Goal: Contribute content: Contribute content

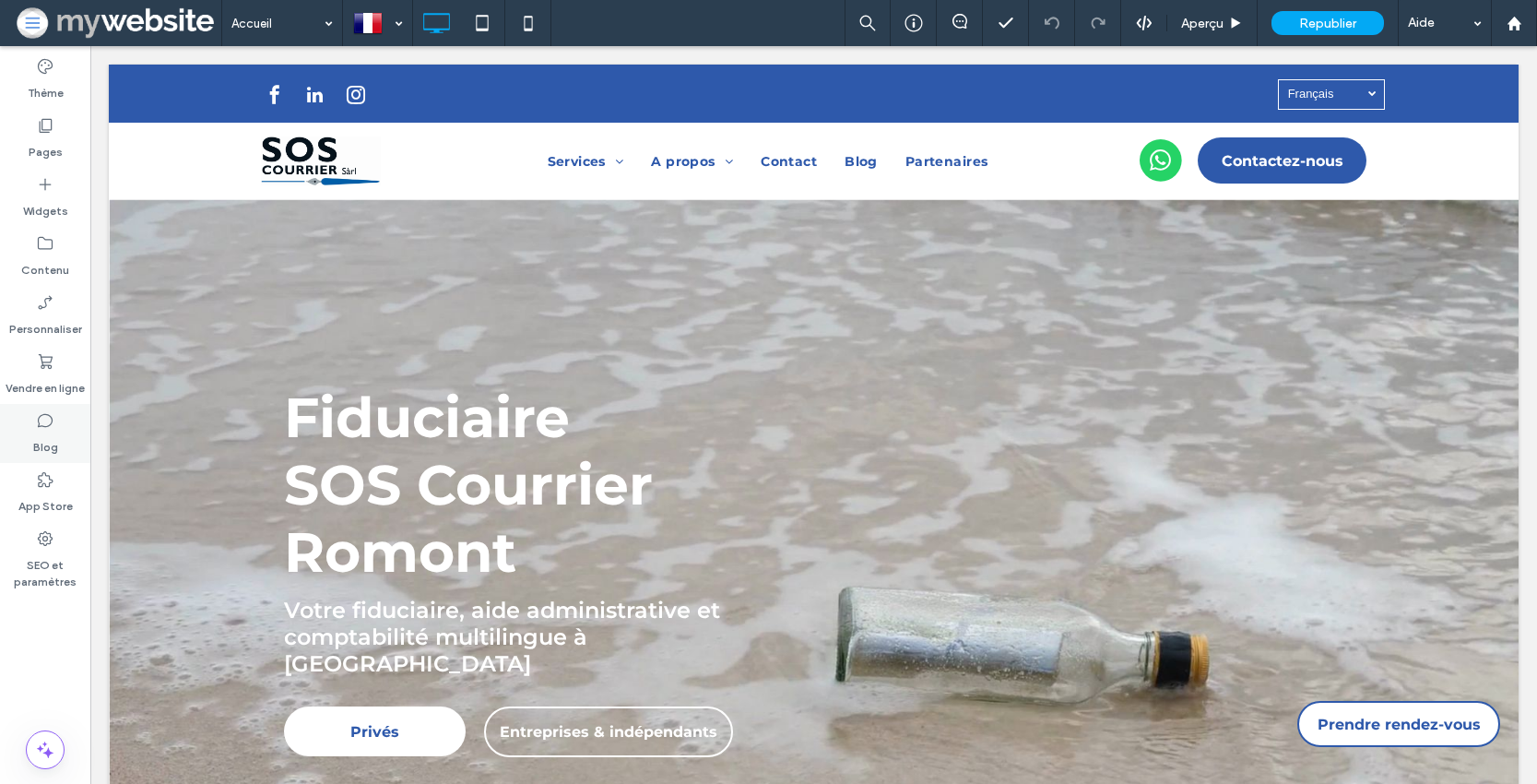
click at [60, 434] on div "Blog" at bounding box center [45, 434] width 90 height 59
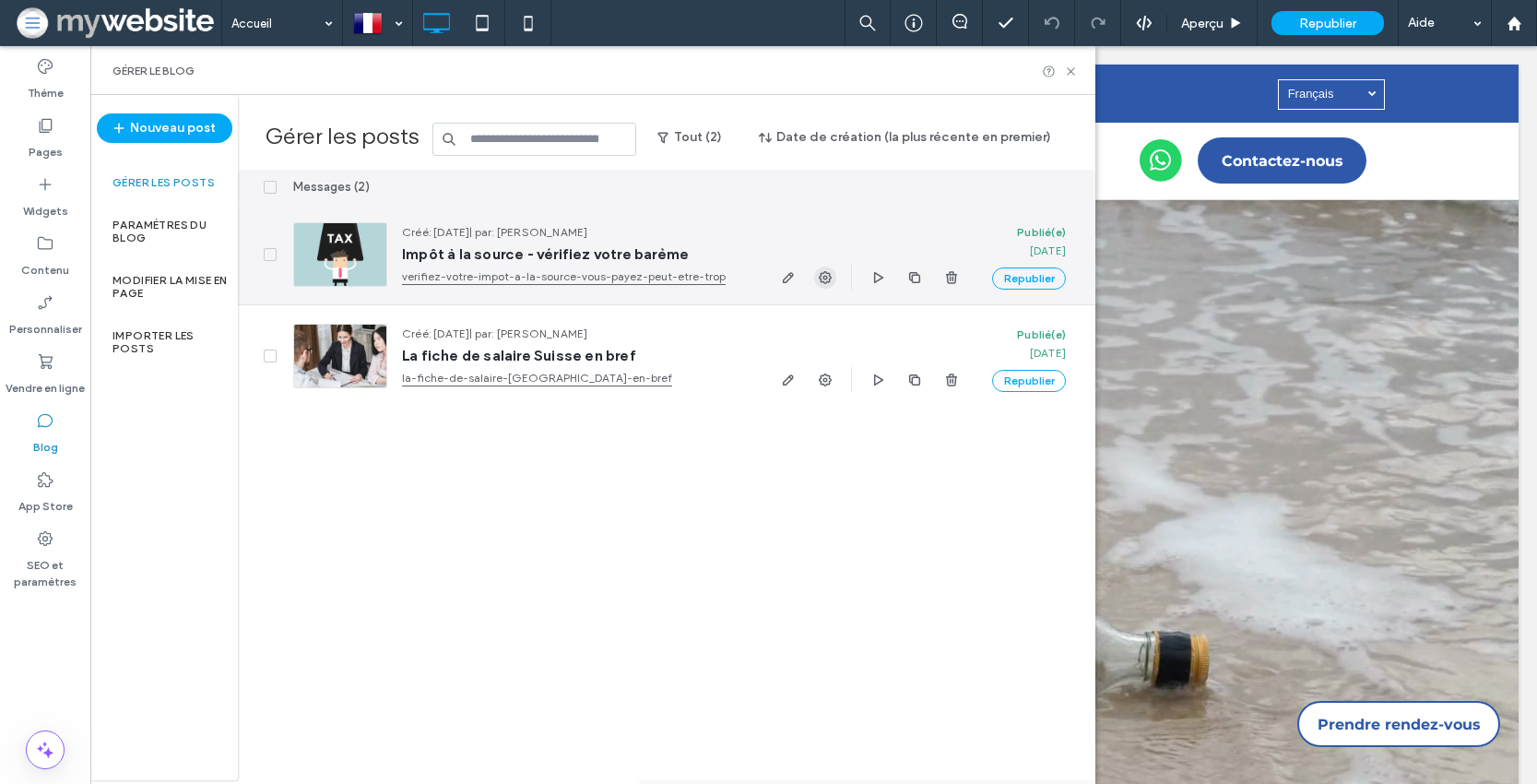
click at [825, 275] on use "button" at bounding box center [826, 277] width 13 height 13
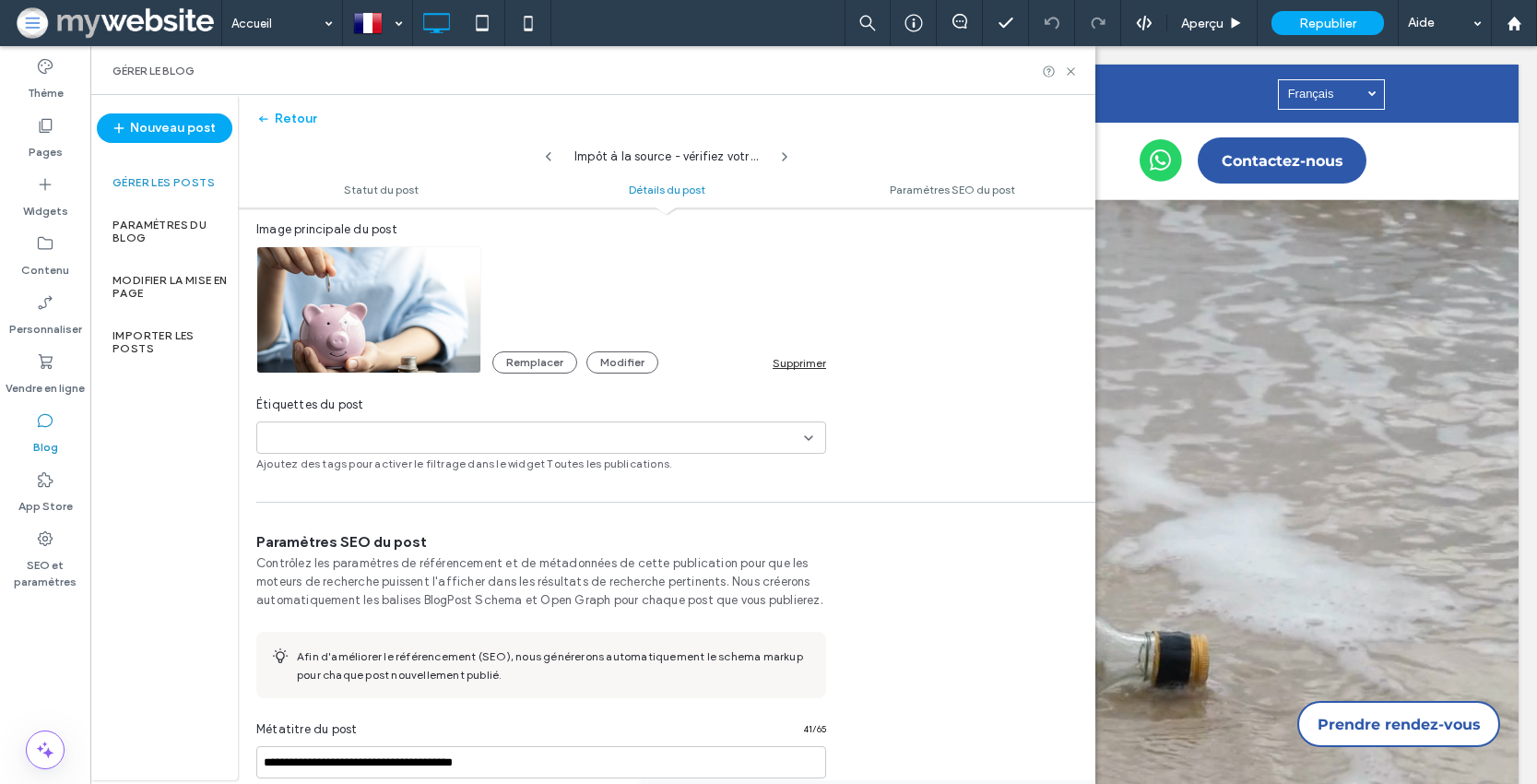
scroll to position [585, 0]
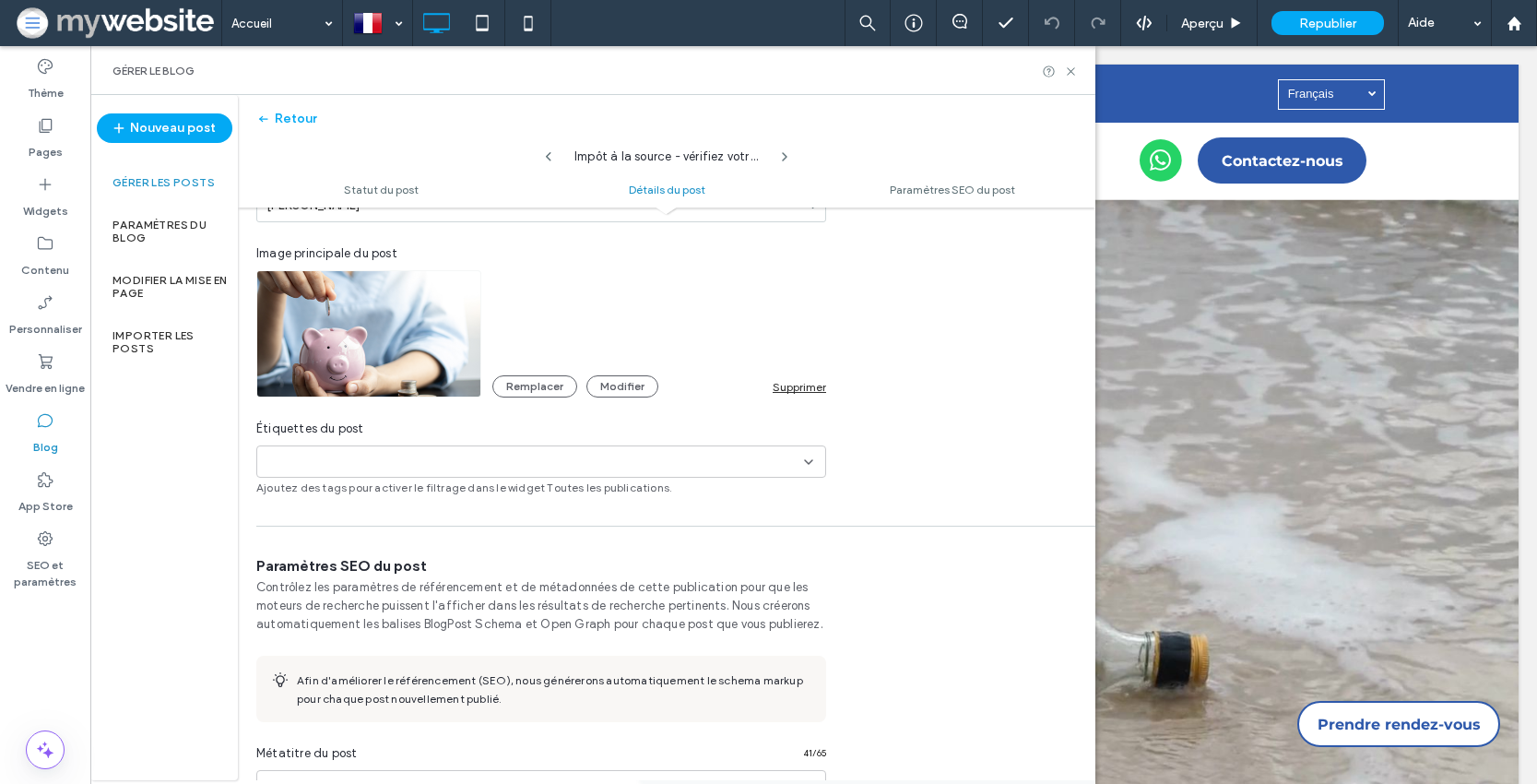
click at [657, 474] on div "+0 +0" at bounding box center [534, 461] width 540 height 30
click at [1066, 70] on icon at bounding box center [1071, 71] width 14 height 14
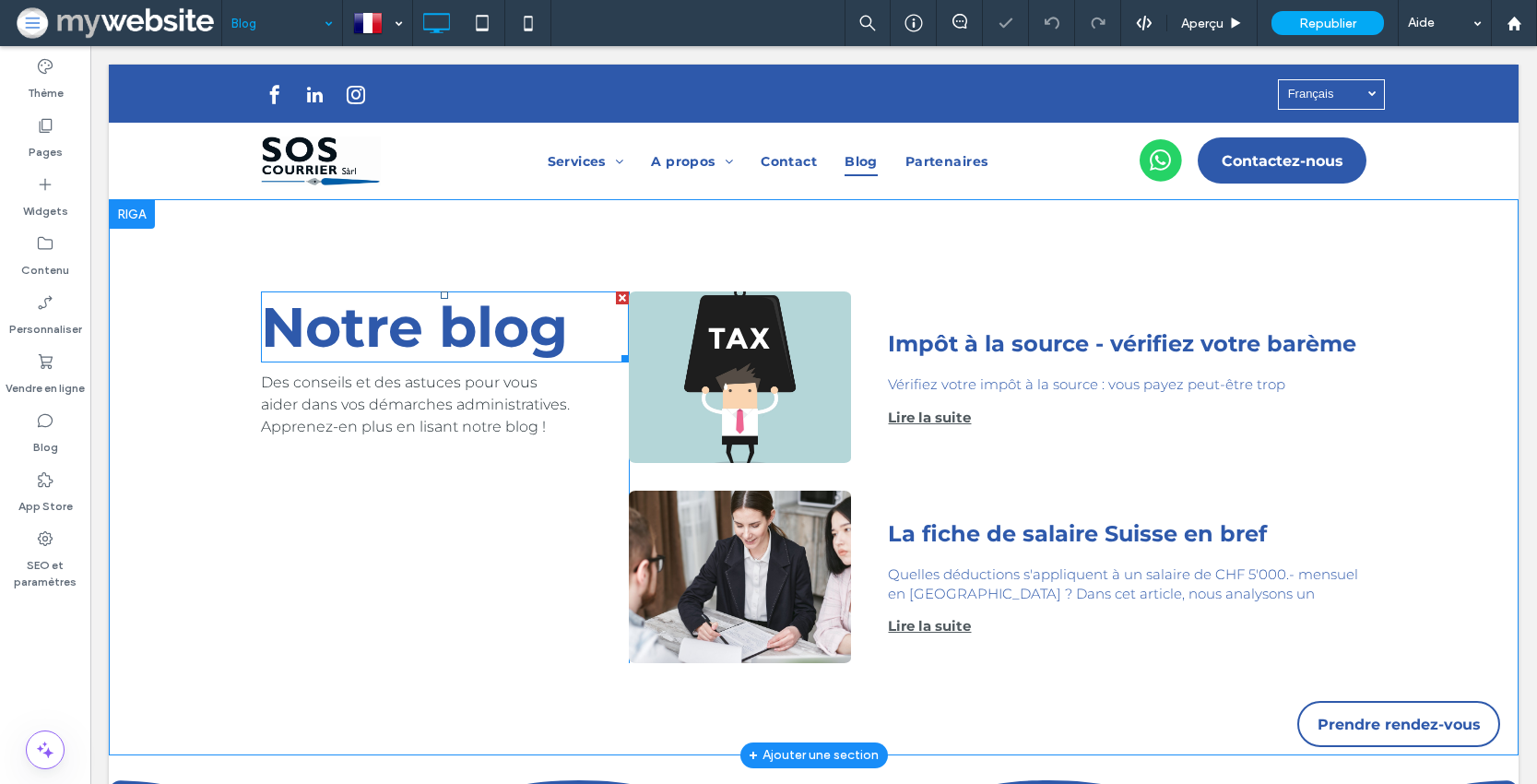
scroll to position [23, 0]
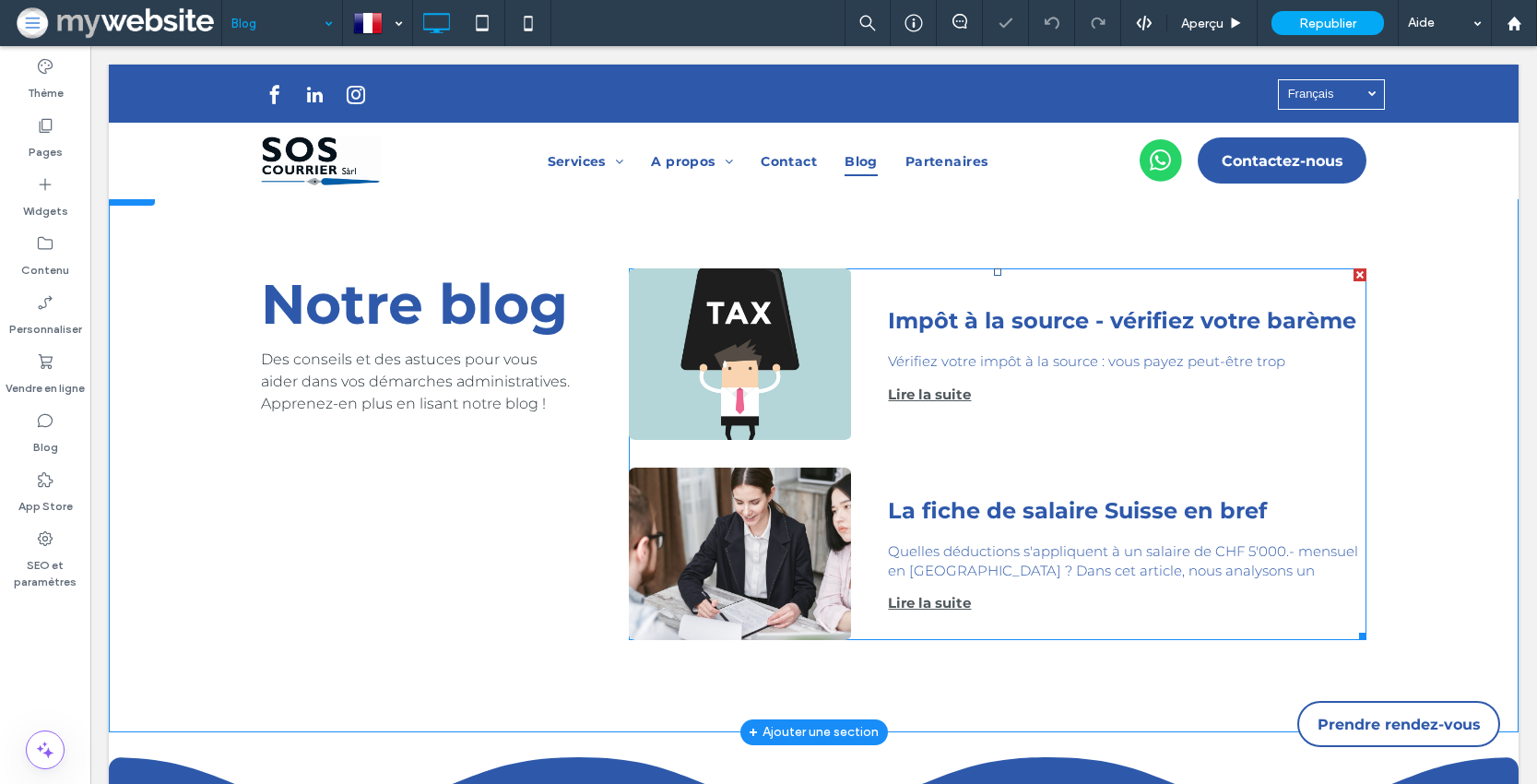
click at [819, 354] on div at bounding box center [740, 355] width 235 height 182
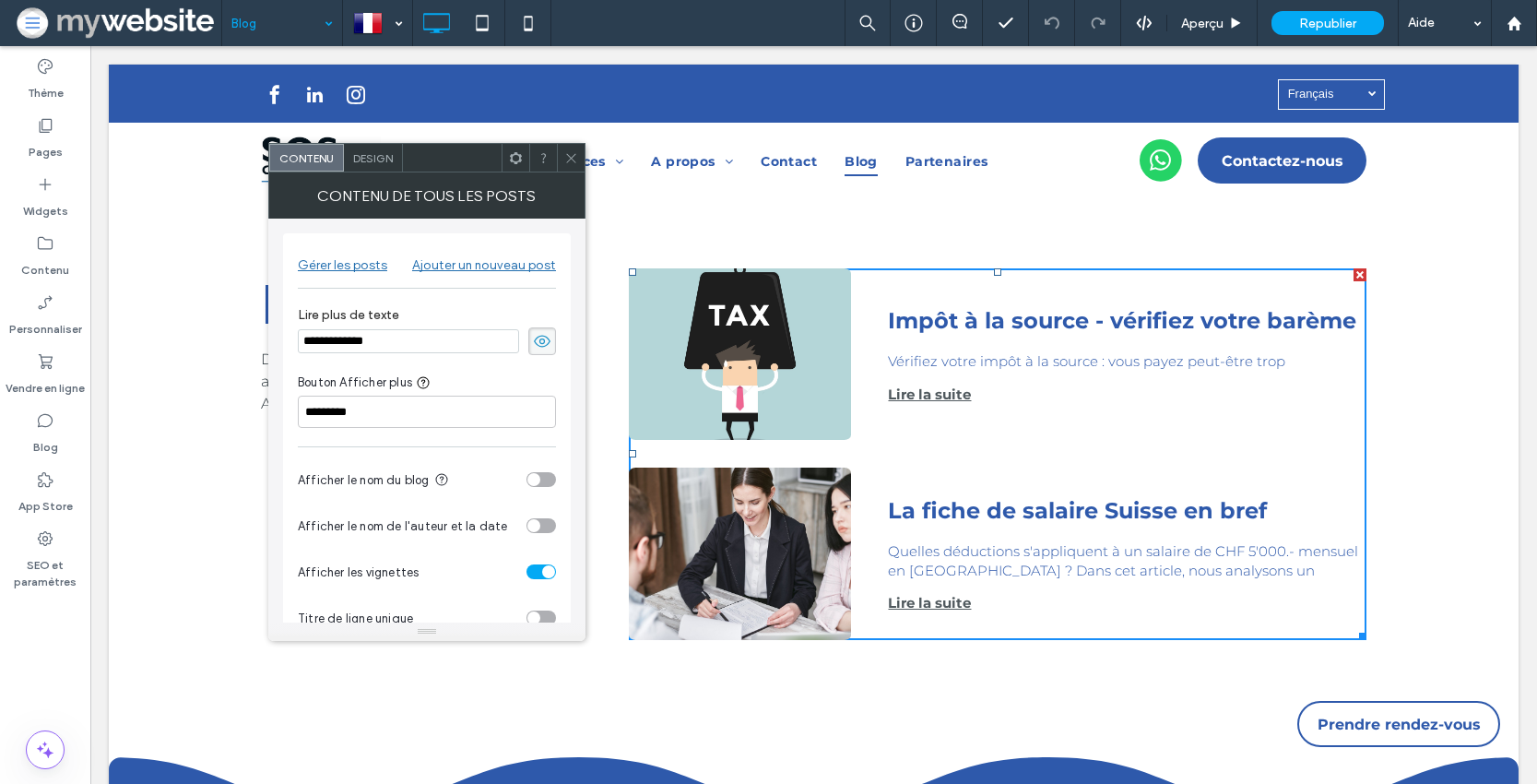
scroll to position [37, 0]
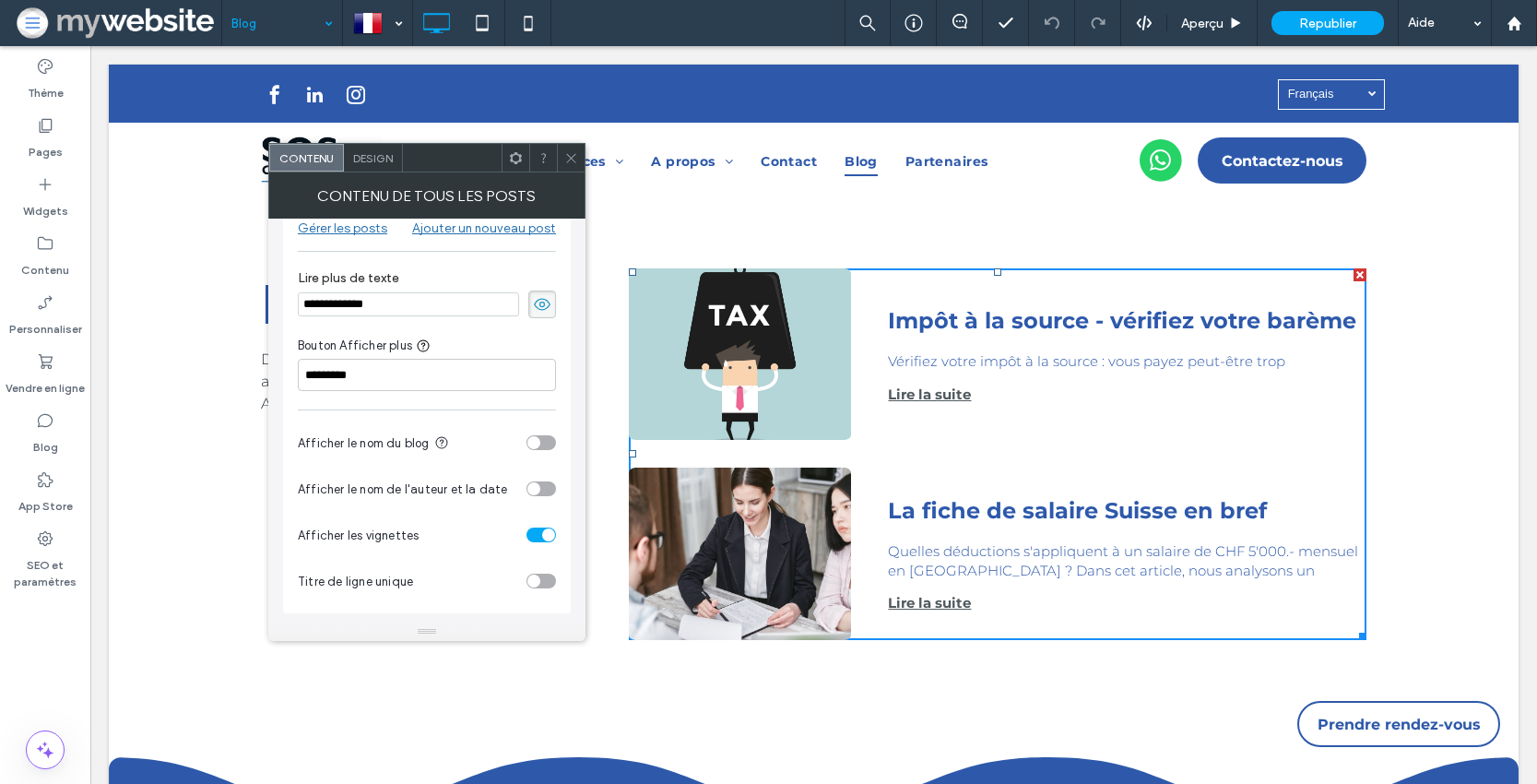
click at [575, 154] on use at bounding box center [571, 158] width 9 height 9
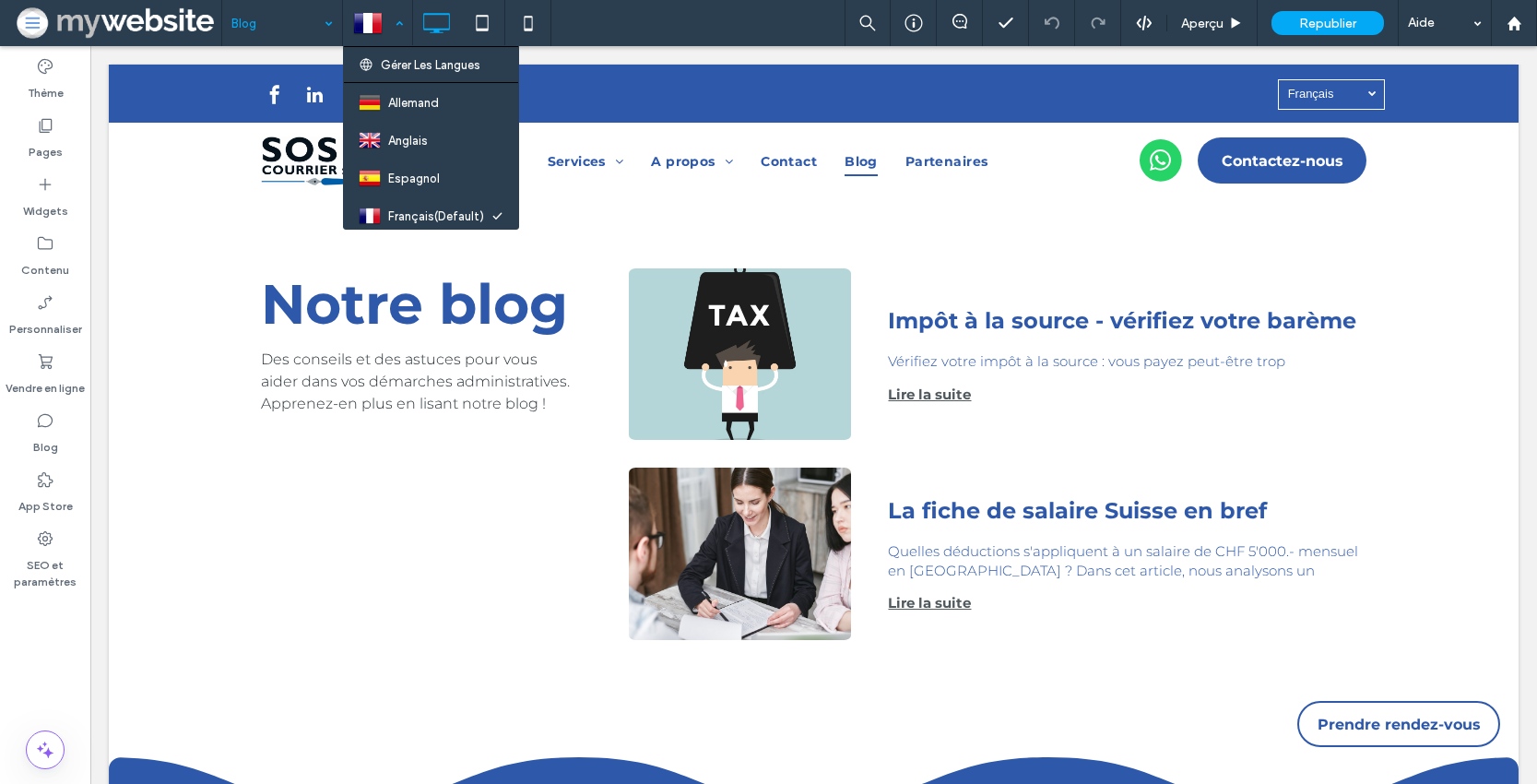
click at [373, 12] on div at bounding box center [377, 23] width 67 height 45
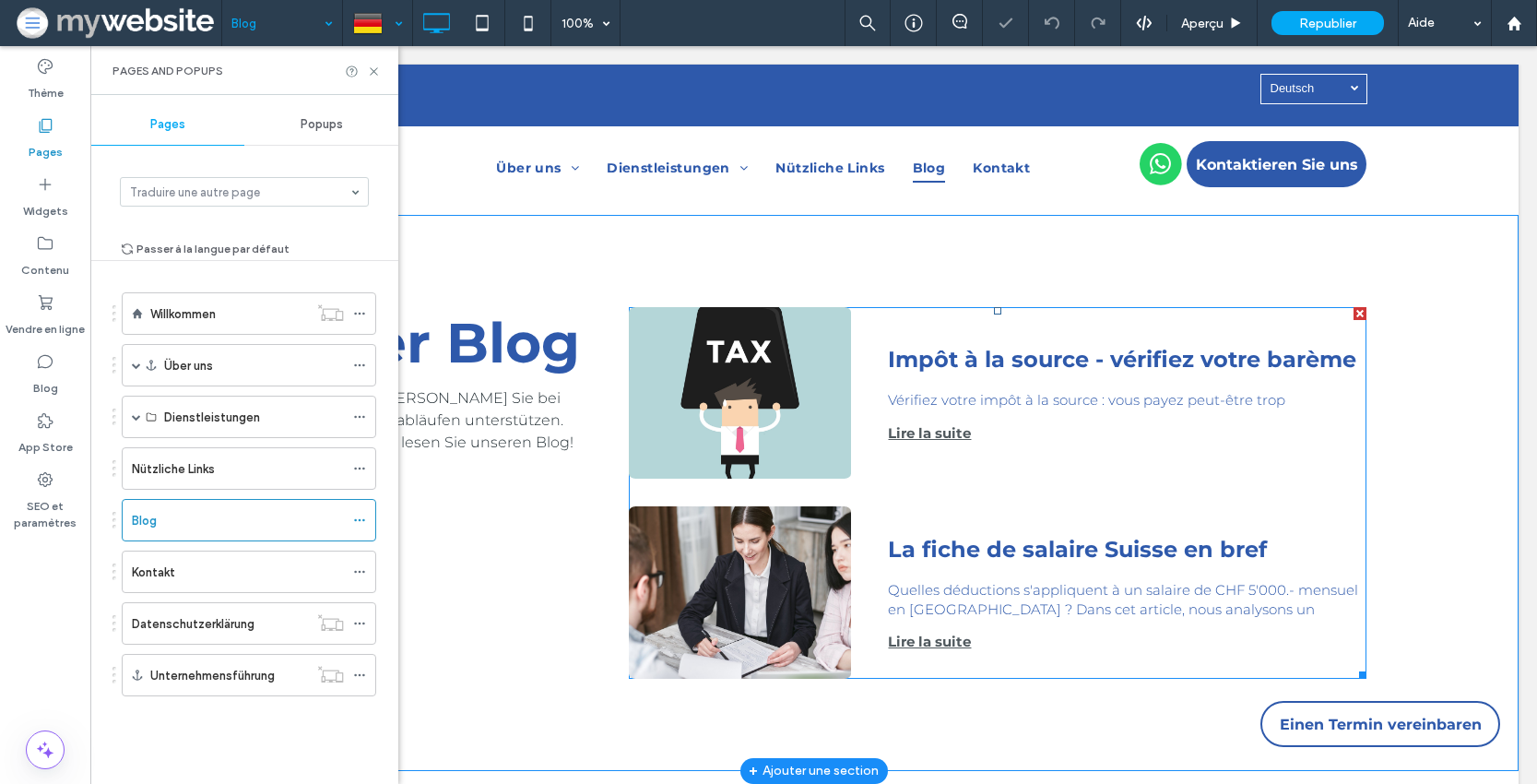
click at [862, 360] on div "Impôt à la source - vérifiez votre barème von [PERSON_NAME] • [DATE] Vérifiez v…" at bounding box center [1109, 392] width 515 height 171
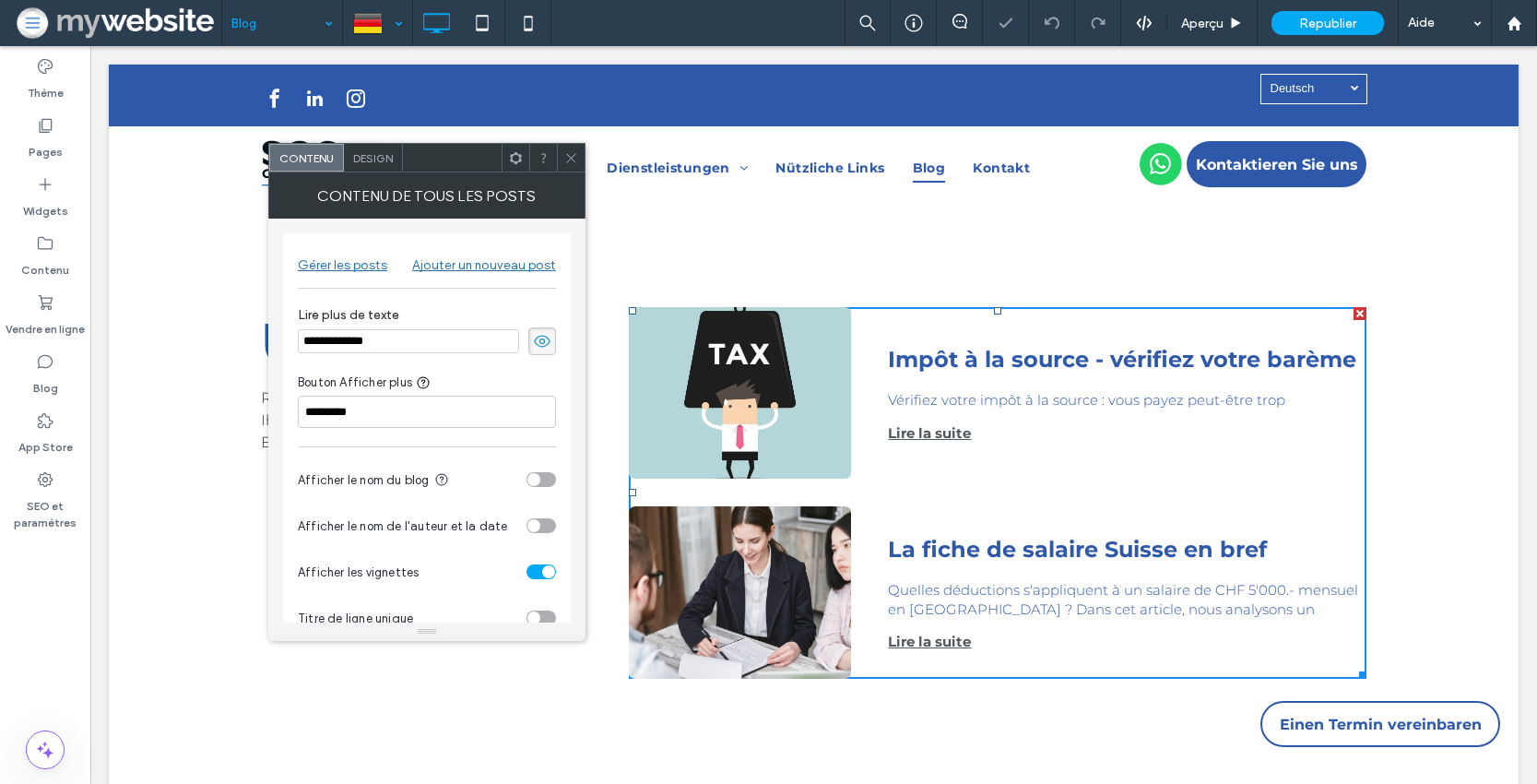
scroll to position [37, 0]
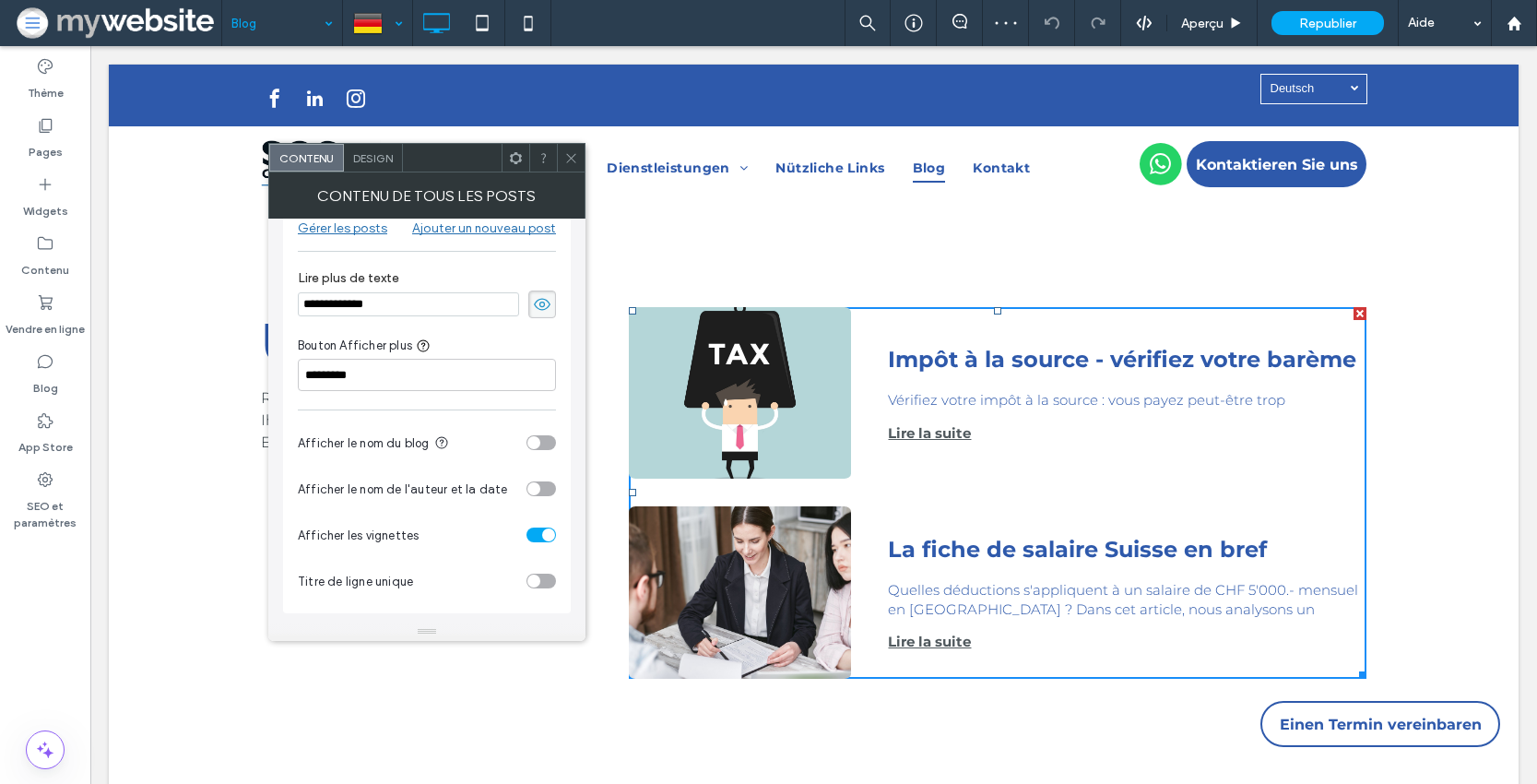
click at [575, 158] on icon at bounding box center [571, 158] width 14 height 14
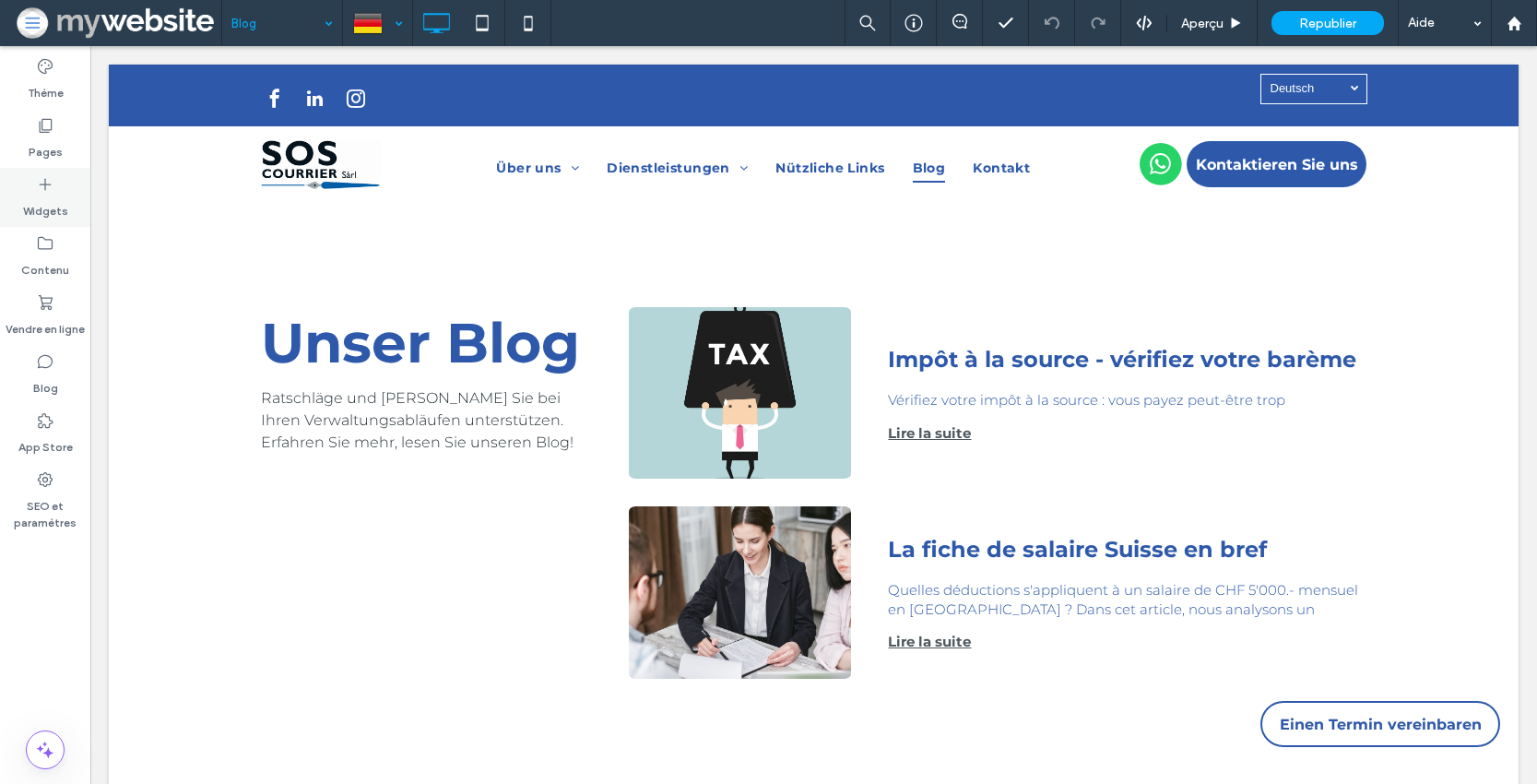
click at [53, 184] on icon at bounding box center [45, 184] width 18 height 18
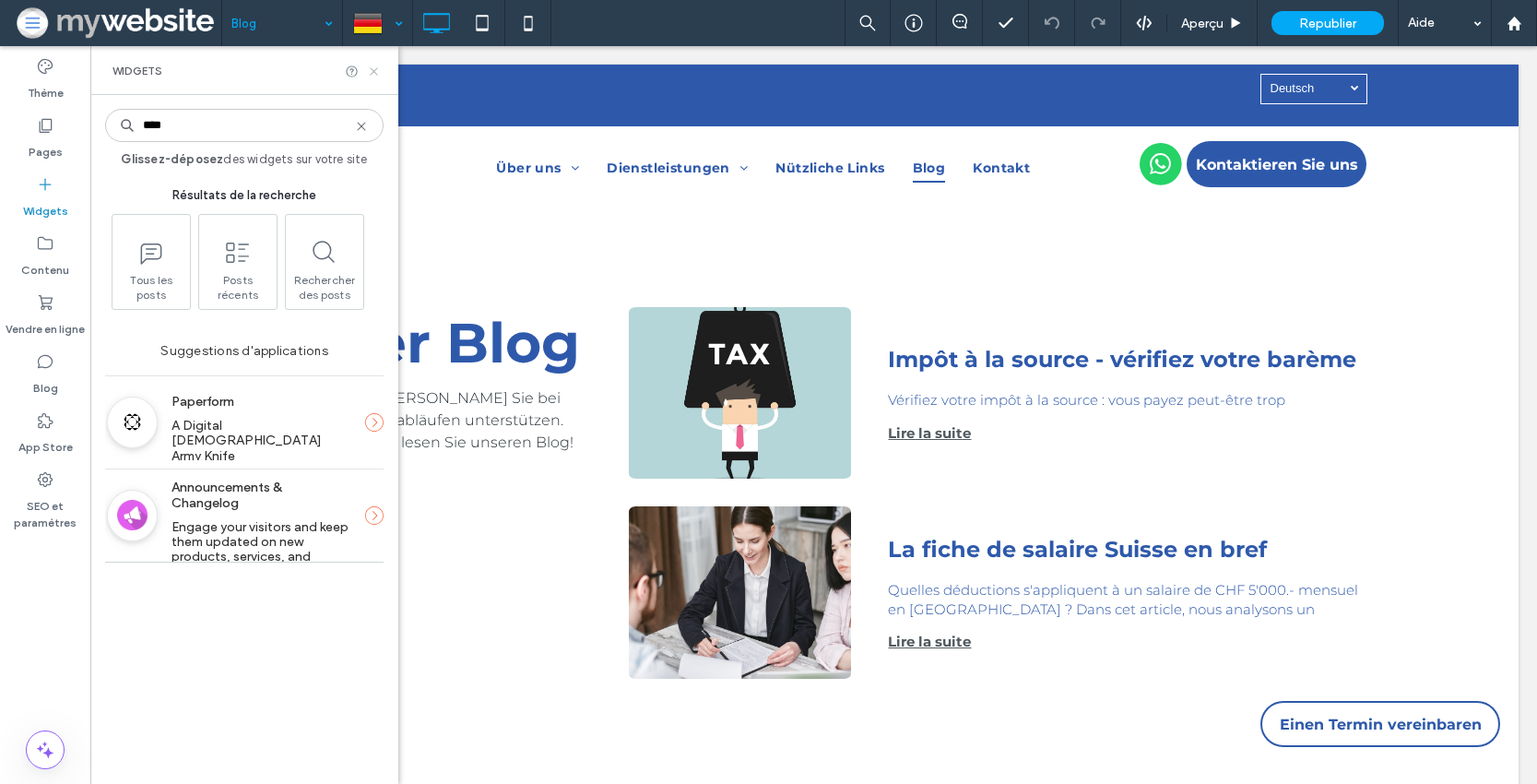
type input "****"
click at [375, 69] on use at bounding box center [373, 71] width 8 height 8
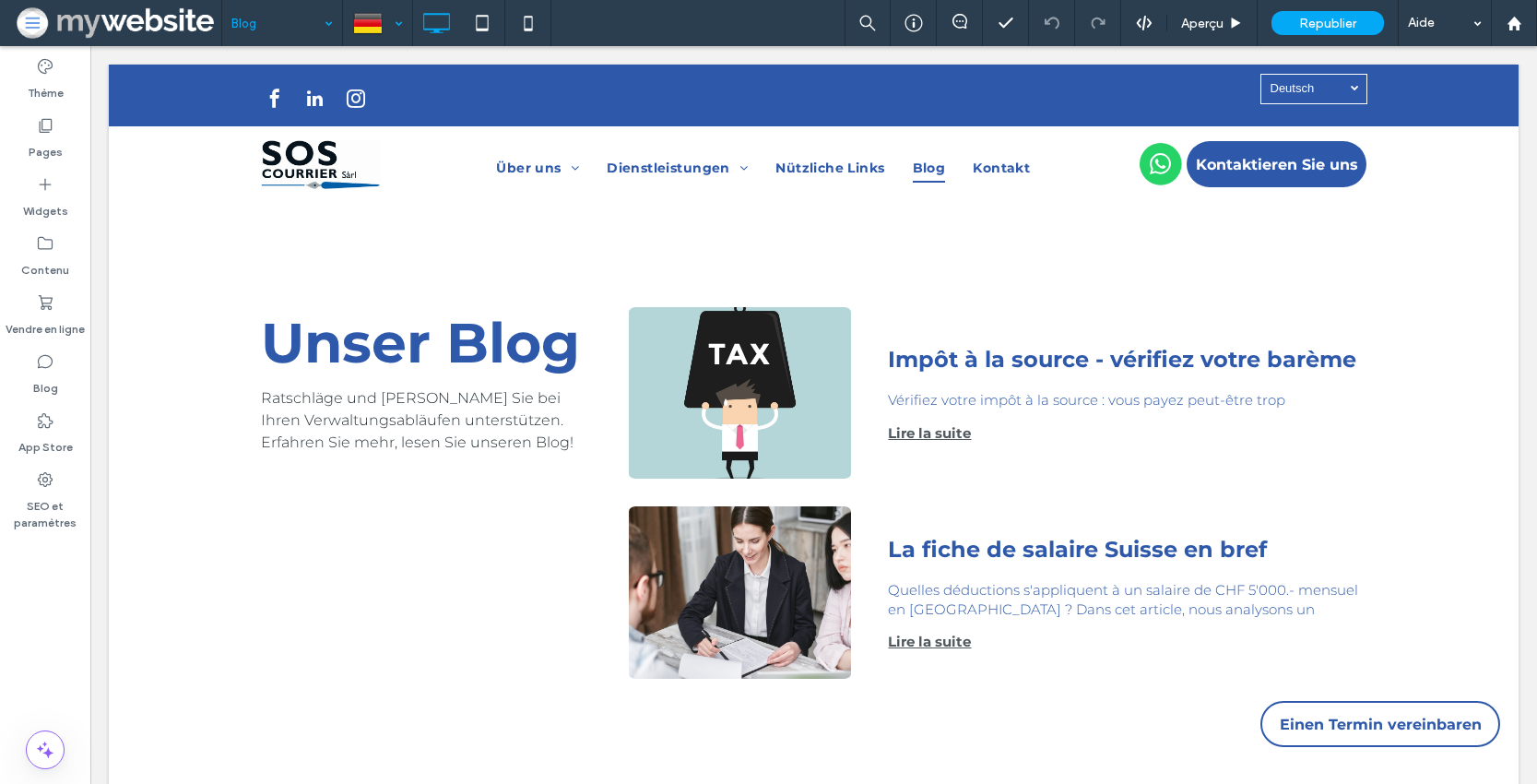
click at [379, 29] on div at bounding box center [377, 23] width 67 height 45
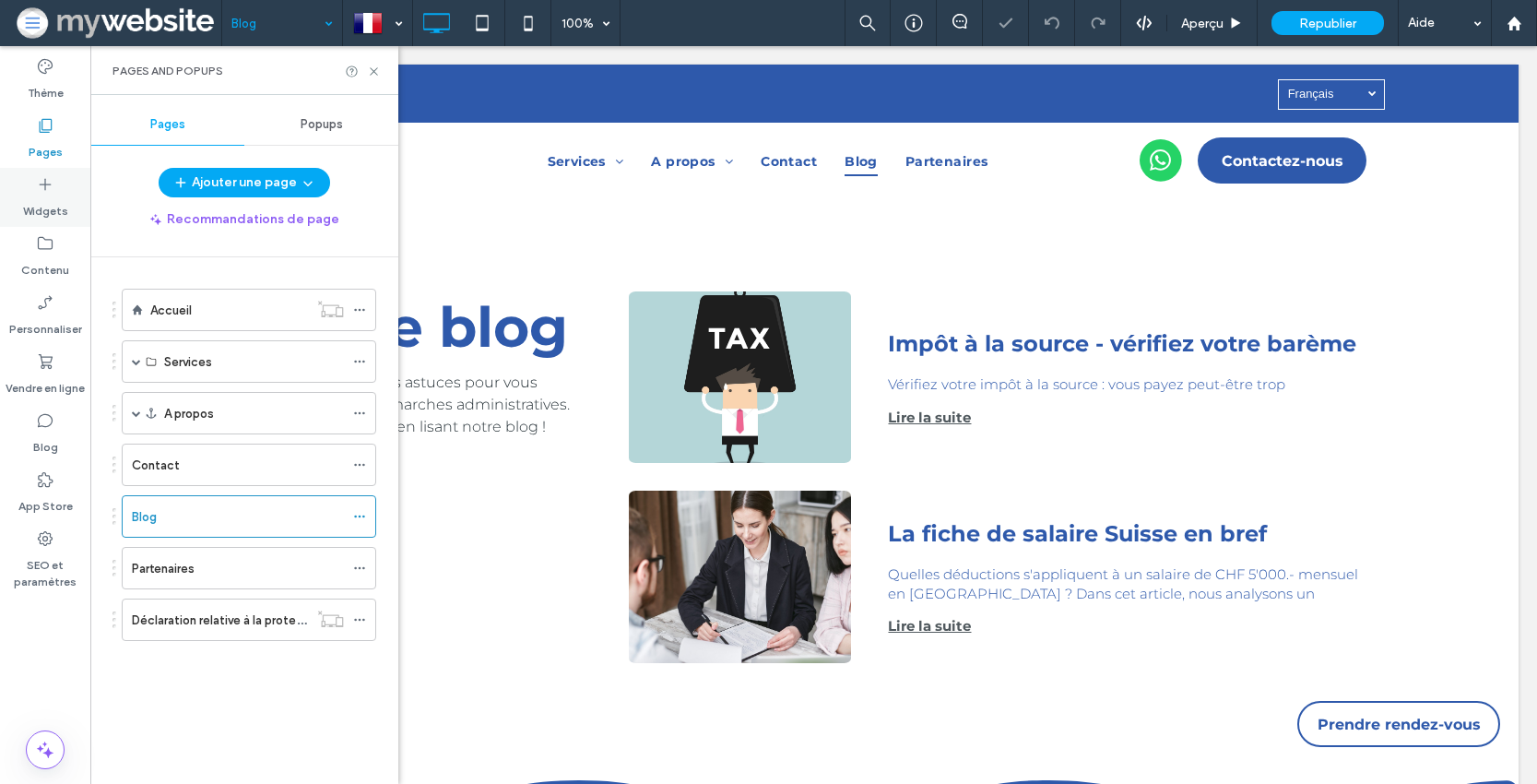
click at [58, 189] on div "Widgets" at bounding box center [45, 197] width 90 height 59
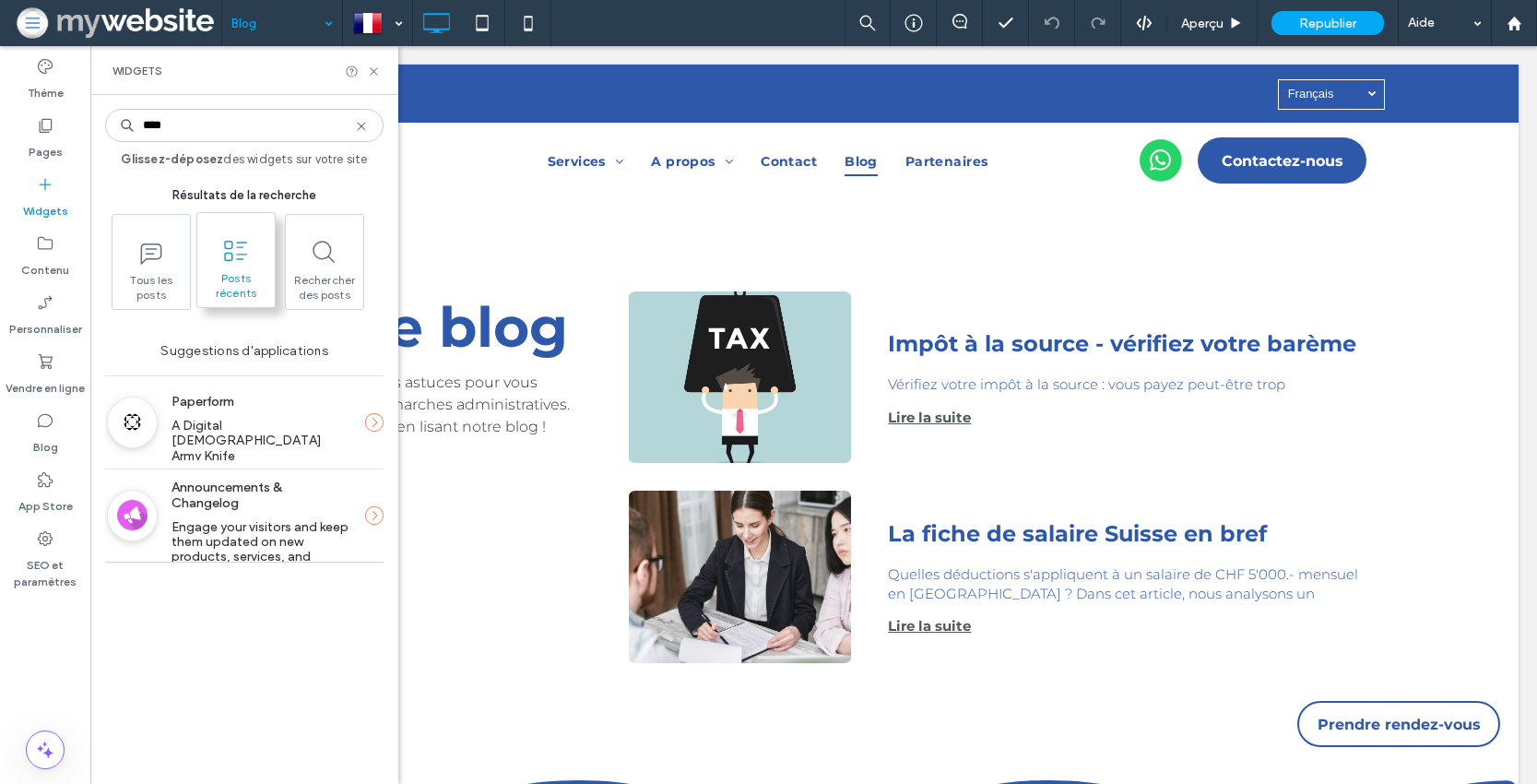
type input "****"
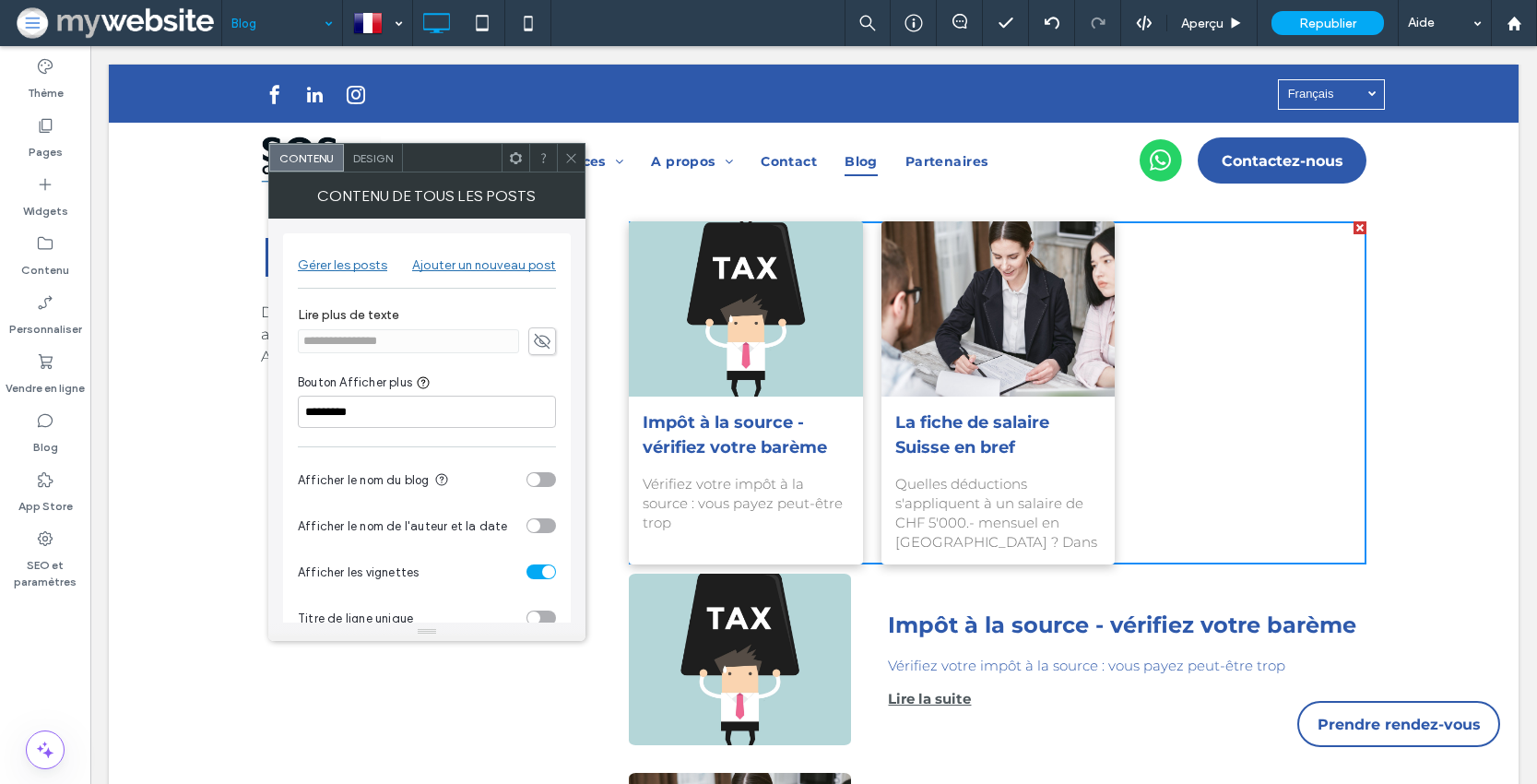
scroll to position [37, 0]
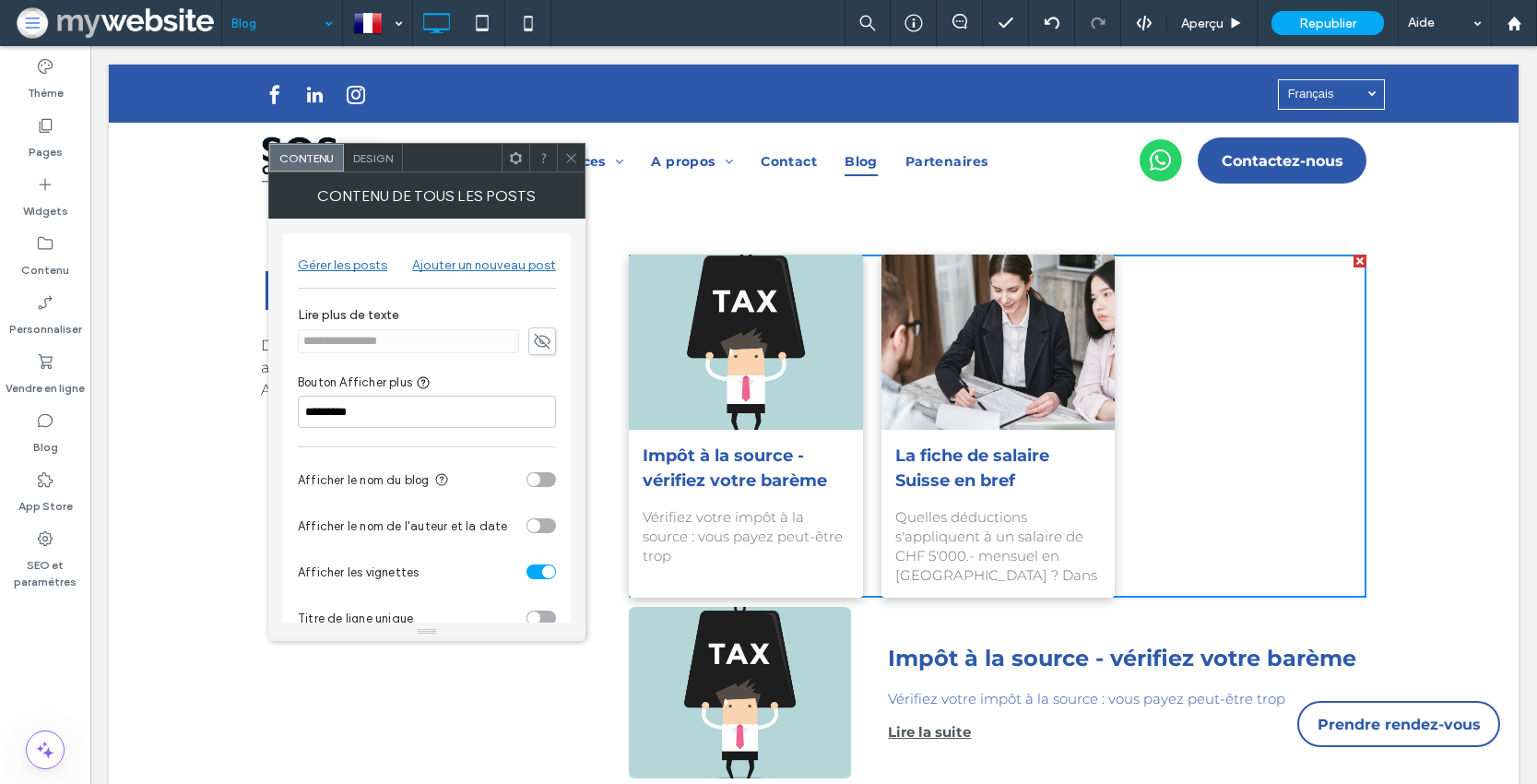
click at [545, 337] on icon at bounding box center [542, 341] width 18 height 20
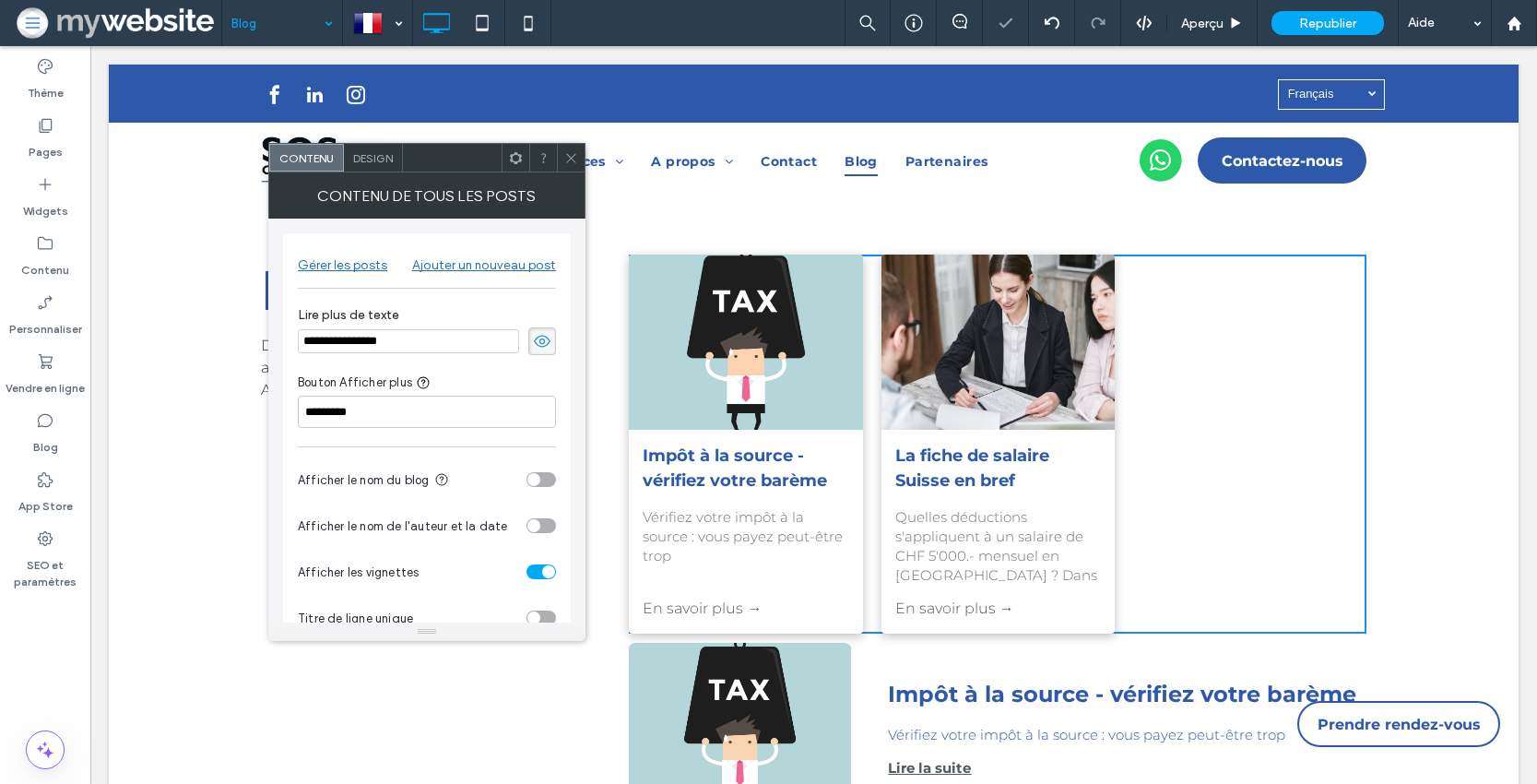
drag, startPoint x: 420, startPoint y: 342, endPoint x: 269, endPoint y: 340, distance: 151.0
click at [269, 340] on div "**********" at bounding box center [426, 420] width 317 height 404
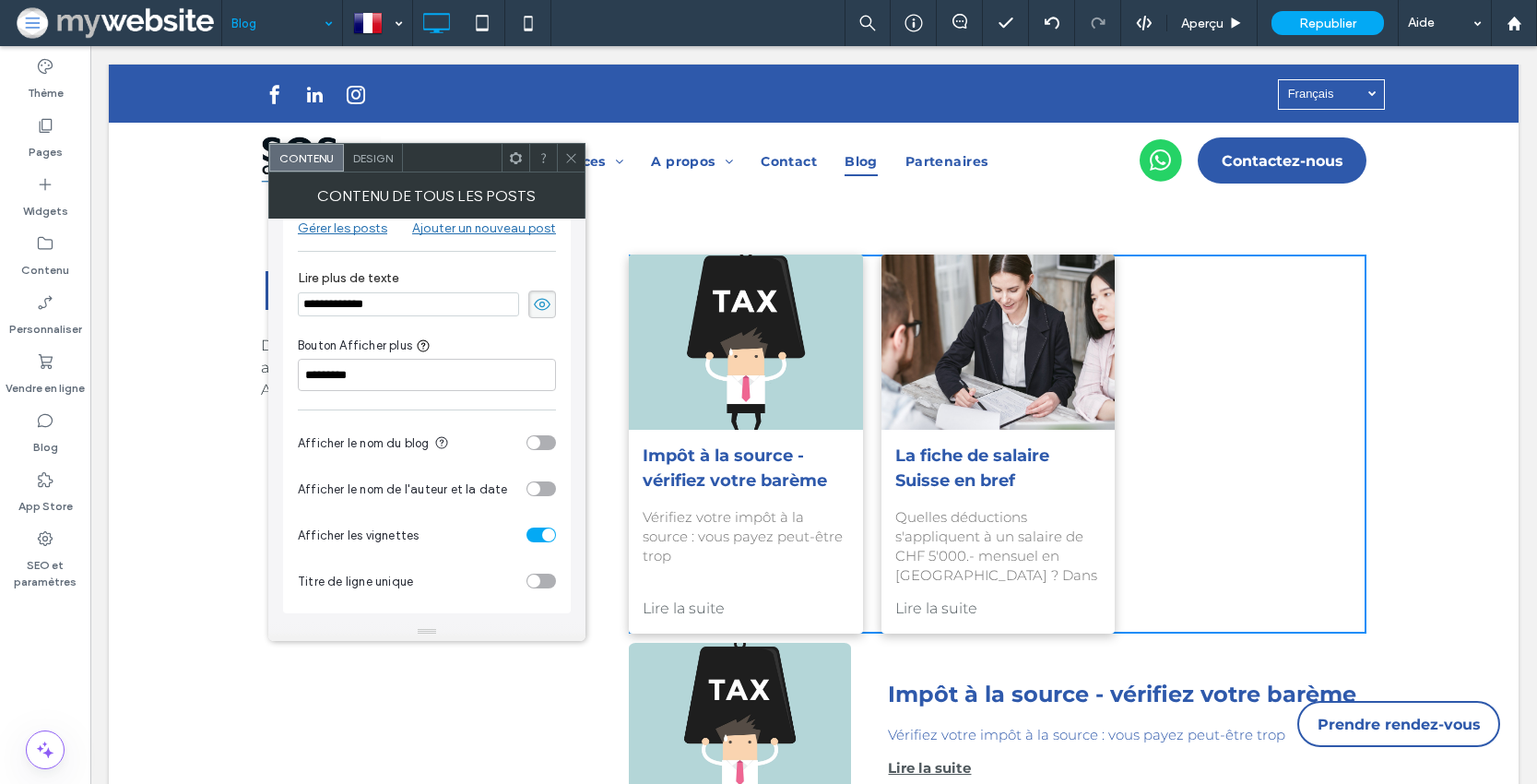
scroll to position [0, 0]
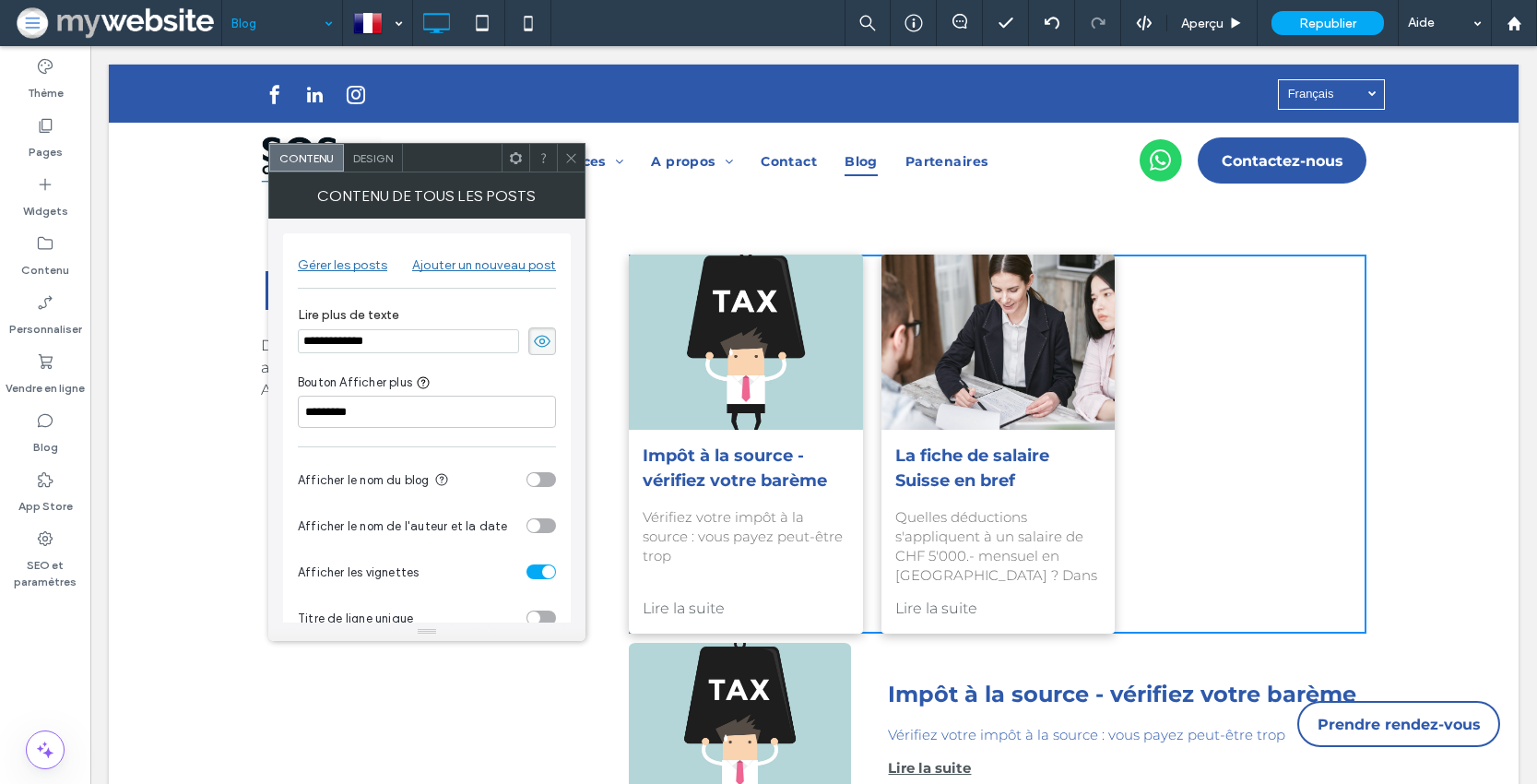
type input "**********"
click at [571, 151] on icon at bounding box center [571, 158] width 14 height 14
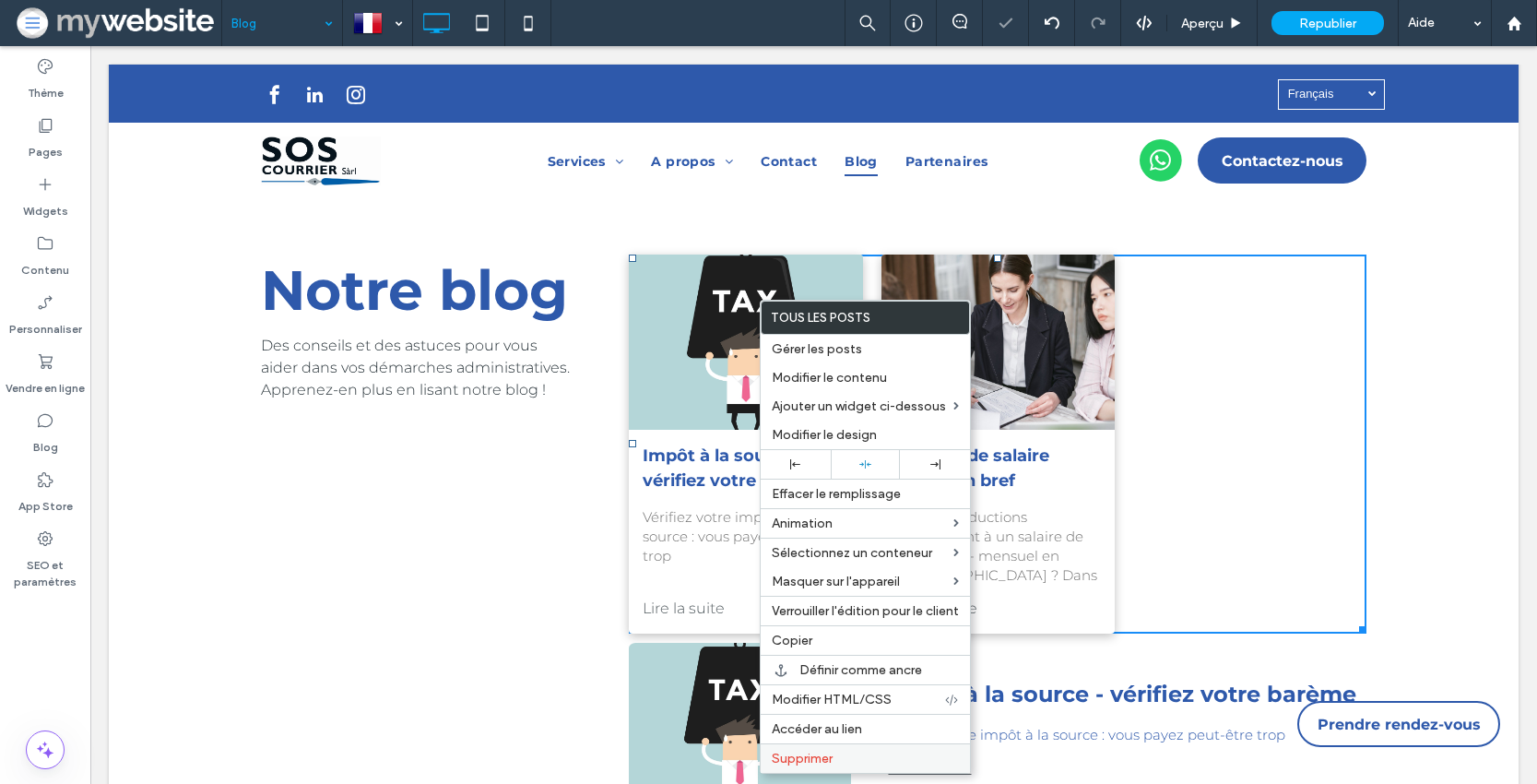
click at [849, 755] on label "Supprimer" at bounding box center [866, 758] width 188 height 16
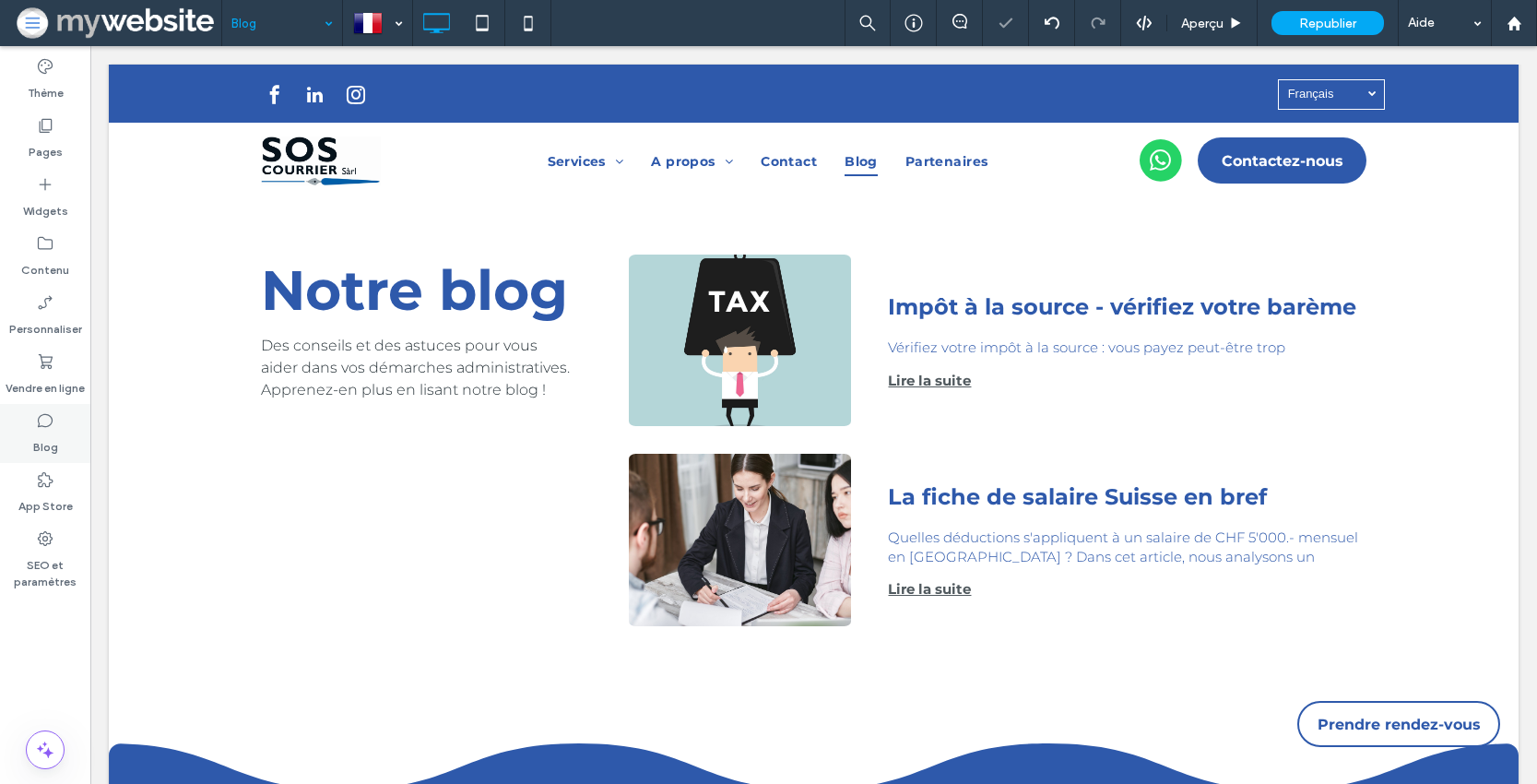
click at [58, 431] on div "Blog" at bounding box center [45, 434] width 90 height 59
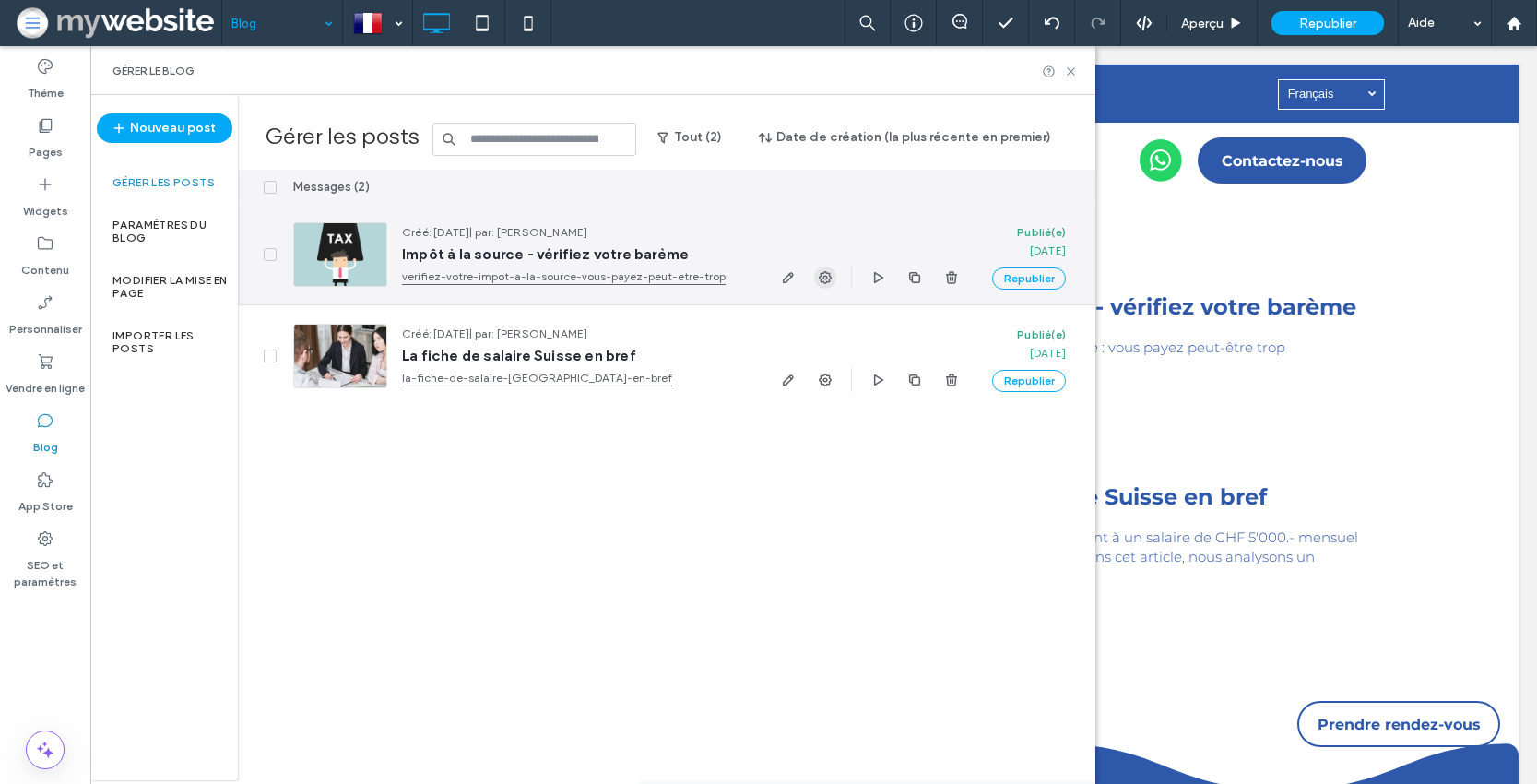
click at [826, 276] on icon "button" at bounding box center [826, 277] width 15 height 15
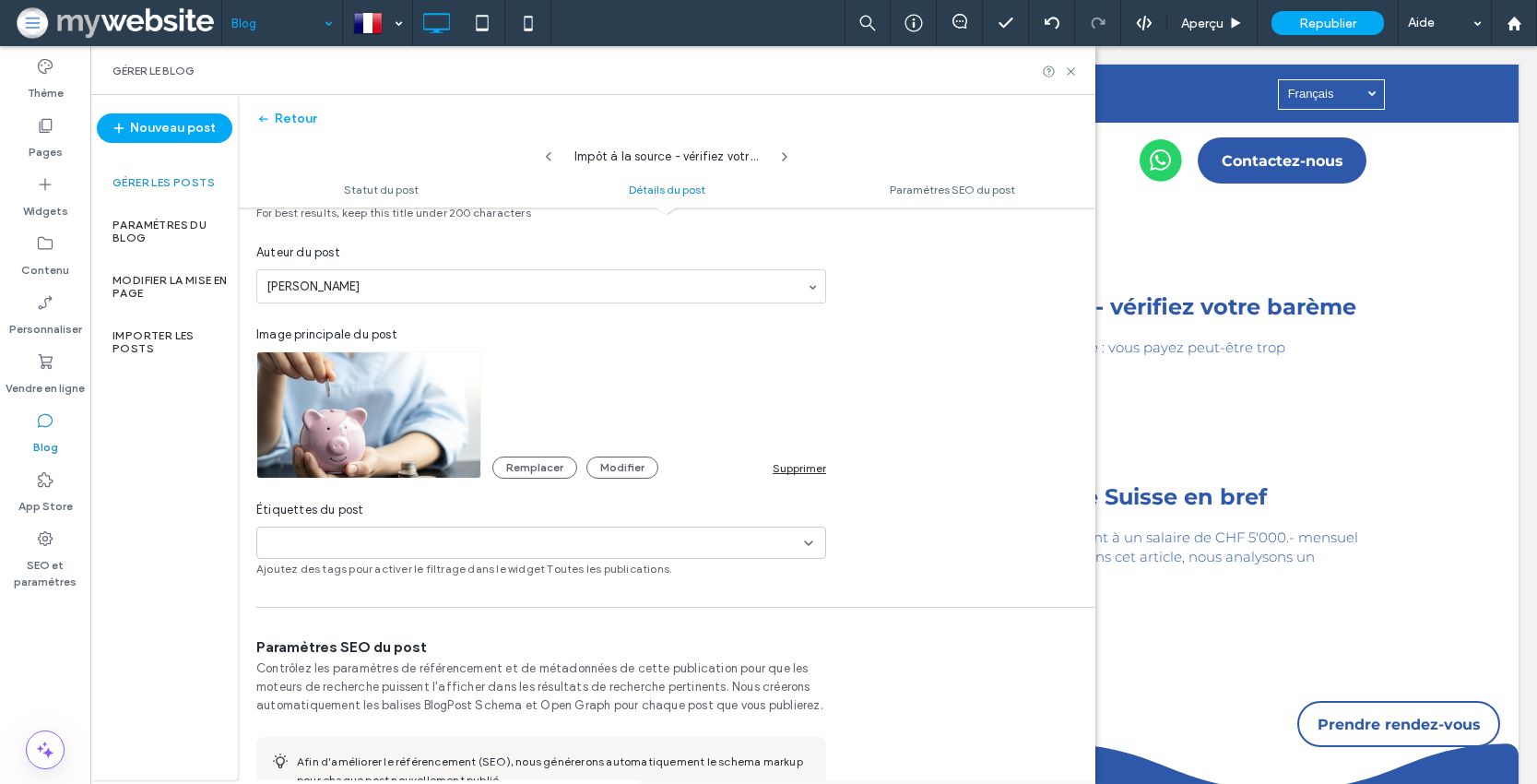
scroll to position [541, 0]
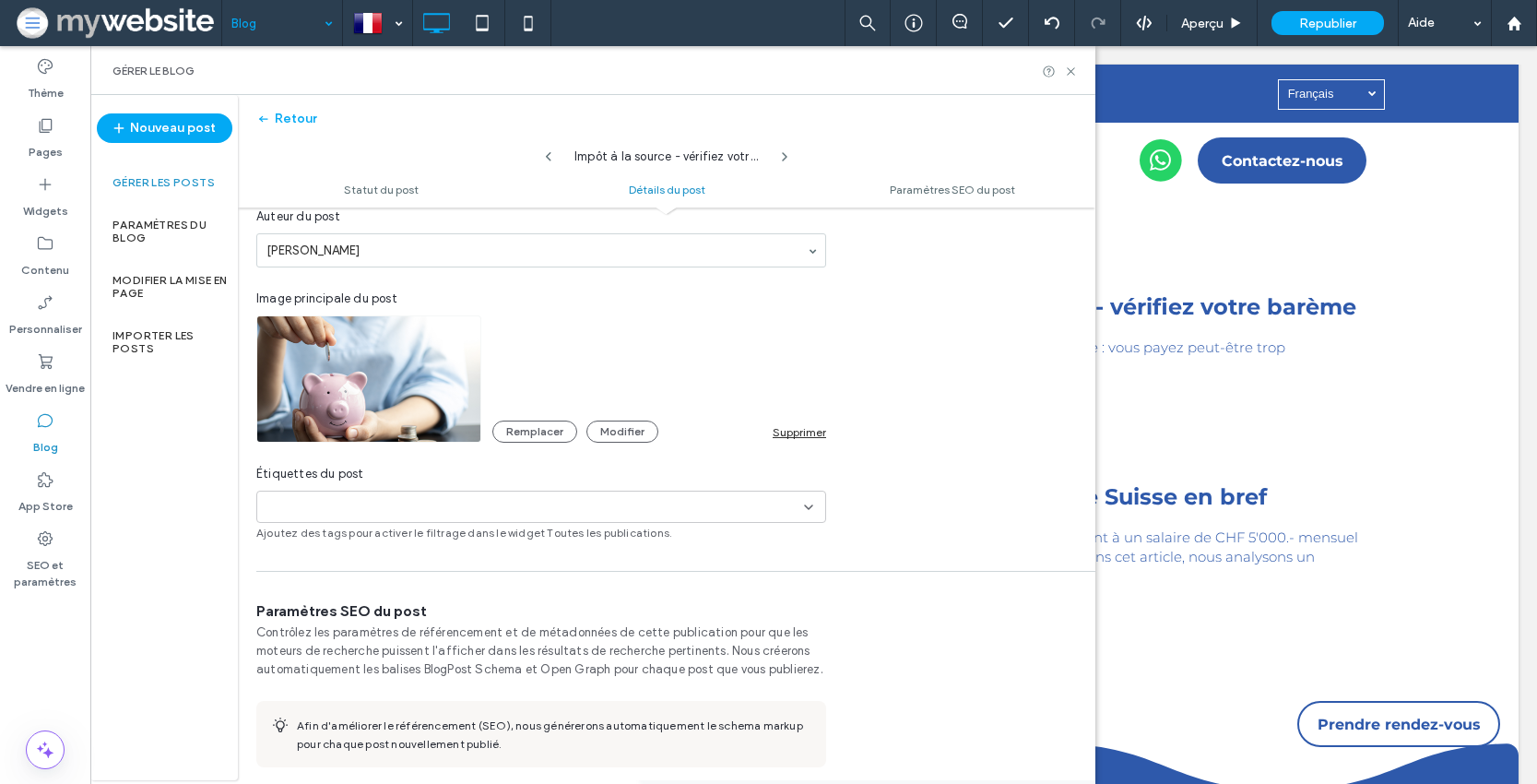
click at [457, 508] on div "+0 +0" at bounding box center [534, 507] width 540 height 30
type input "**"
click at [577, 534] on button "Add new tag" at bounding box center [542, 540] width 106 height 22
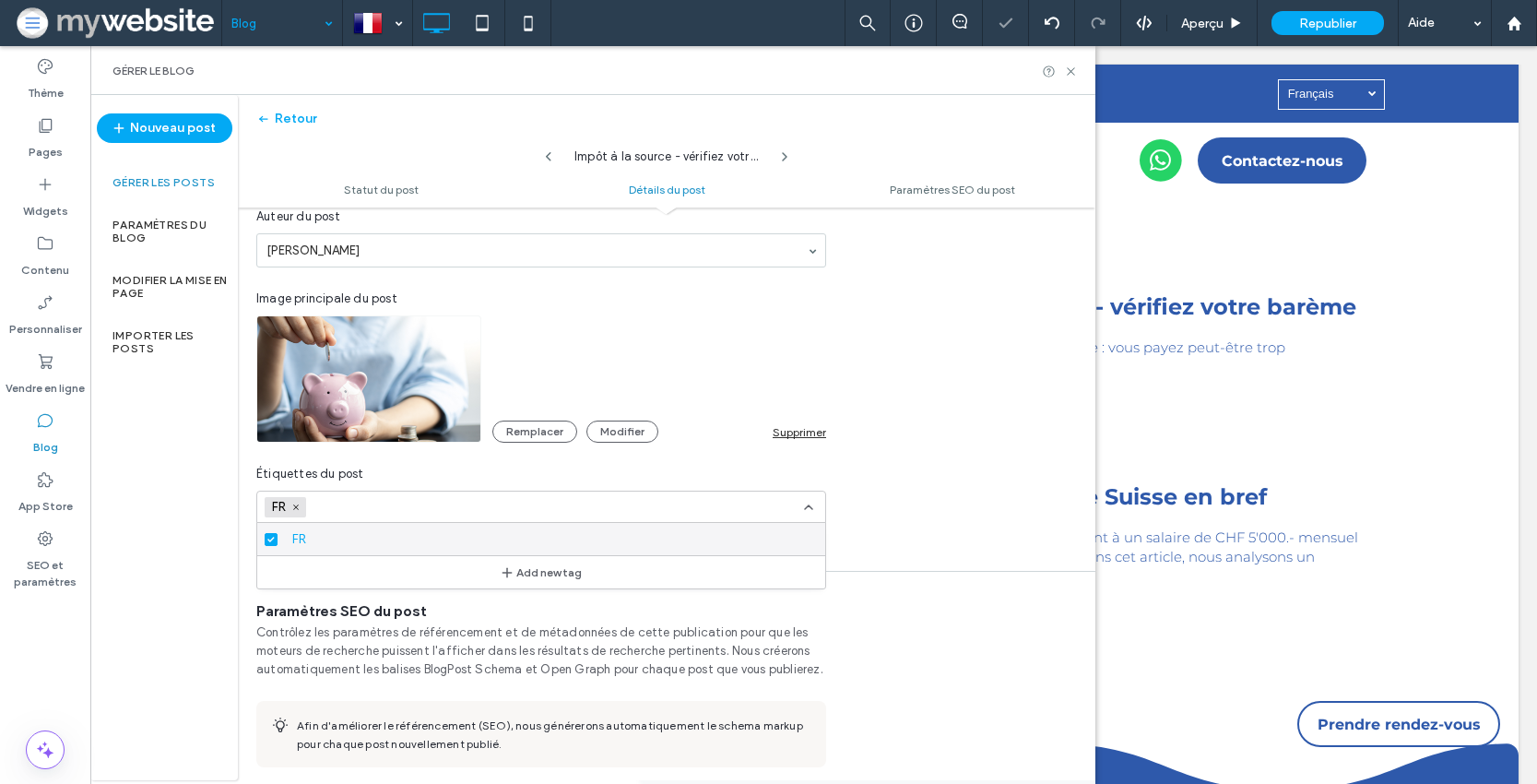
click at [874, 461] on div "**********" at bounding box center [667, 284] width 858 height 513
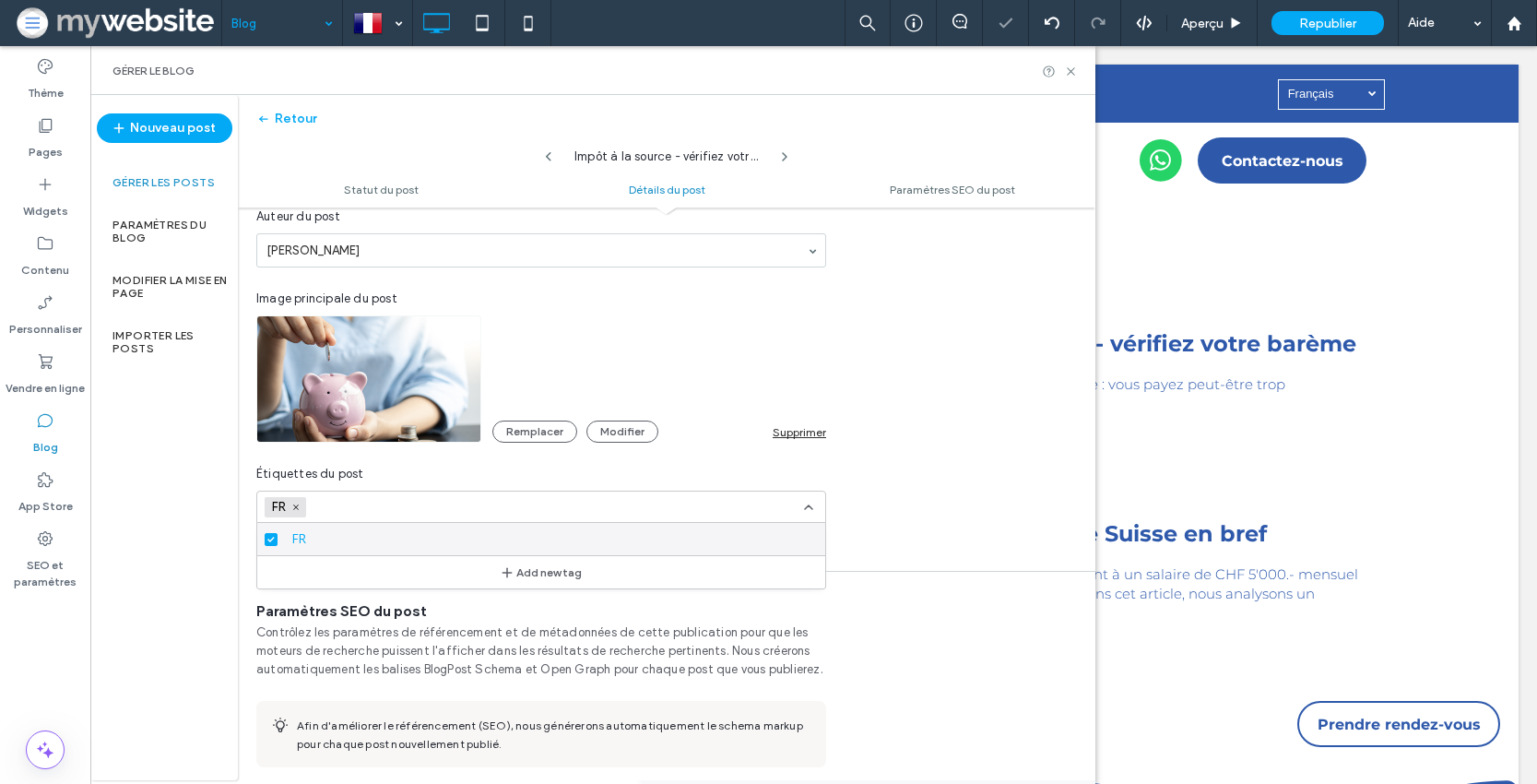
scroll to position [0, 0]
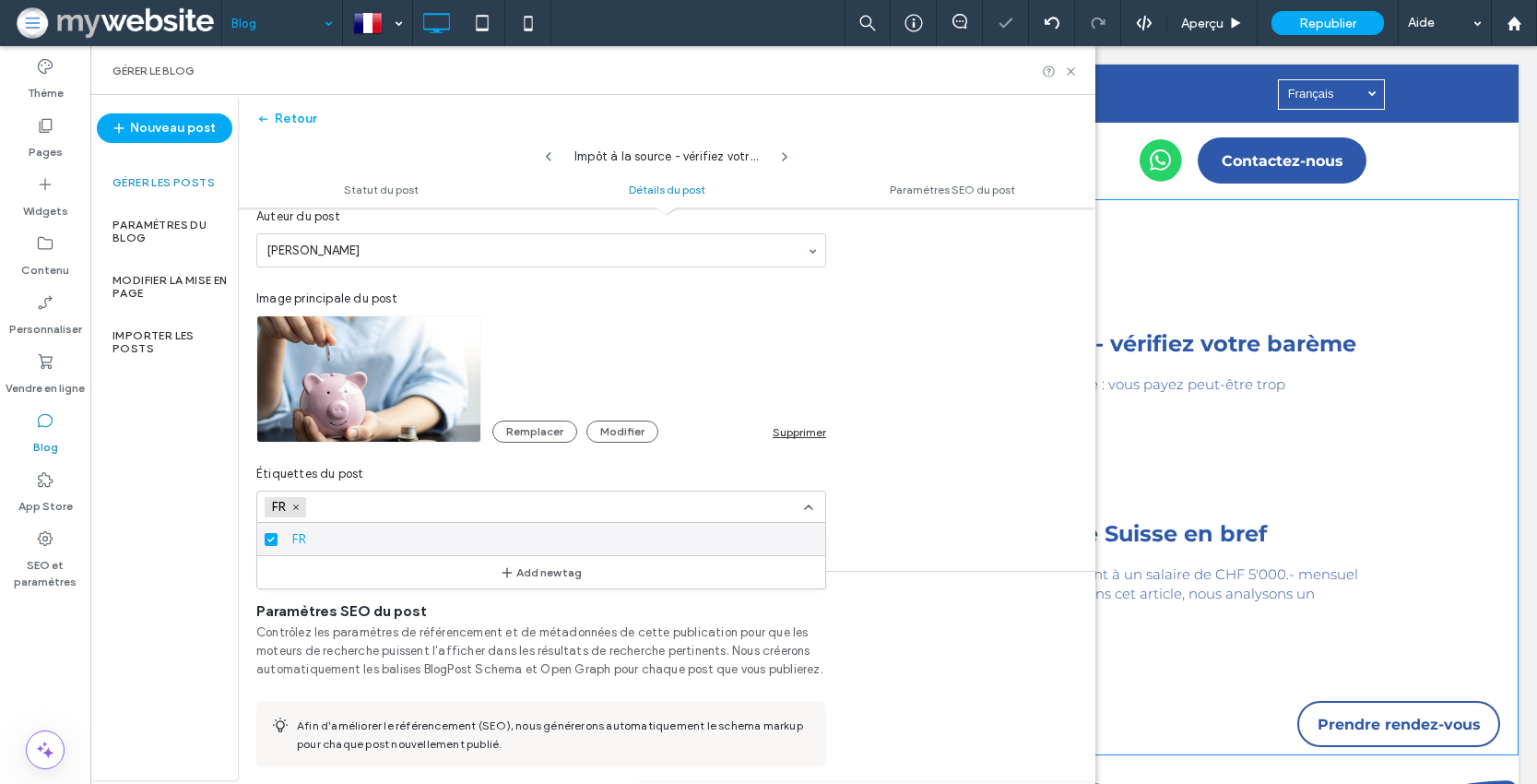
click at [1403, 339] on div "Notre blog Des conseils et des astuces pour vous aider dans vos démarches admin…" at bounding box center [813, 476] width 1410 height 555
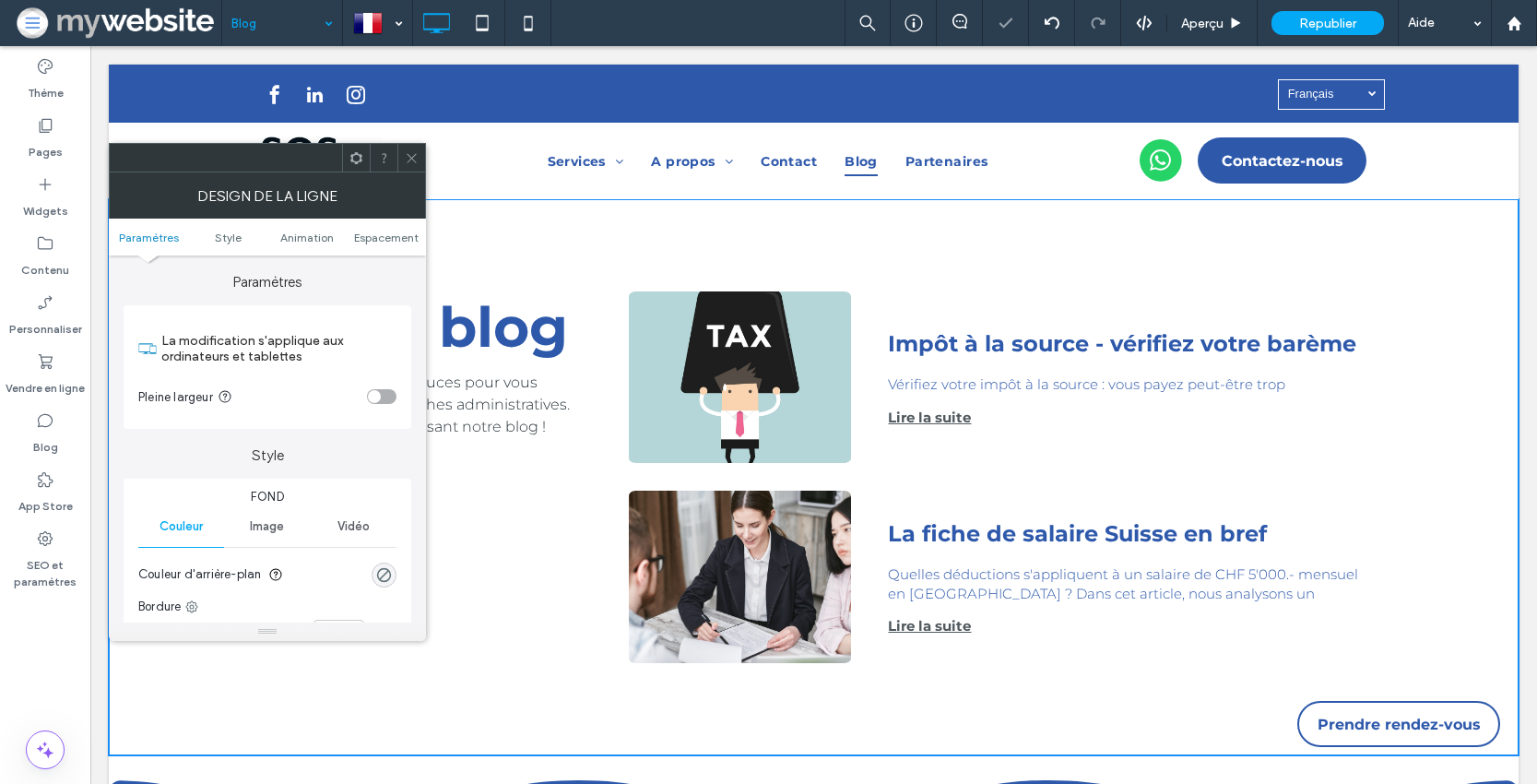
click at [1182, 358] on link "Impôt à la source - vérifiez votre barème" at bounding box center [1124, 344] width 472 height 33
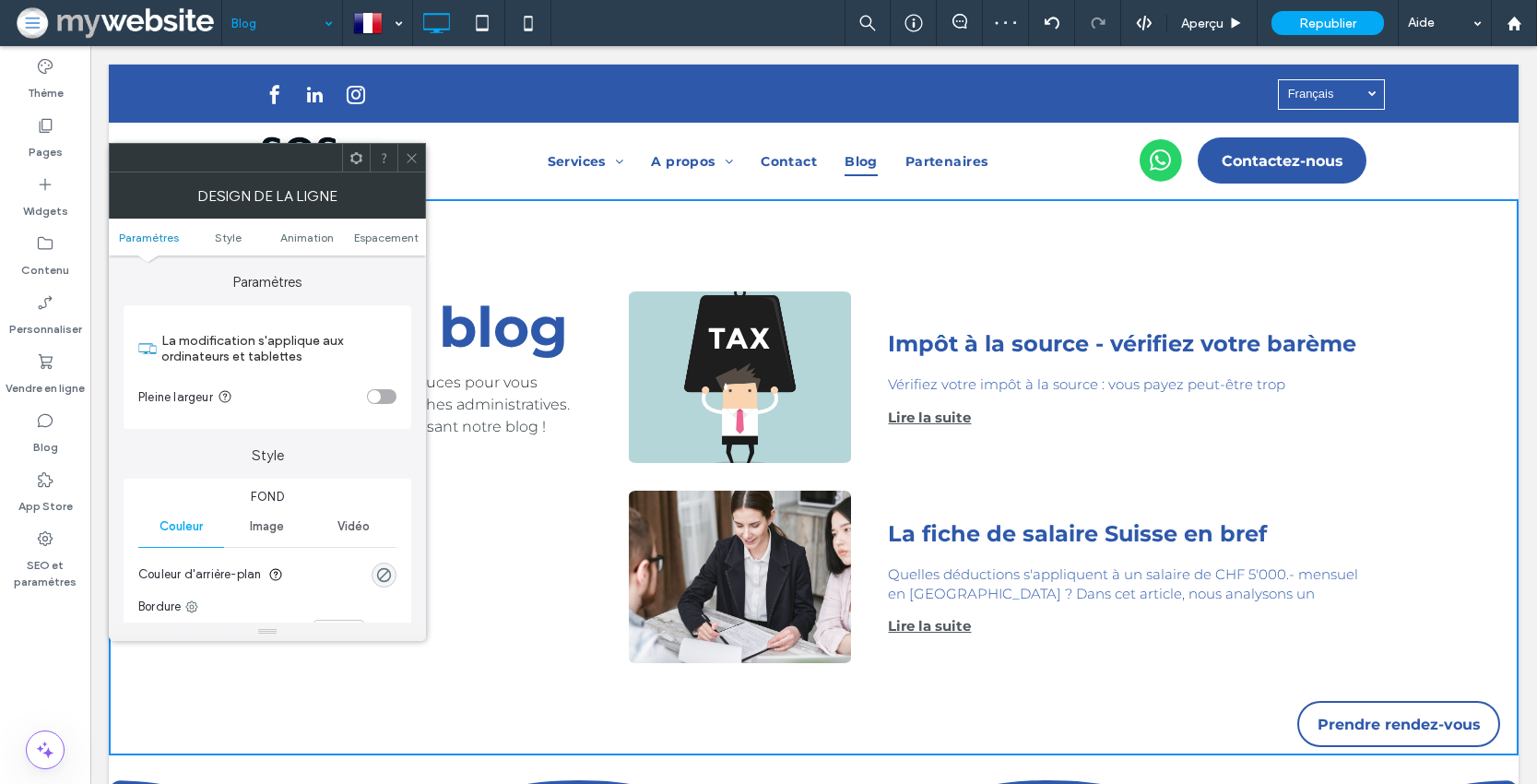
click at [411, 155] on icon at bounding box center [411, 158] width 14 height 14
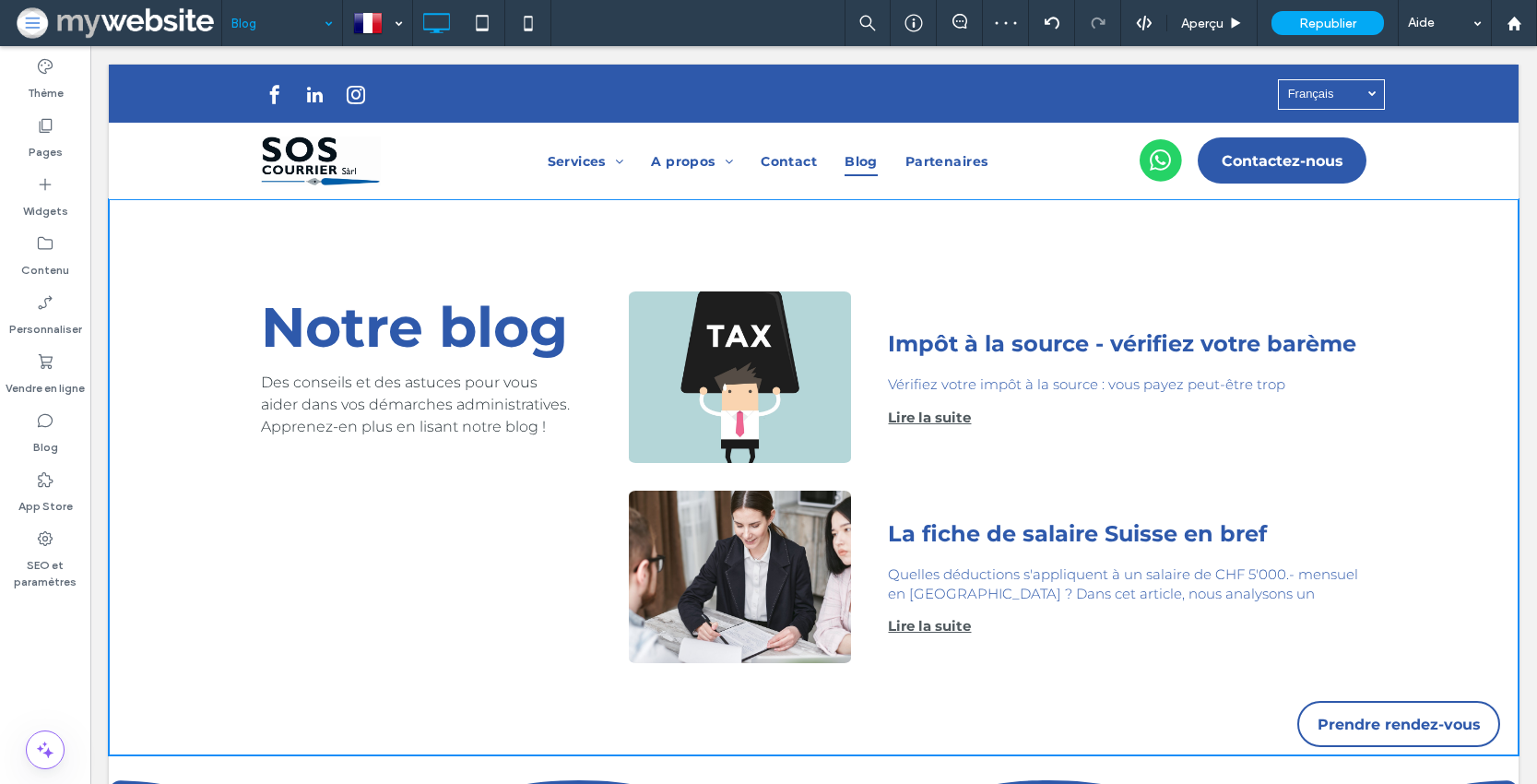
click at [998, 452] on div "Impôt à la source - vérifiez votre barème par [PERSON_NAME] • [DATE] Vérifiez v…" at bounding box center [1109, 377] width 515 height 171
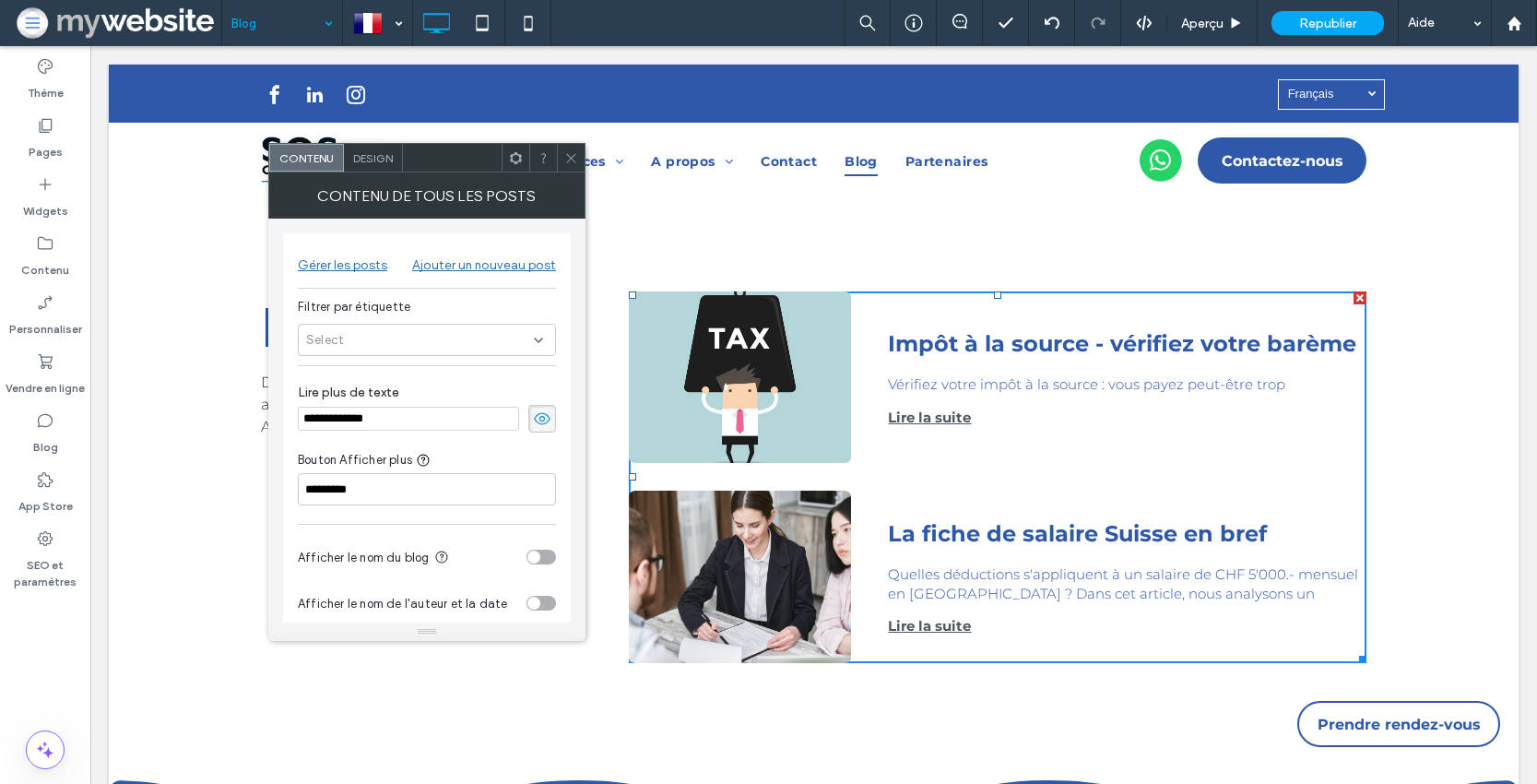
click at [475, 334] on div "Select" at bounding box center [427, 340] width 259 height 32
click at [574, 147] on span at bounding box center [571, 157] width 14 height 27
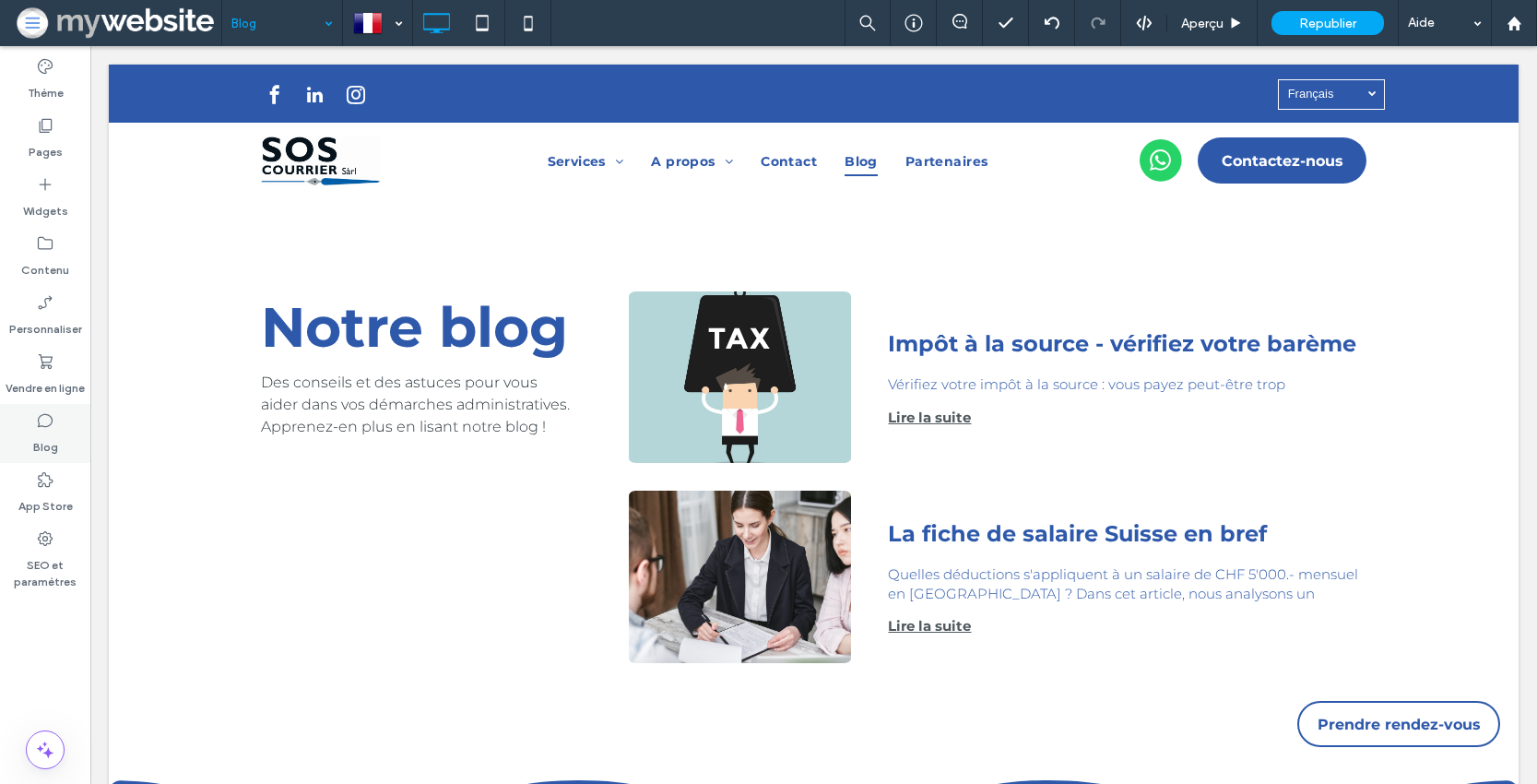
click at [51, 439] on label "Blog" at bounding box center [45, 442] width 25 height 26
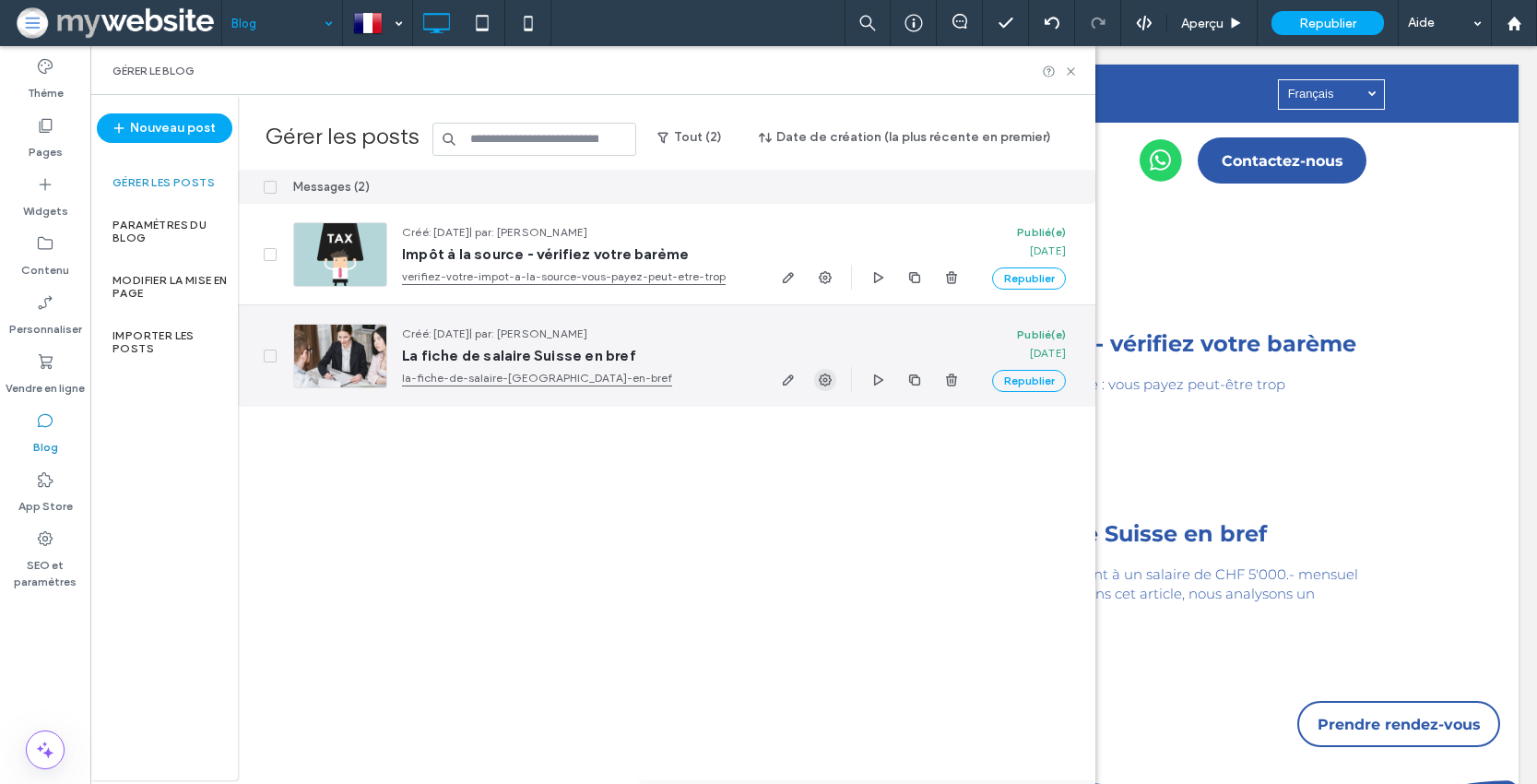
click at [824, 379] on use "button" at bounding box center [826, 380] width 13 height 13
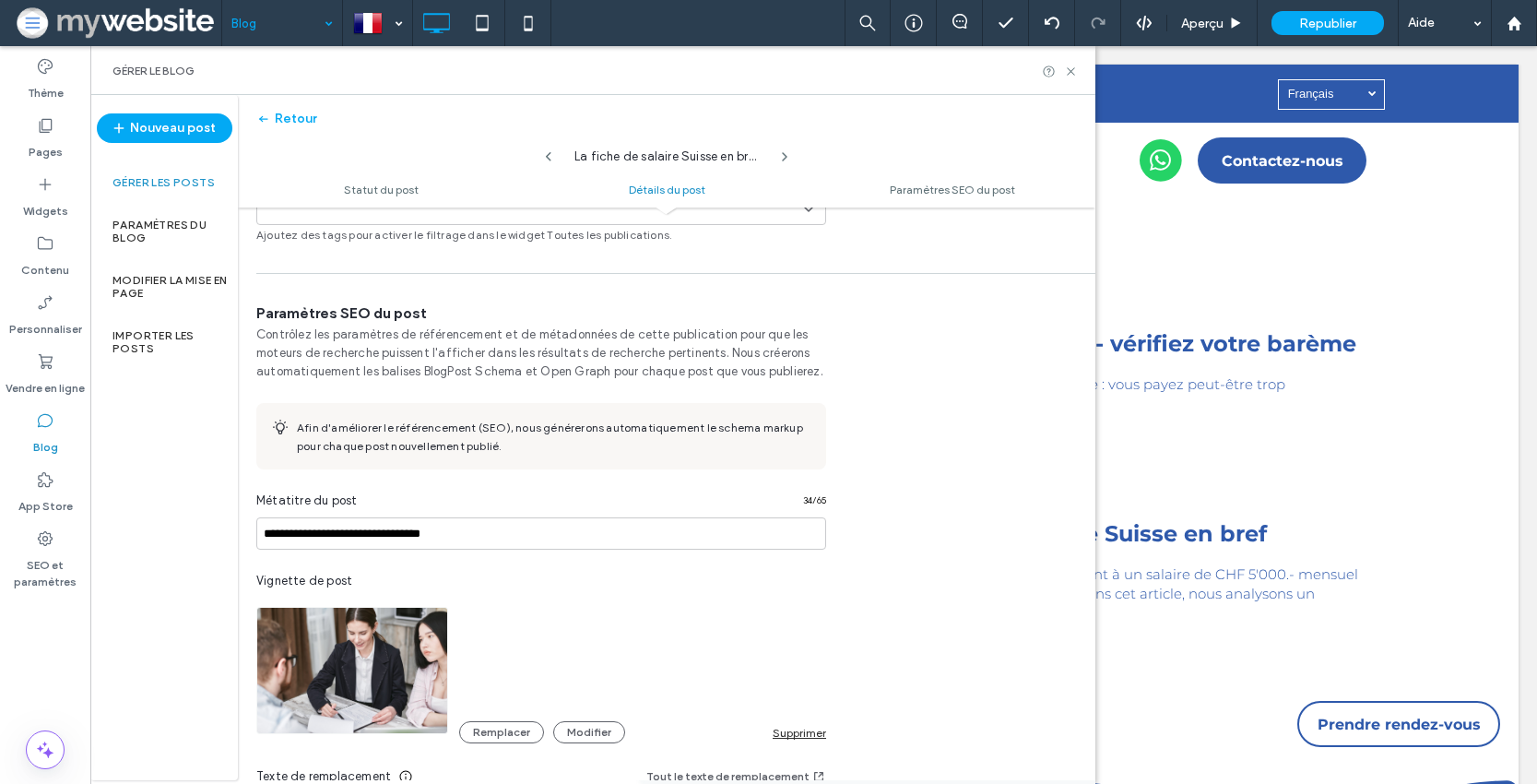
scroll to position [569, 0]
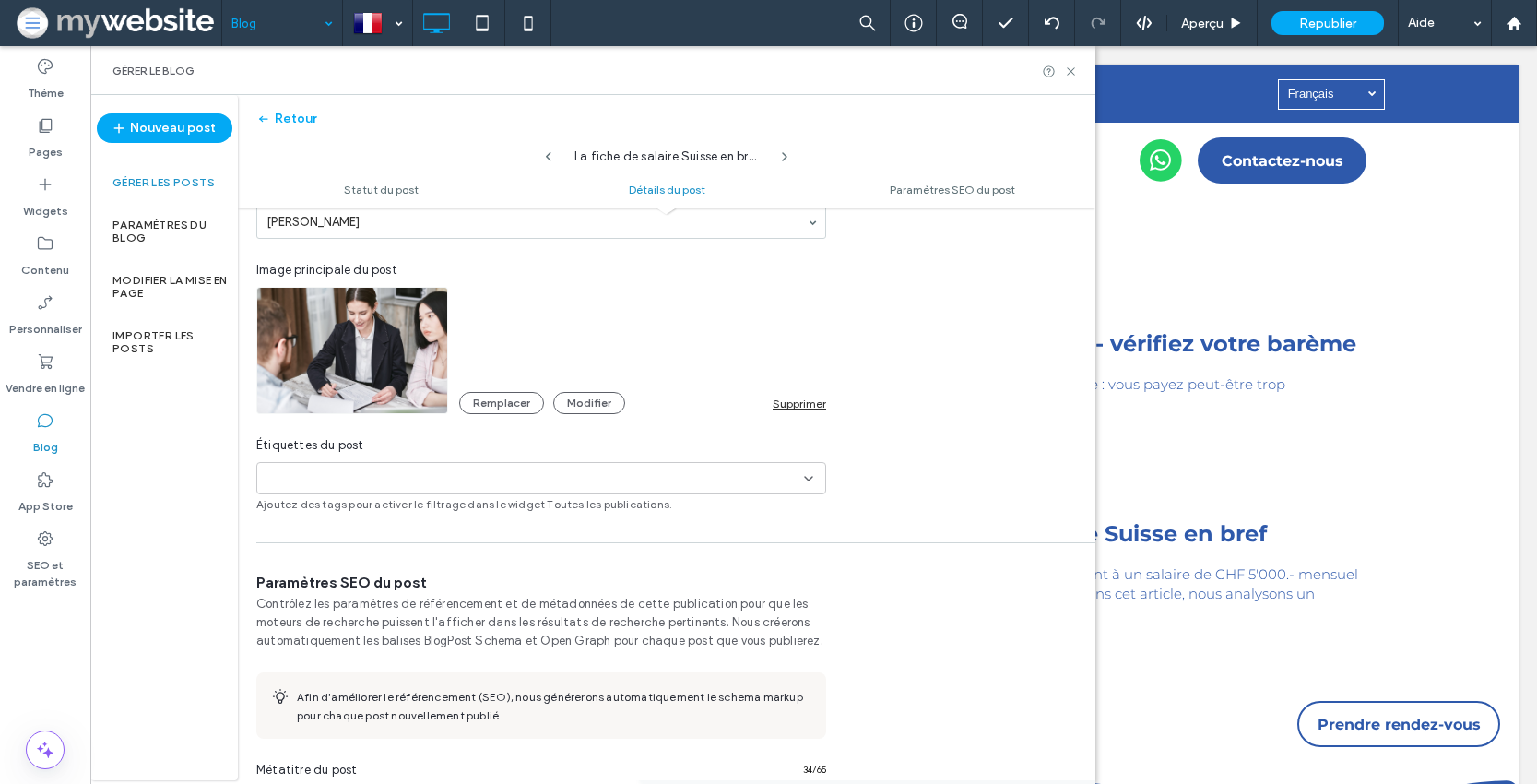
click at [359, 472] on input at bounding box center [328, 479] width 127 height 15
click at [440, 508] on div "FR" at bounding box center [547, 510] width 526 height 32
click at [350, 475] on input "**" at bounding box center [377, 479] width 127 height 15
type input "*"
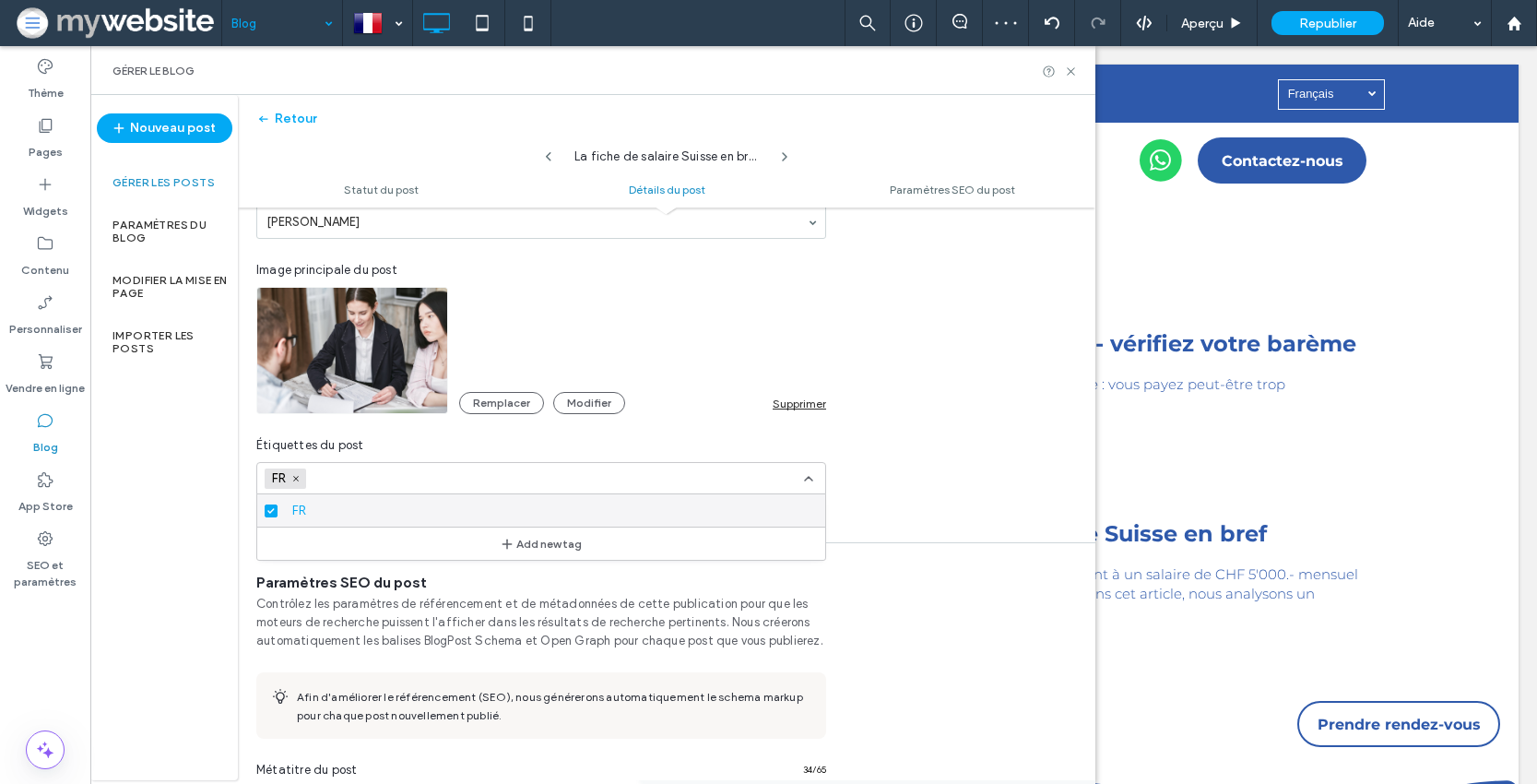
click at [898, 334] on div "**********" at bounding box center [667, 256] width 858 height 513
drag, startPoint x: 1074, startPoint y: 73, endPoint x: 981, endPoint y: 45, distance: 97.1
click at [1074, 73] on icon at bounding box center [1071, 71] width 14 height 14
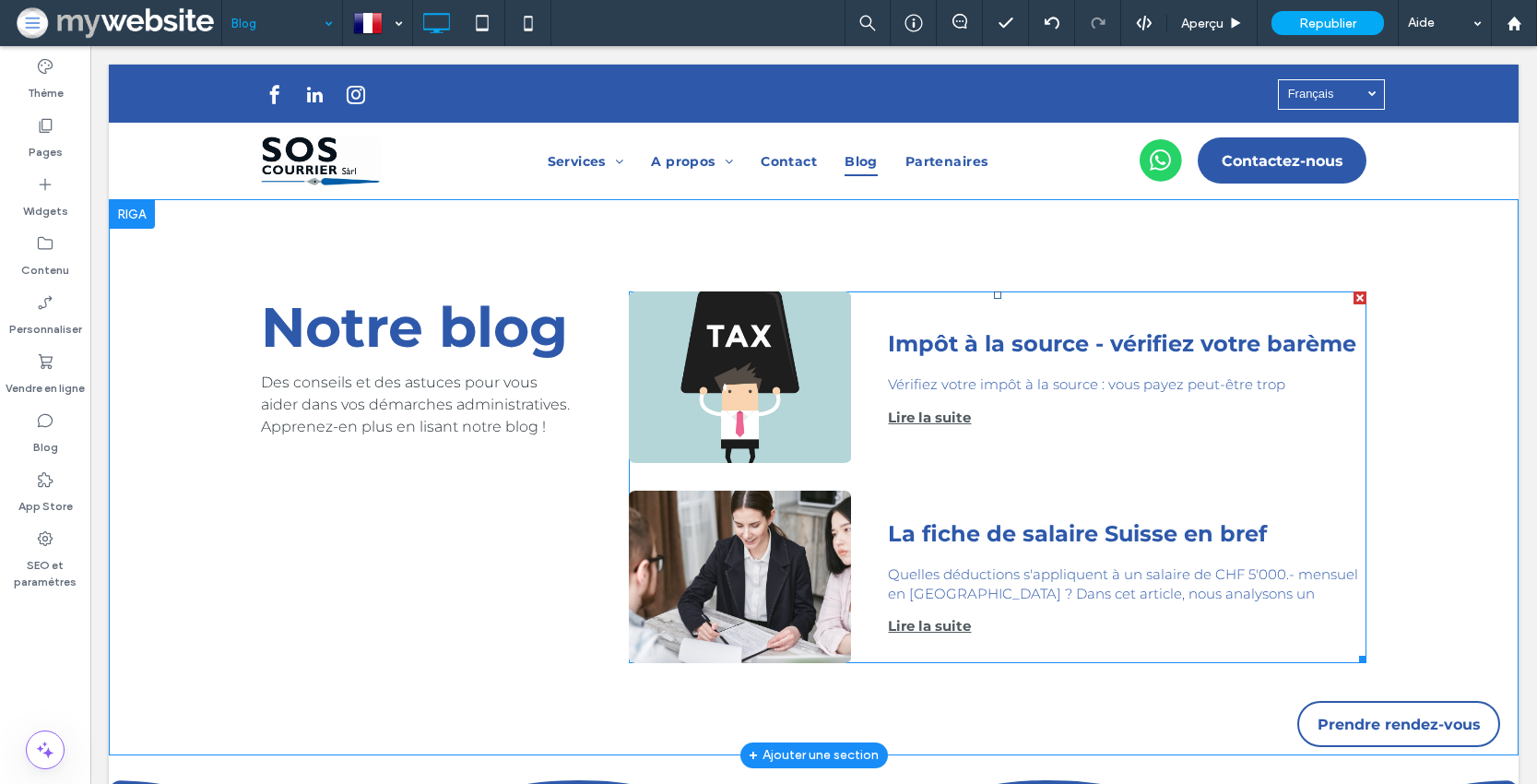
click at [1042, 472] on div "Impôt à la source - vérifiez votre barème par [PERSON_NAME] • [DATE] Vérifiez v…" at bounding box center [997, 391] width 738 height 199
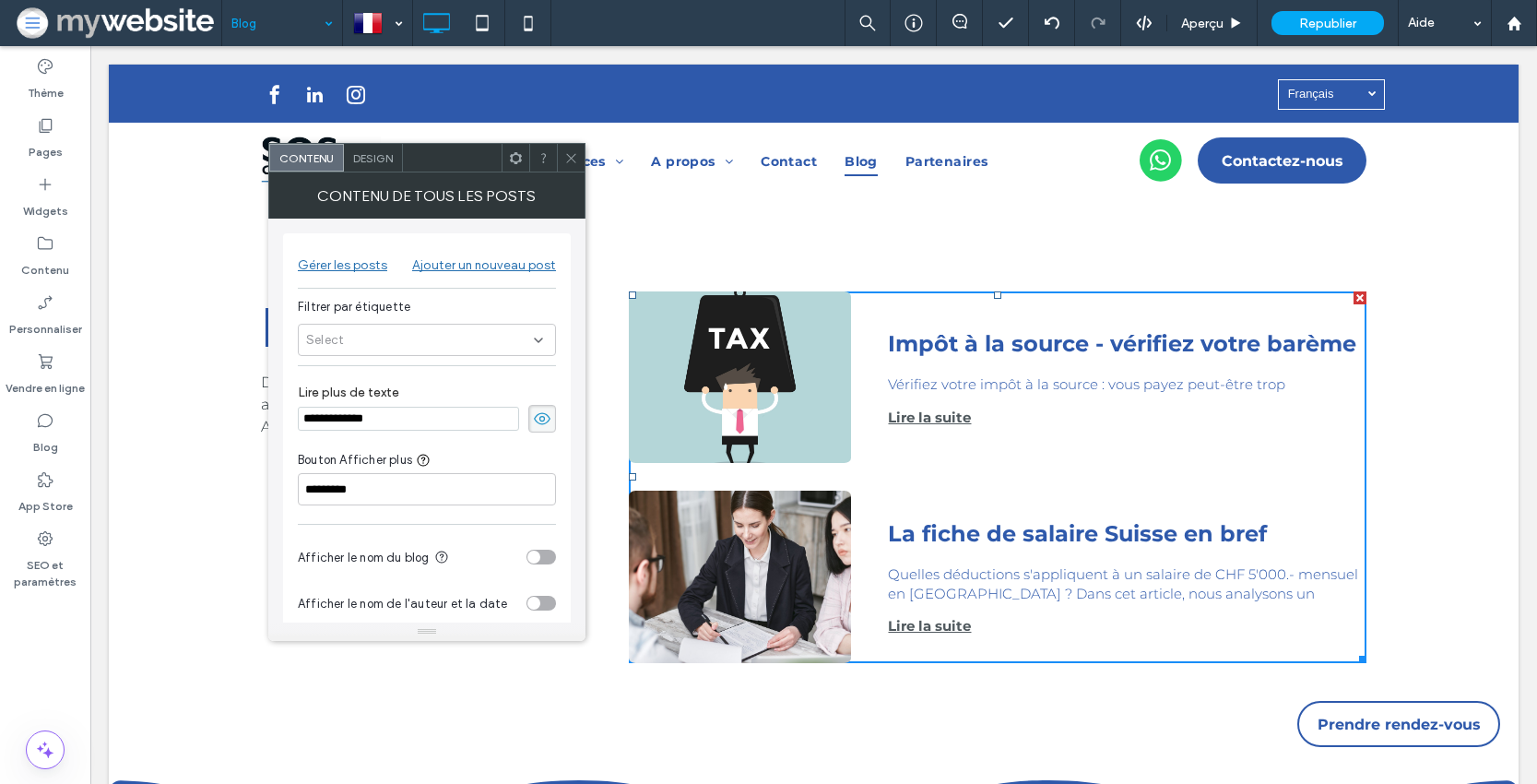
click at [417, 344] on div "Select" at bounding box center [427, 340] width 259 height 32
click at [414, 371] on div "FR" at bounding box center [434, 372] width 214 height 32
click at [570, 154] on icon at bounding box center [571, 158] width 14 height 14
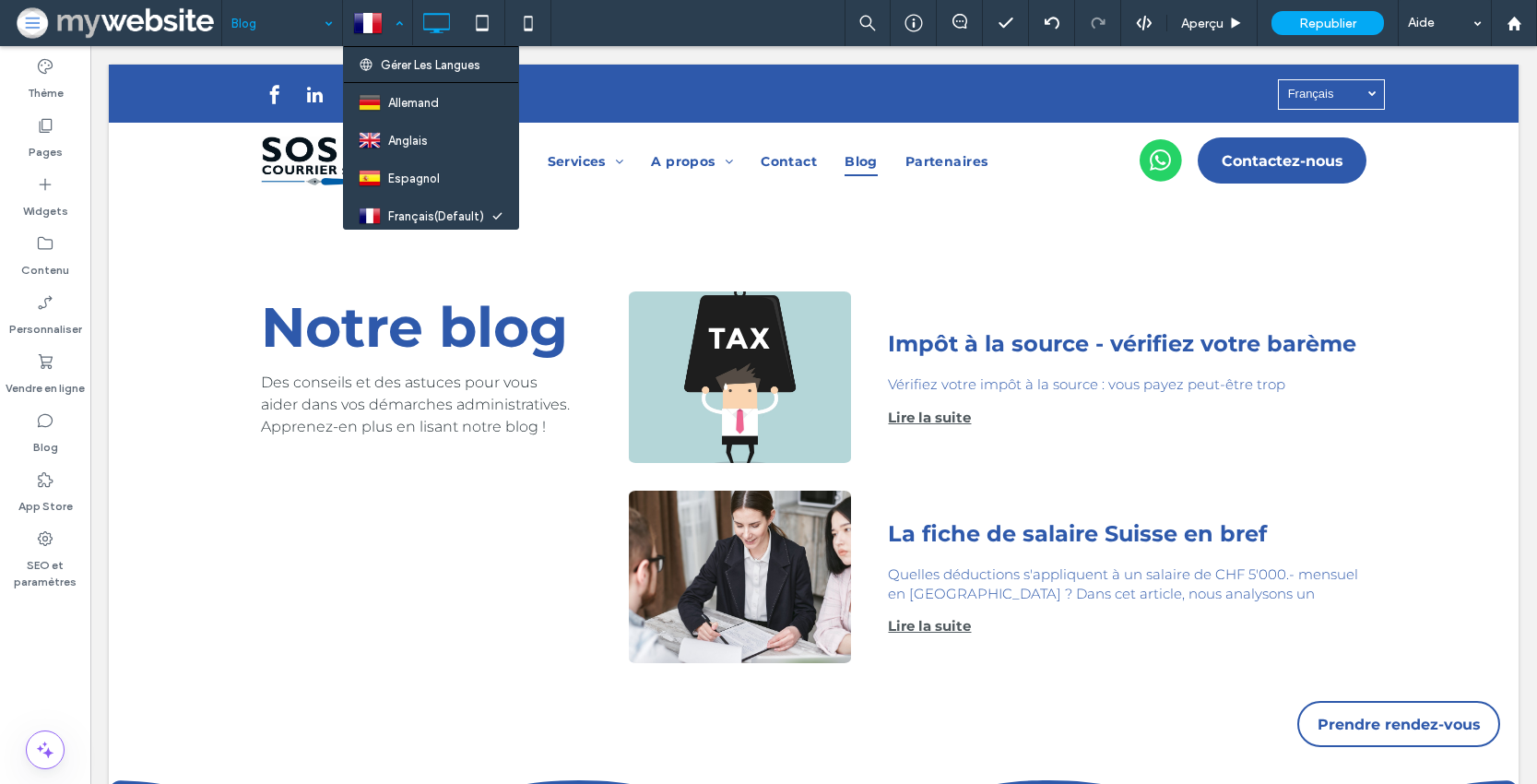
click at [368, 36] on div at bounding box center [377, 23] width 67 height 45
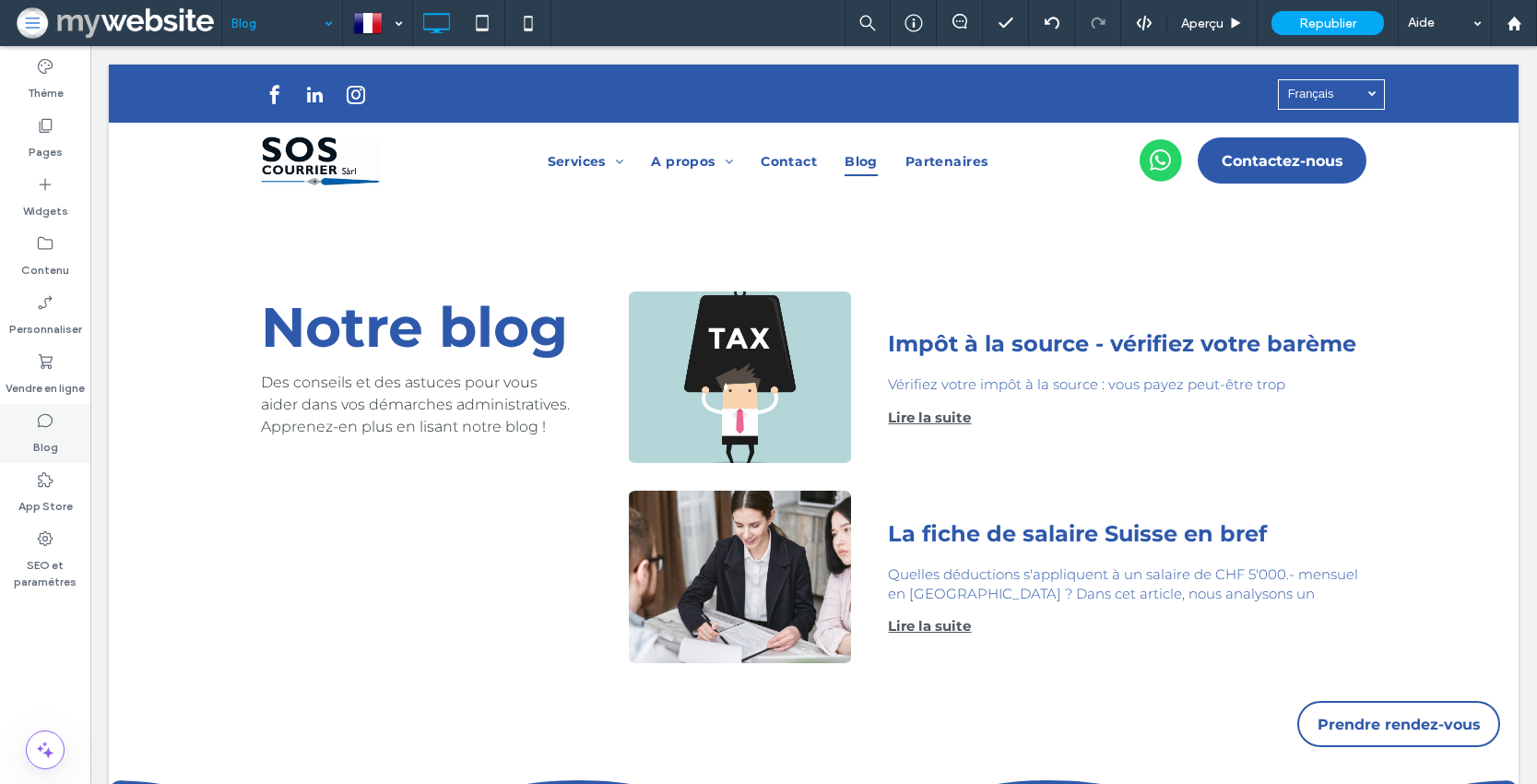
click at [49, 427] on icon at bounding box center [45, 419] width 18 height 18
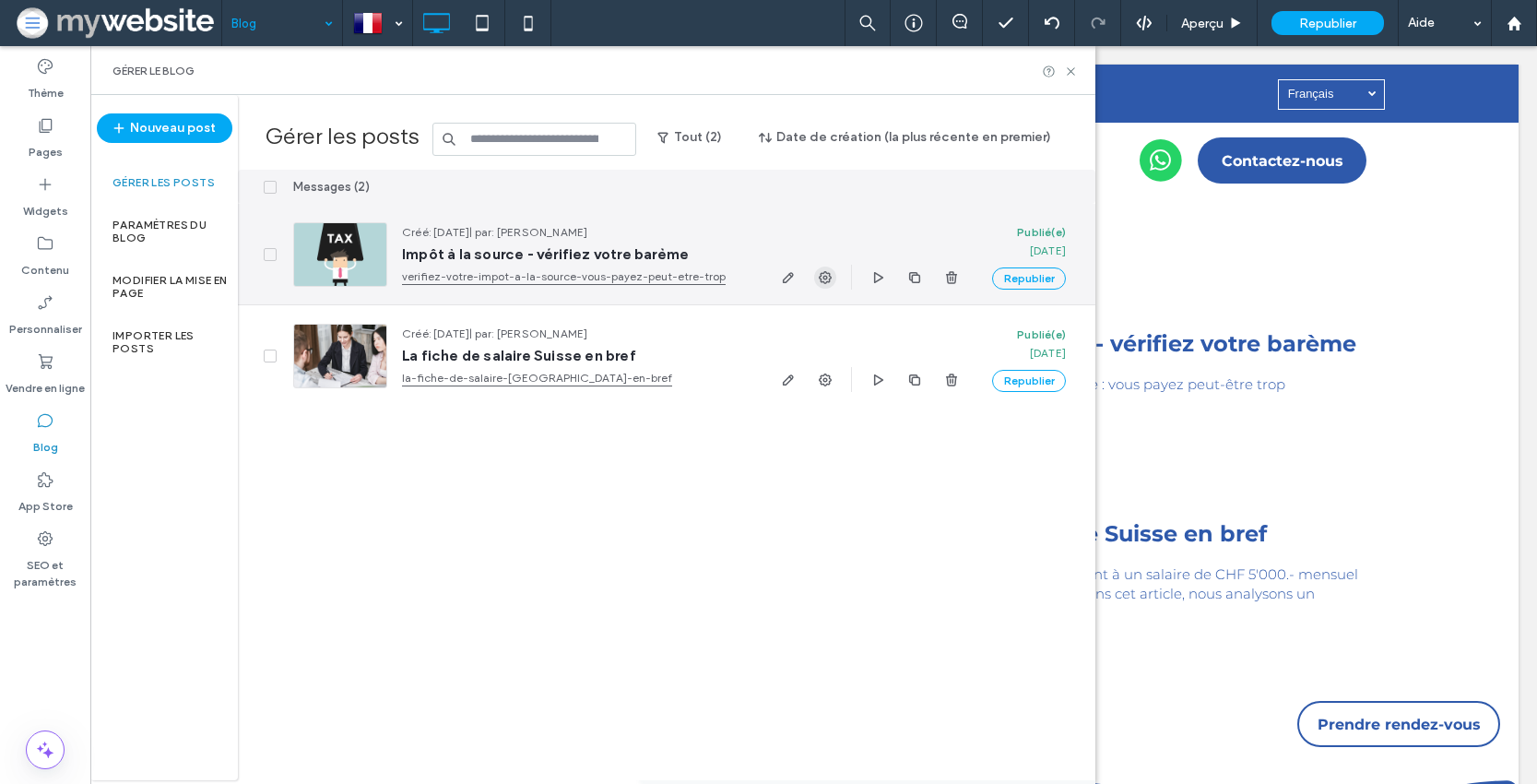
click at [833, 269] on span "button" at bounding box center [825, 276] width 22 height 22
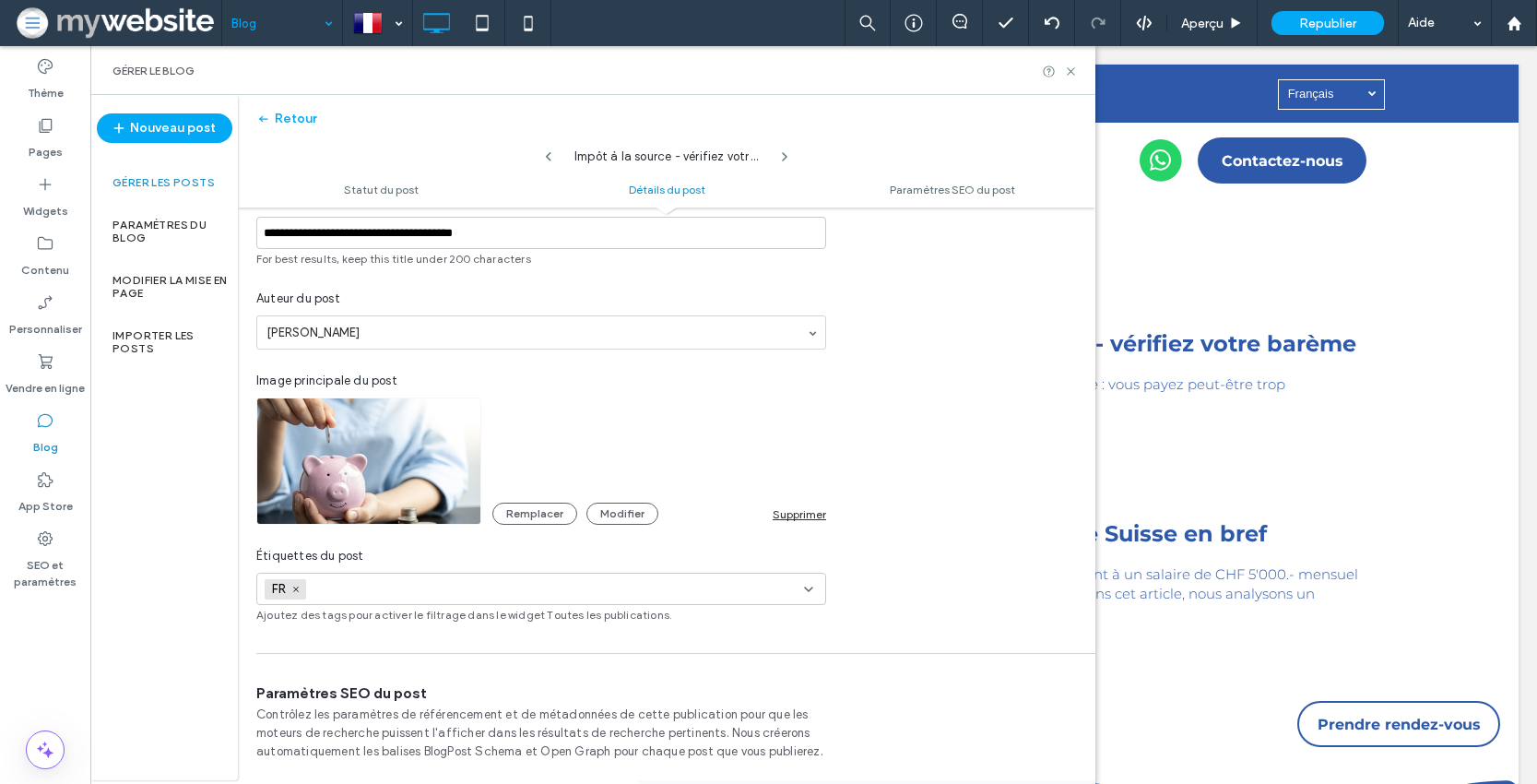
scroll to position [482, 0]
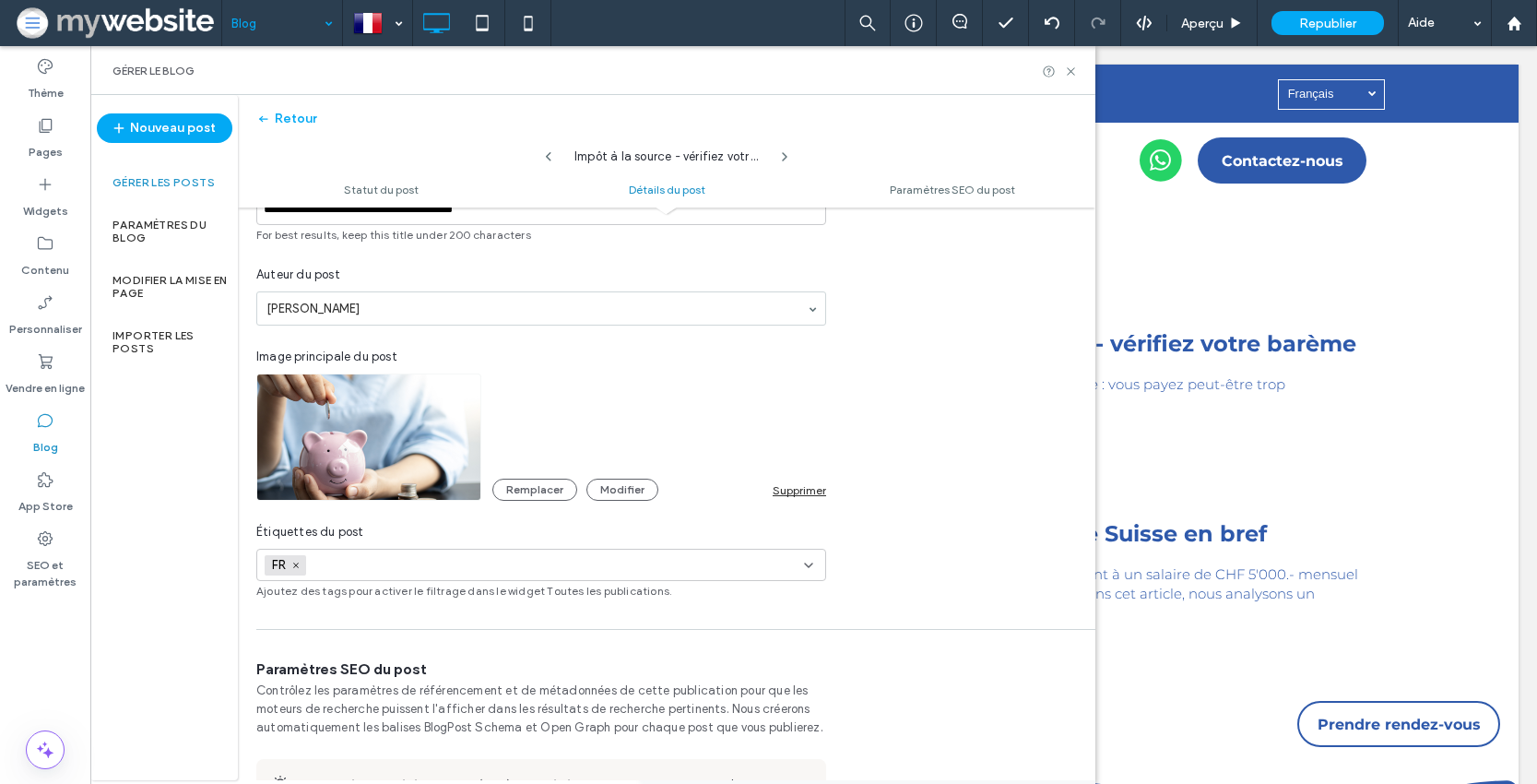
click at [517, 566] on div "FR +0 FR +0" at bounding box center [534, 564] width 540 height 30
click at [531, 629] on button "Add new tag" at bounding box center [542, 630] width 106 height 22
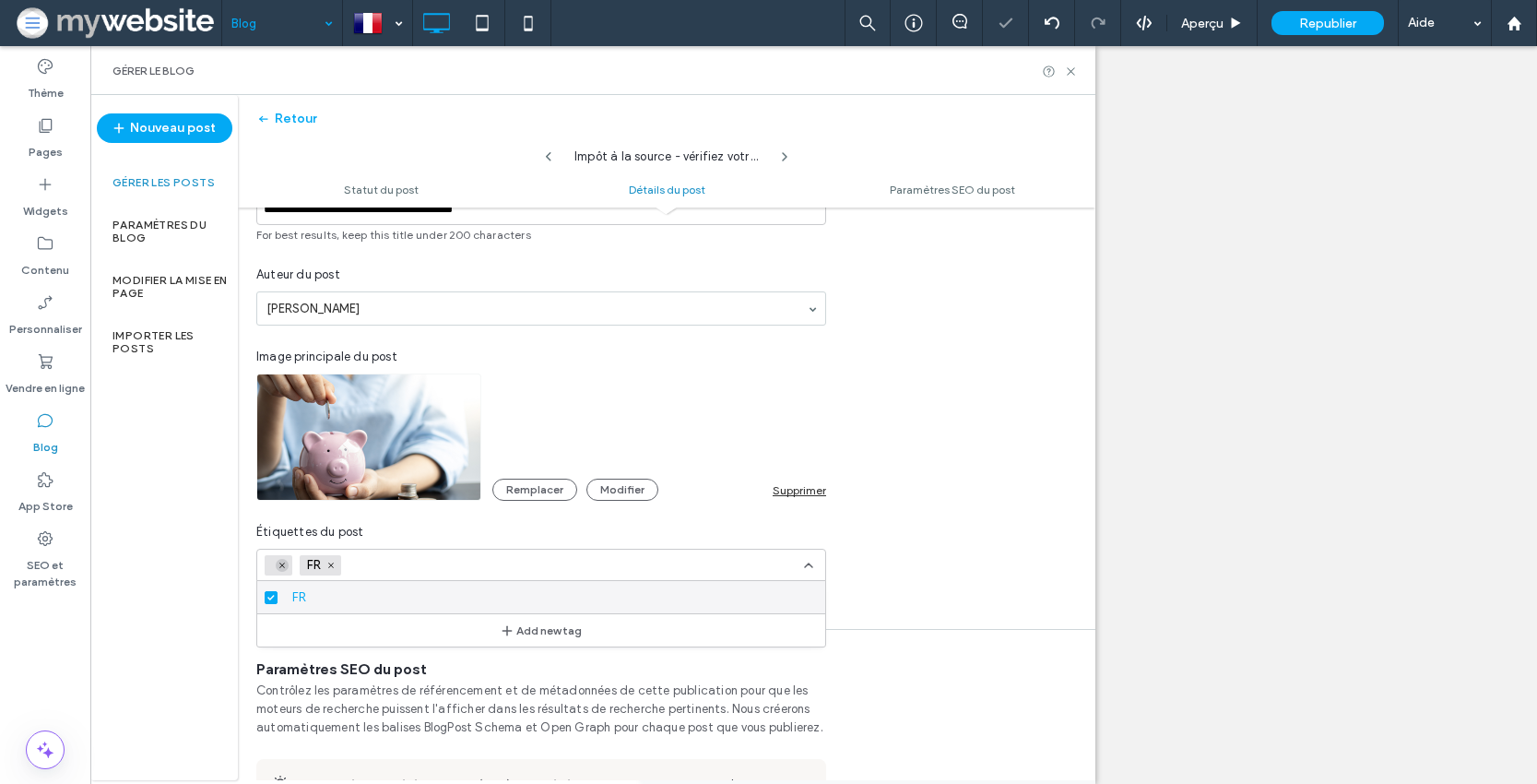
click at [285, 565] on icon at bounding box center [282, 565] width 9 height 9
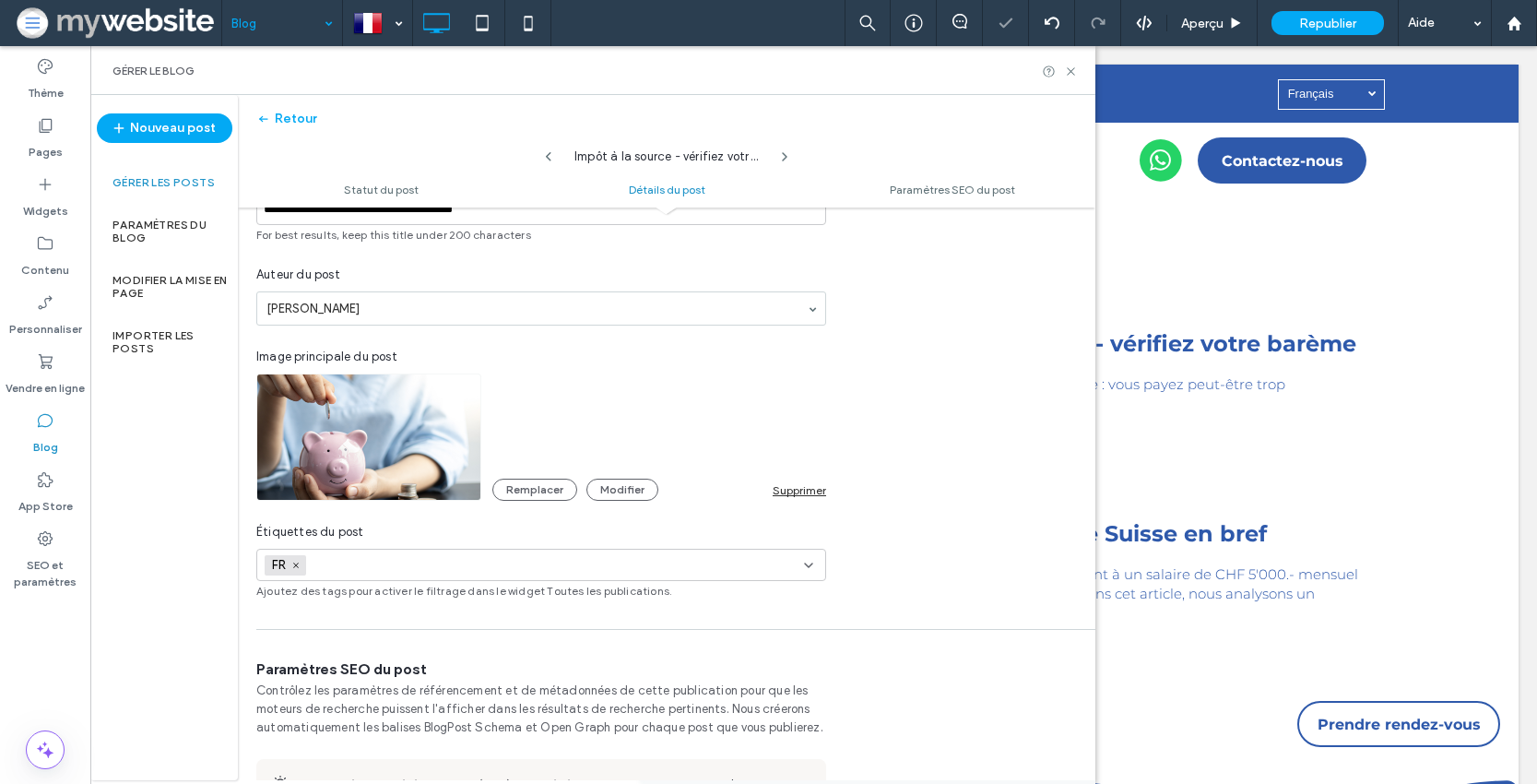
scroll to position [0, 0]
click at [345, 565] on input at bounding box center [377, 565] width 127 height 15
type input "**"
click at [539, 601] on button "Add new tag" at bounding box center [542, 597] width 106 height 22
click at [458, 565] on input at bounding box center [427, 565] width 127 height 15
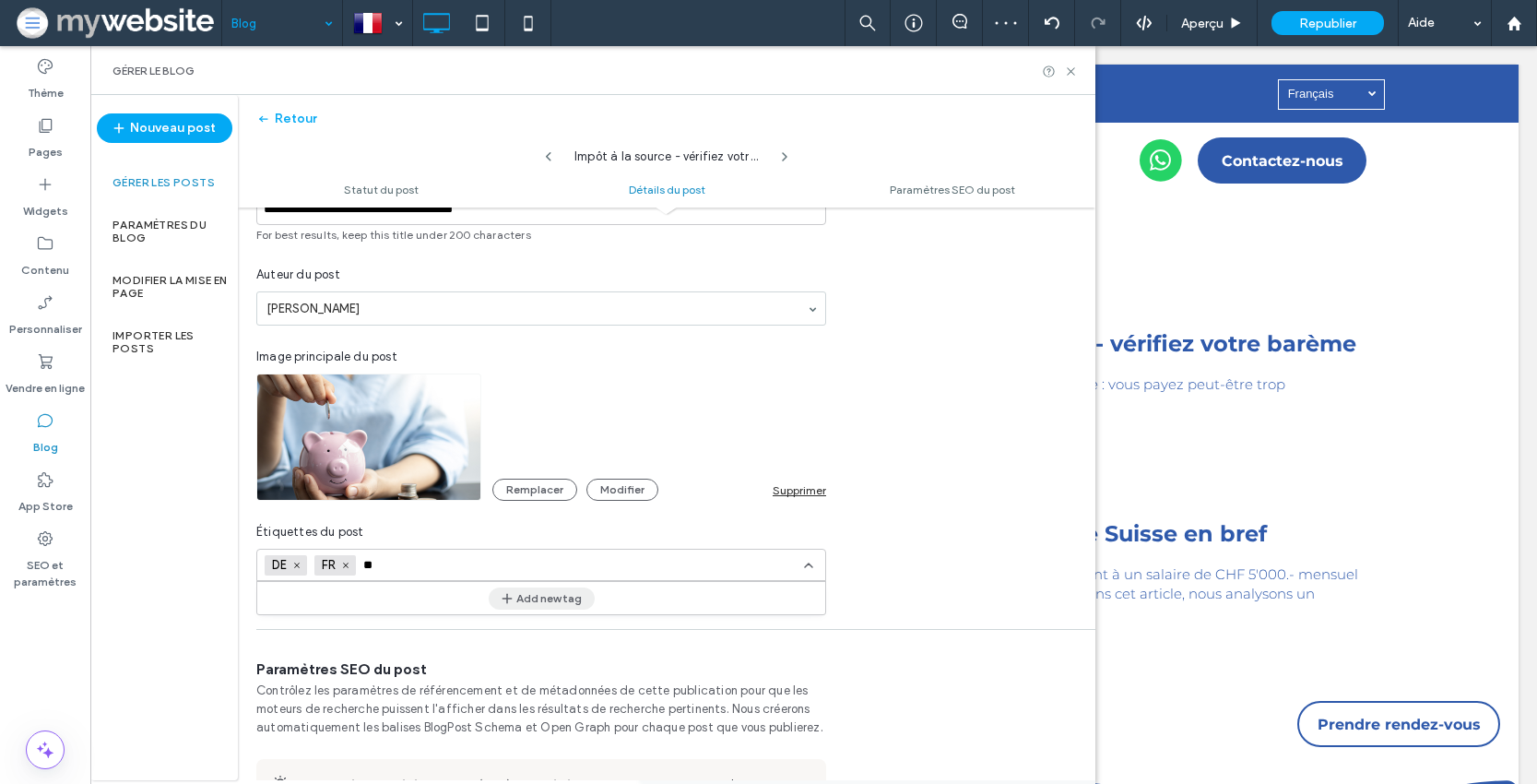
type input "**"
click at [563, 597] on button "Add new tag" at bounding box center [542, 597] width 106 height 22
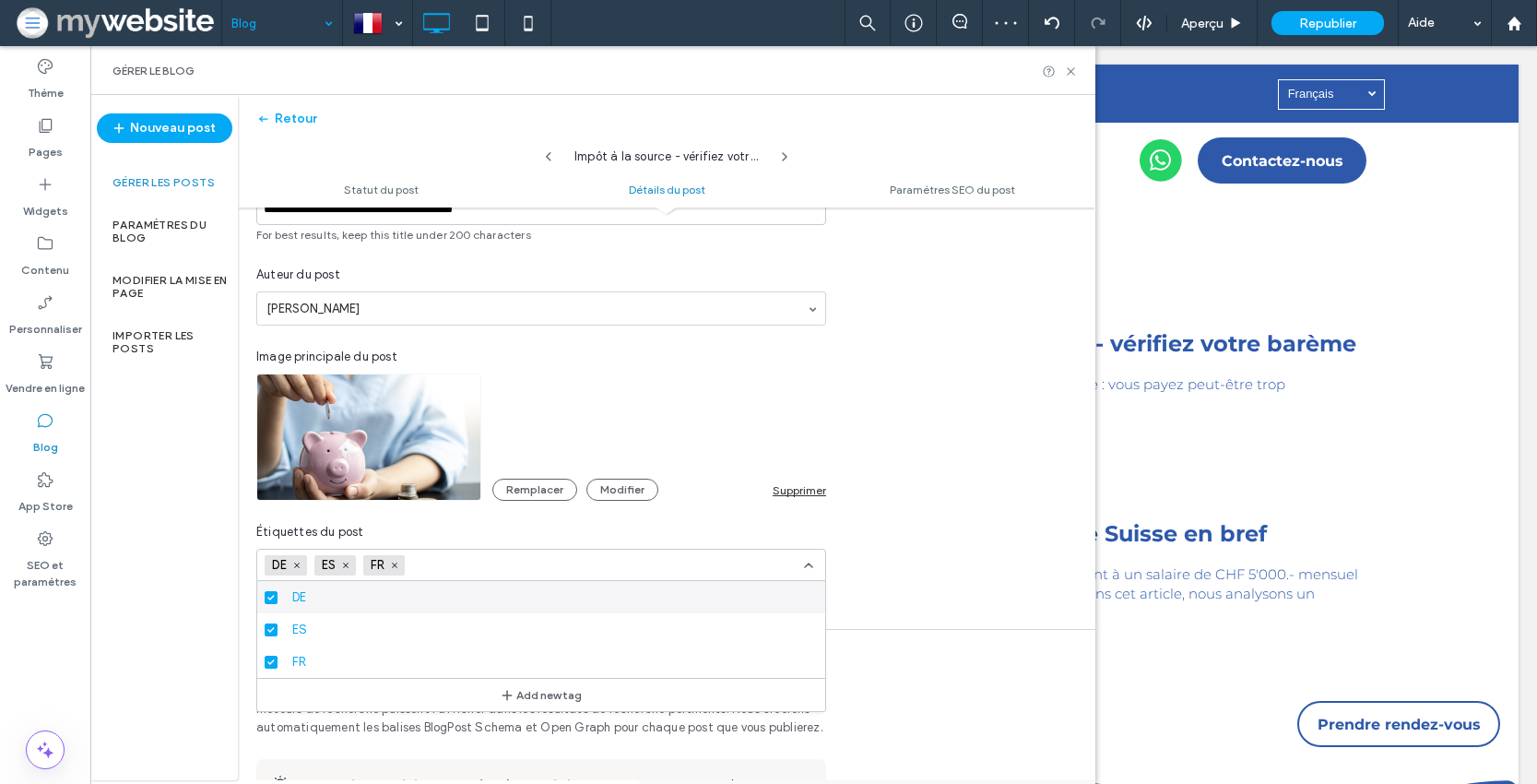
click at [484, 560] on input at bounding box center [475, 565] width 127 height 15
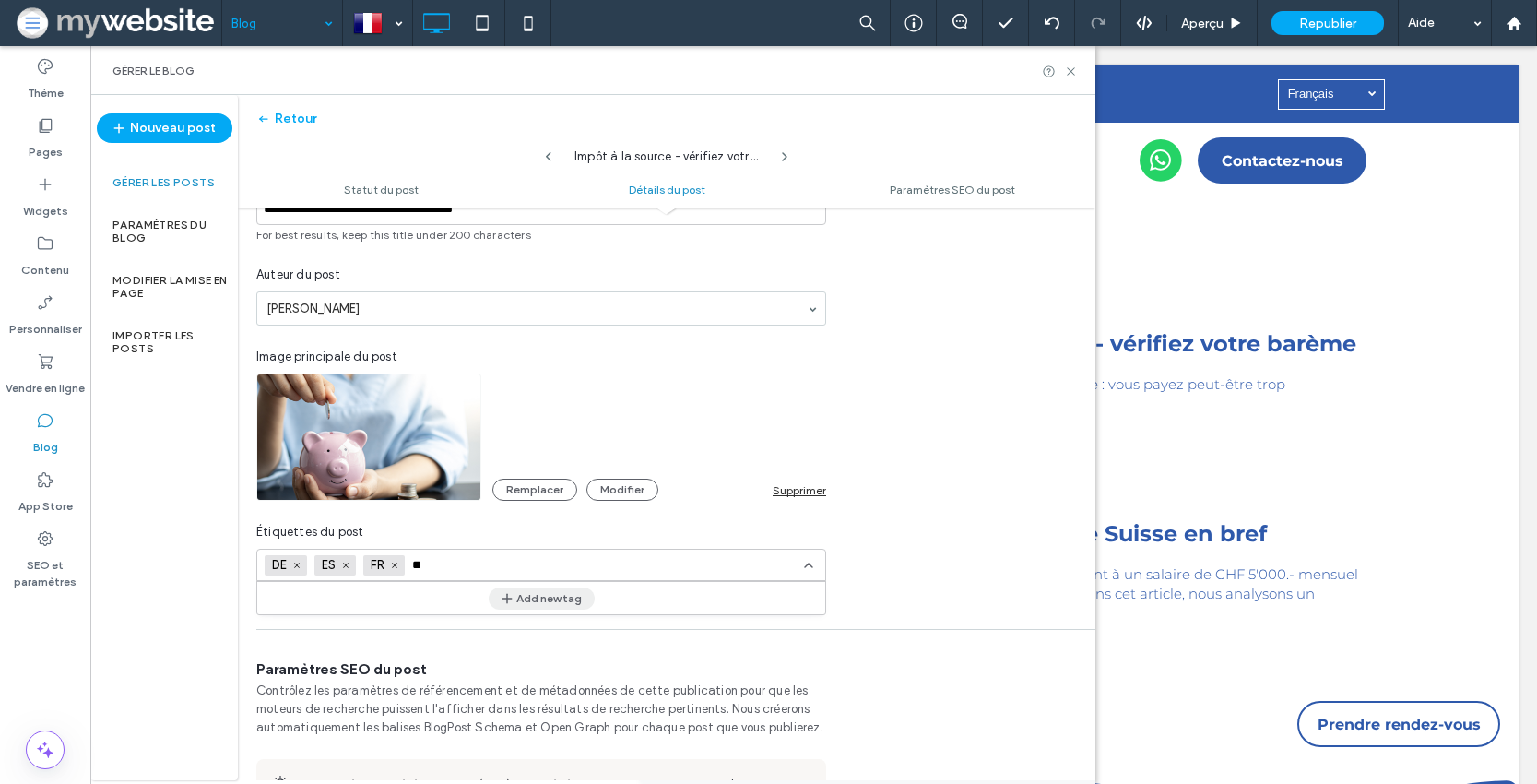
type input "**"
click at [541, 607] on button "Add new tag" at bounding box center [542, 597] width 106 height 22
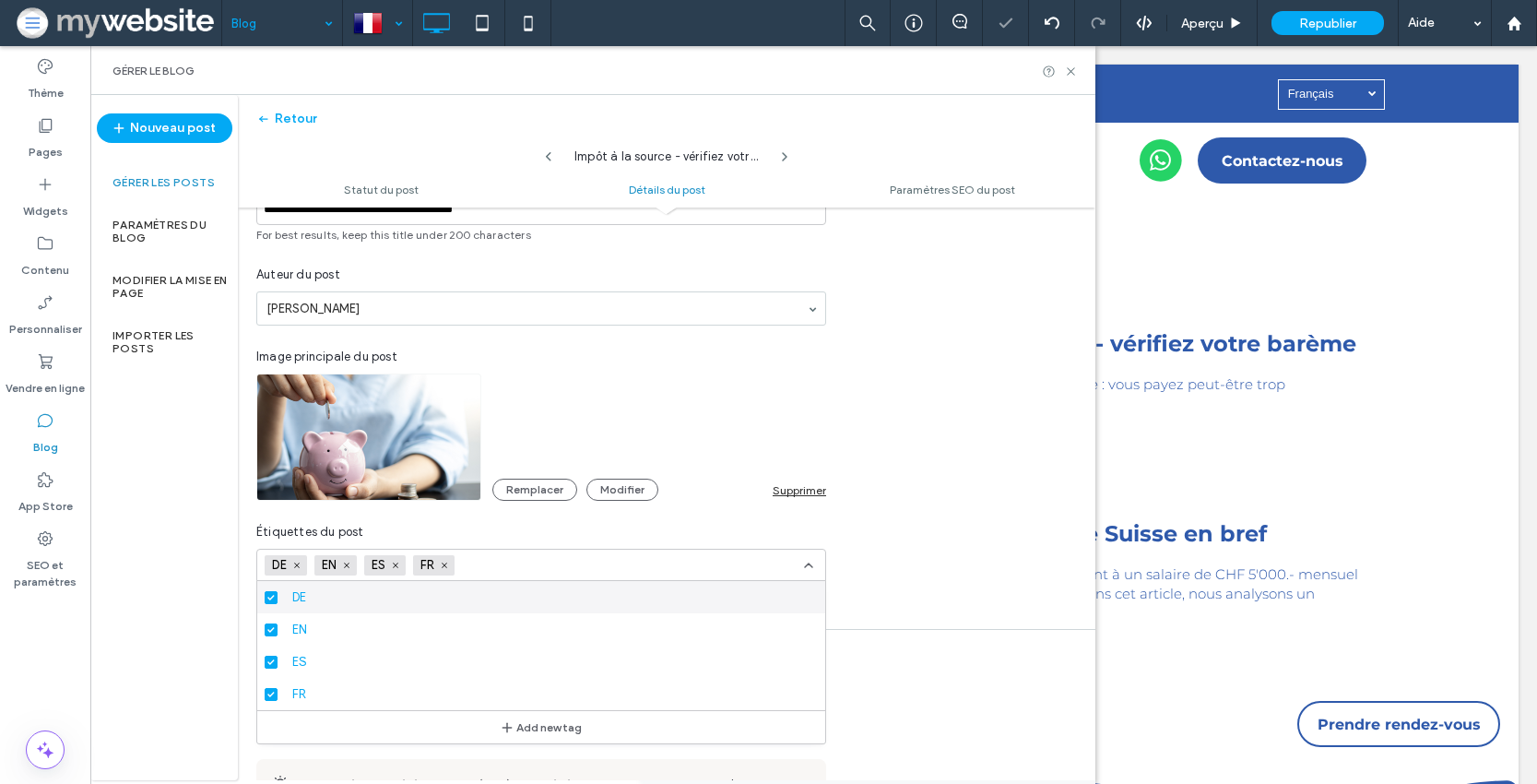
click at [395, 23] on div at bounding box center [377, 23] width 67 height 45
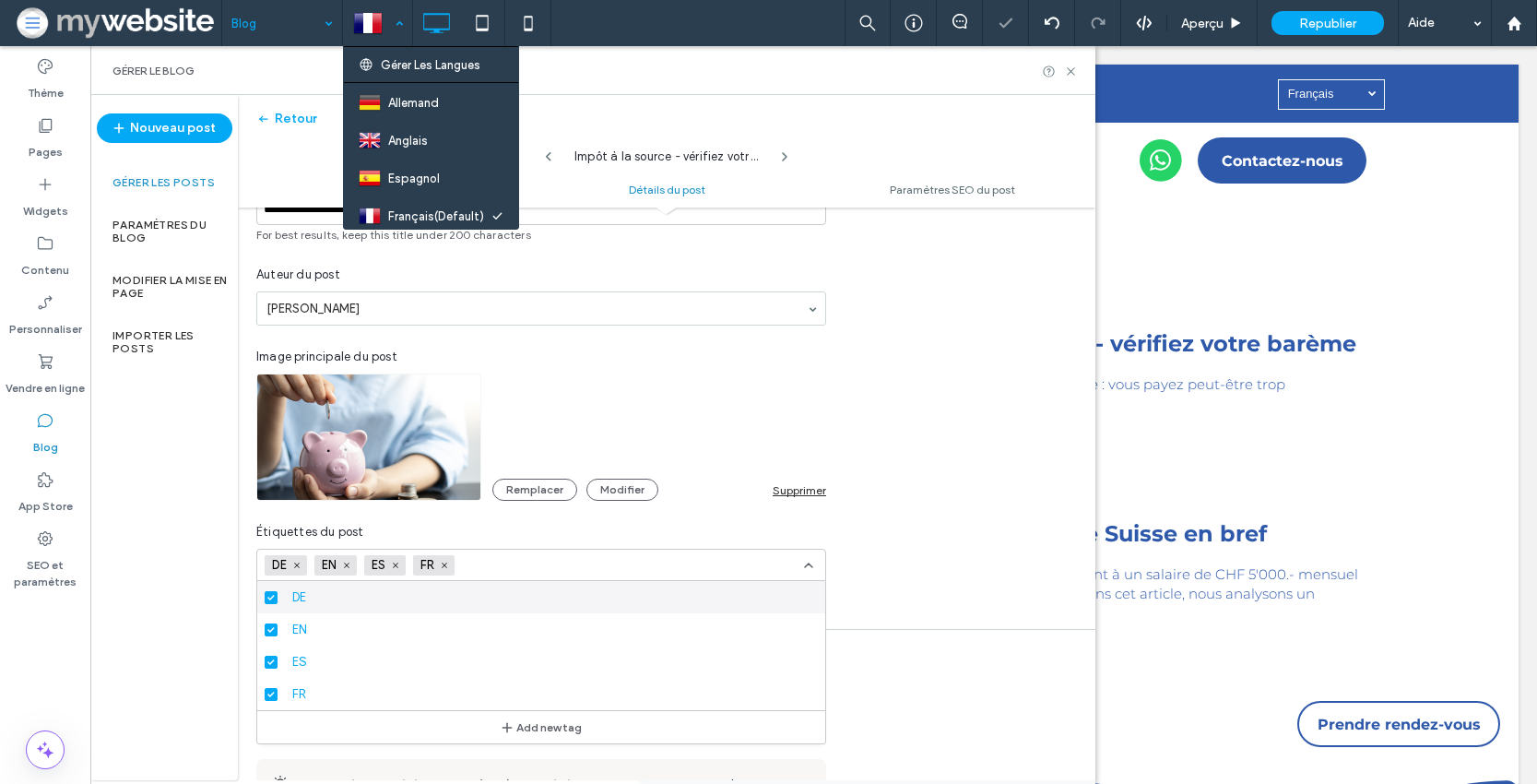
click at [395, 23] on div at bounding box center [377, 23] width 67 height 45
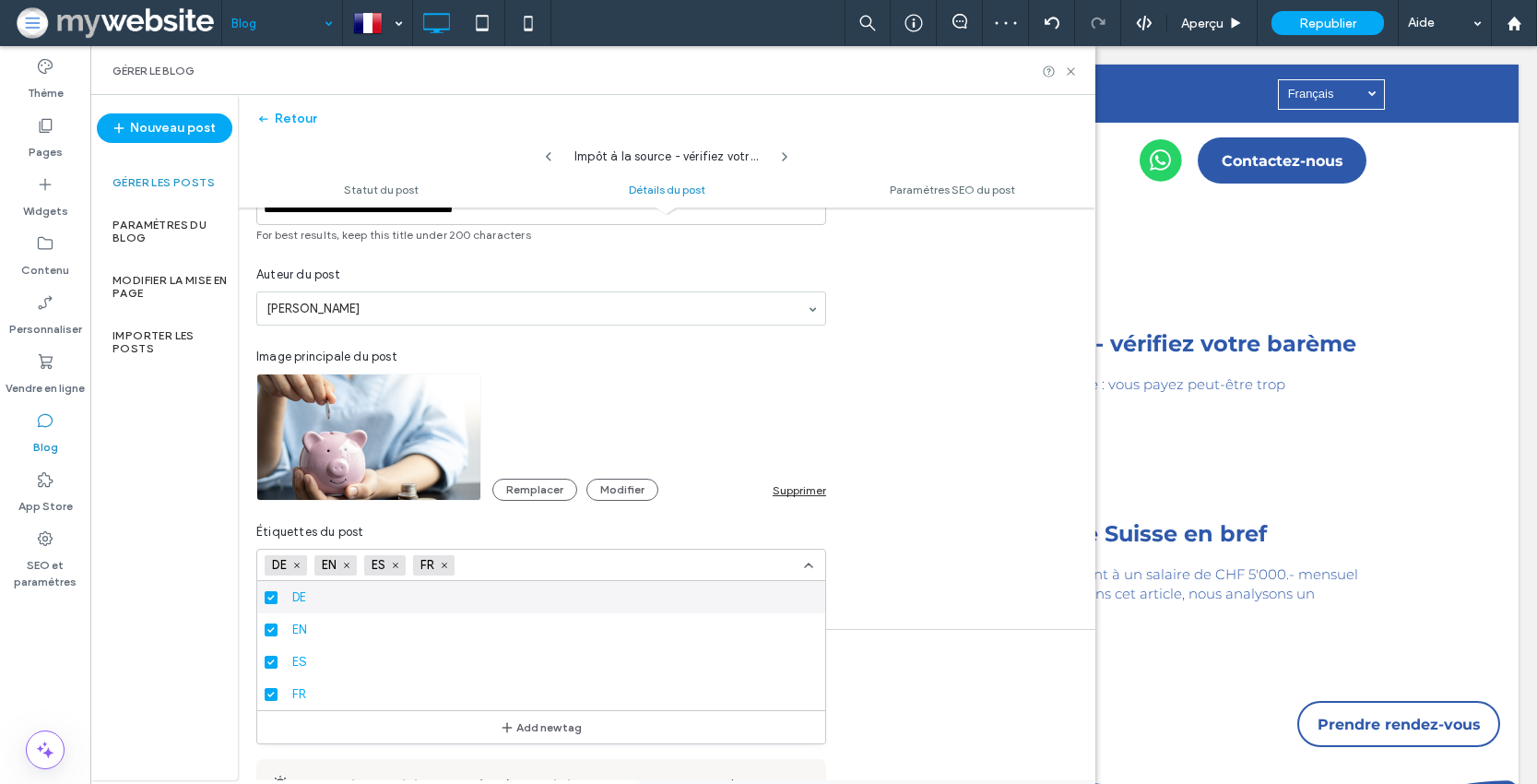
click at [994, 516] on div "**********" at bounding box center [667, 343] width 858 height 513
click at [271, 629] on icon at bounding box center [270, 630] width 7 height 6
click at [272, 595] on icon at bounding box center [271, 597] width 8 height 6
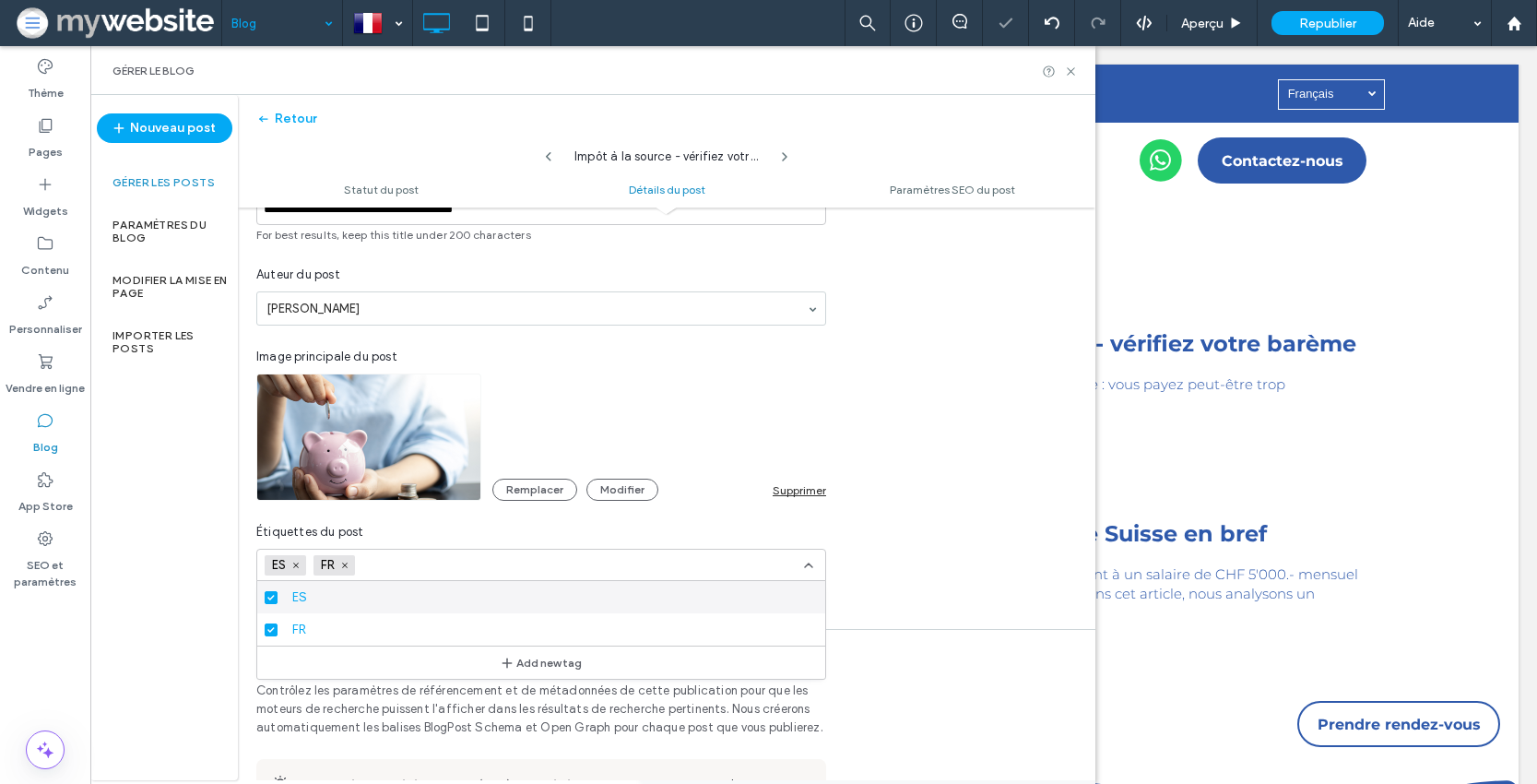
click at [402, 567] on input at bounding box center [426, 565] width 127 height 15
click at [807, 562] on icon at bounding box center [809, 565] width 15 height 15
type input "*"
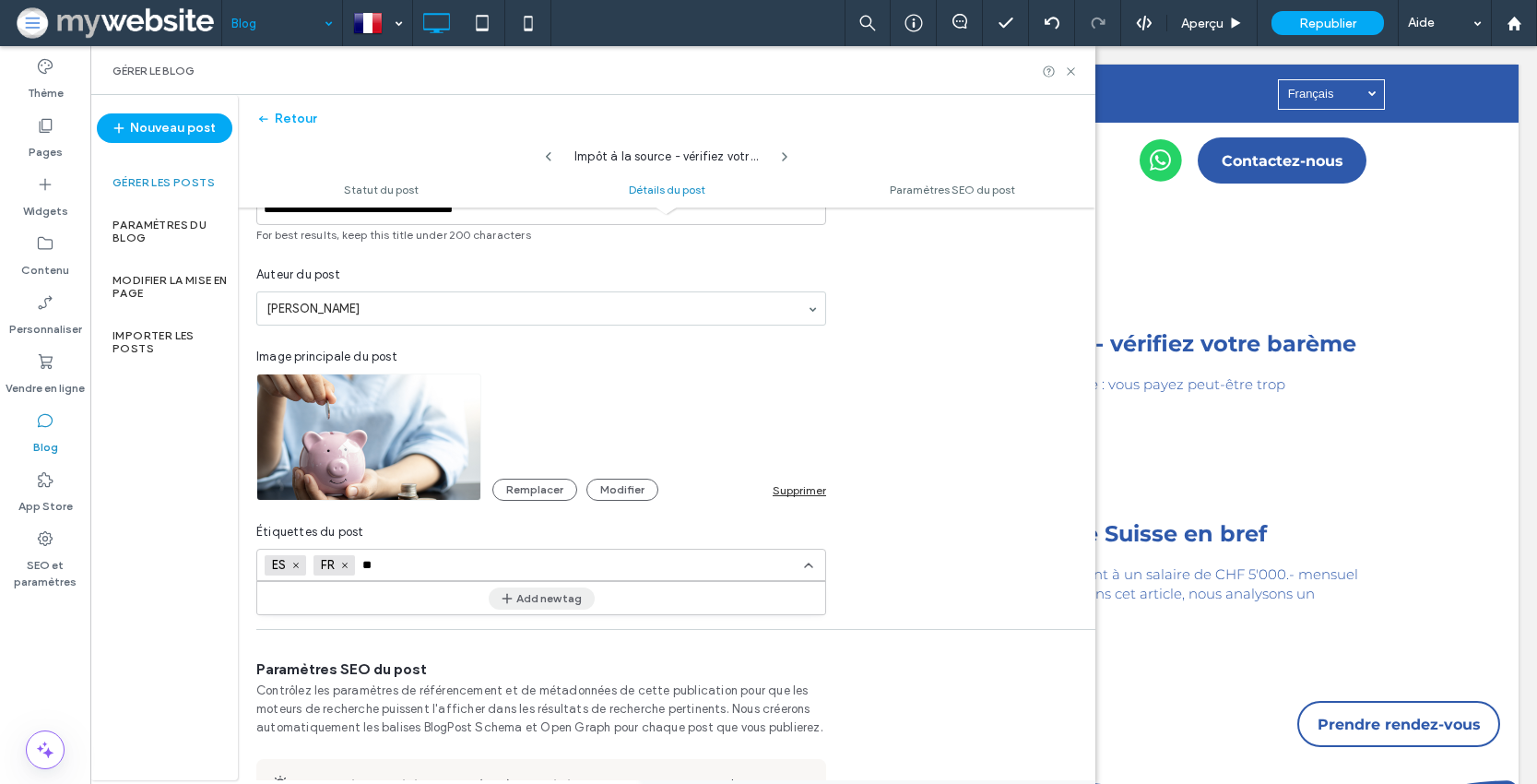
type input "**"
click at [514, 597] on span "button" at bounding box center [509, 597] width 17 height 20
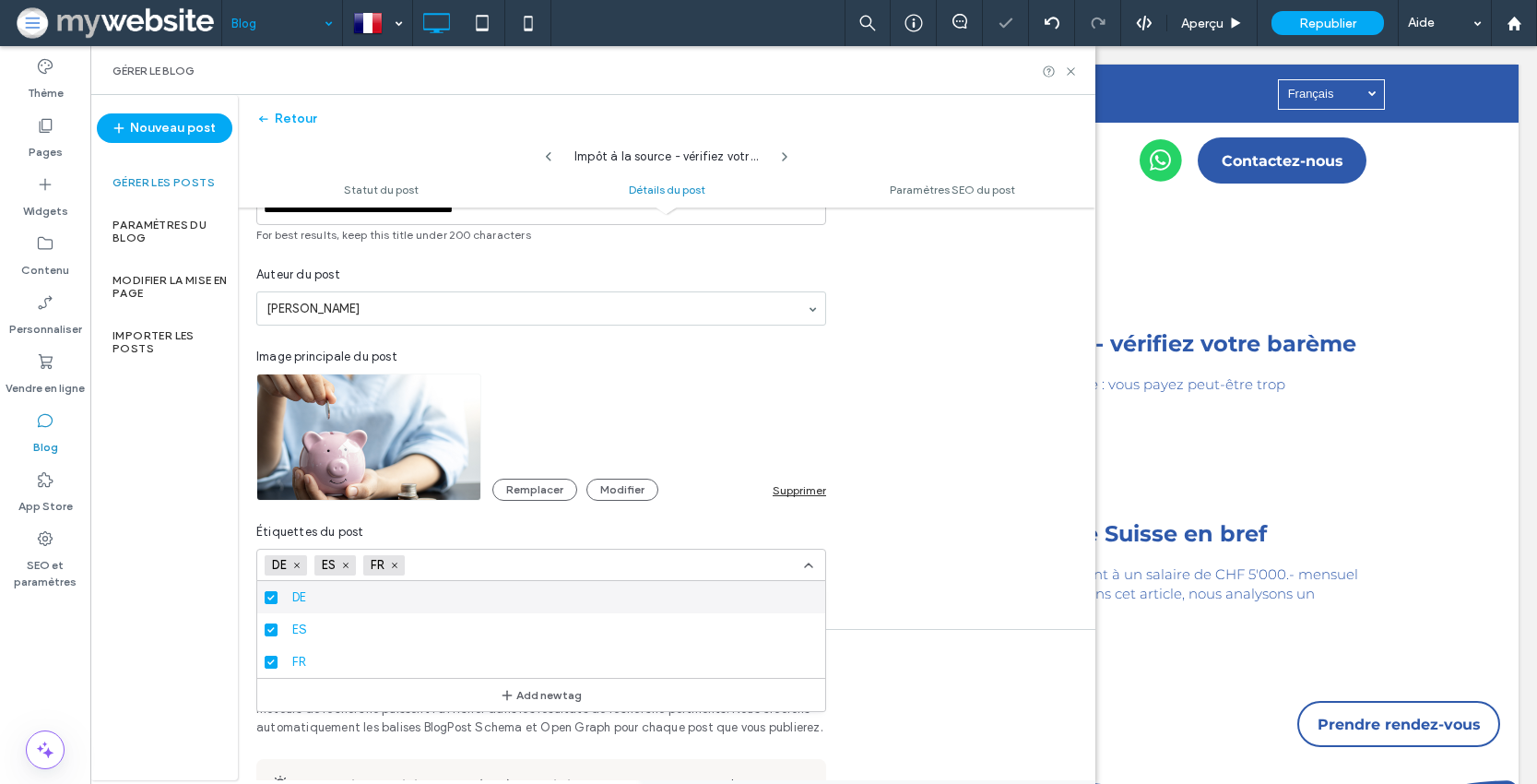
click at [516, 567] on input at bounding box center [475, 565] width 127 height 15
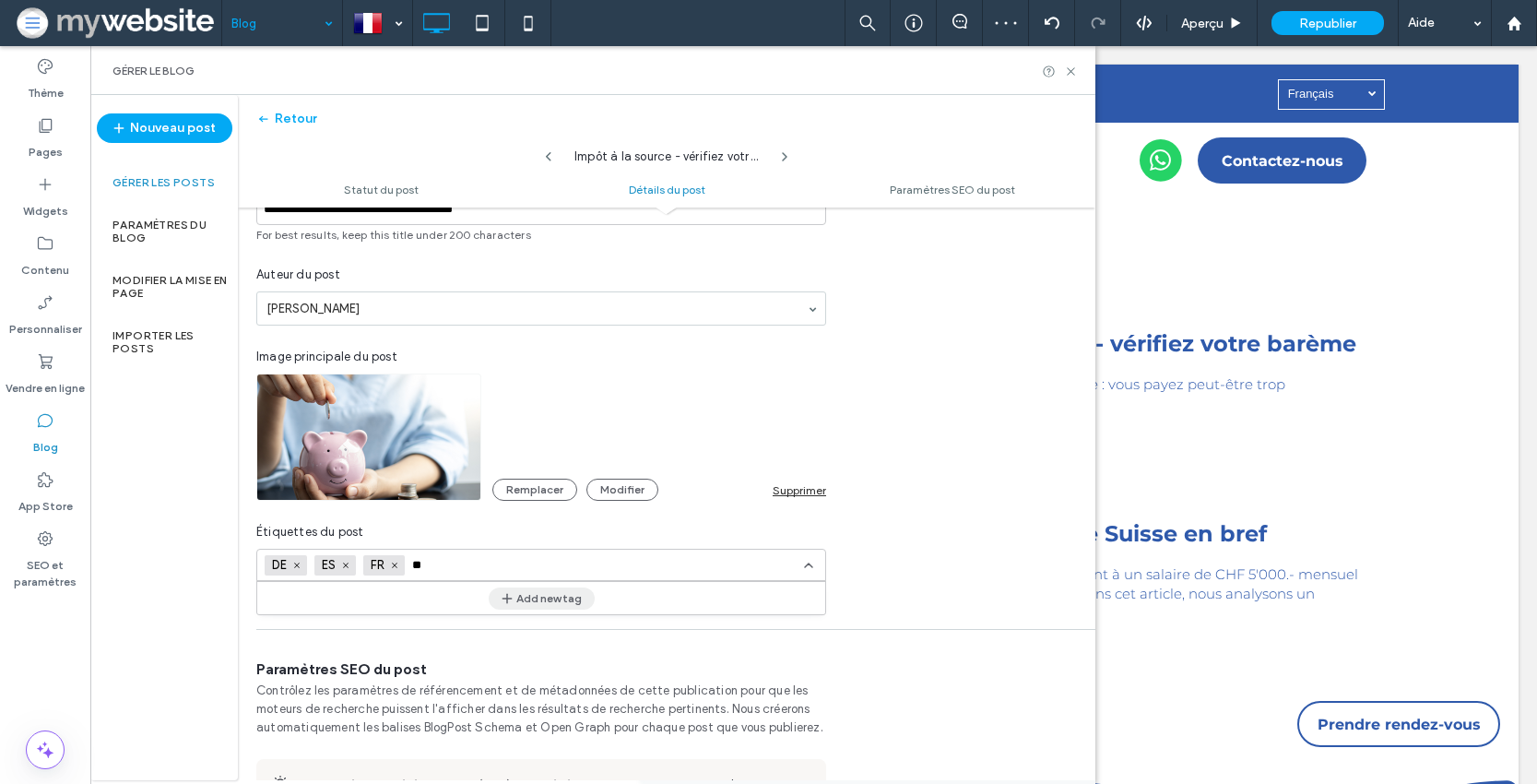
type input "**"
click at [507, 555] on div "**" at bounding box center [475, 564] width 127 height 30
click at [524, 567] on input "**" at bounding box center [475, 565] width 127 height 15
click at [527, 597] on button "Add new tag" at bounding box center [542, 597] width 106 height 22
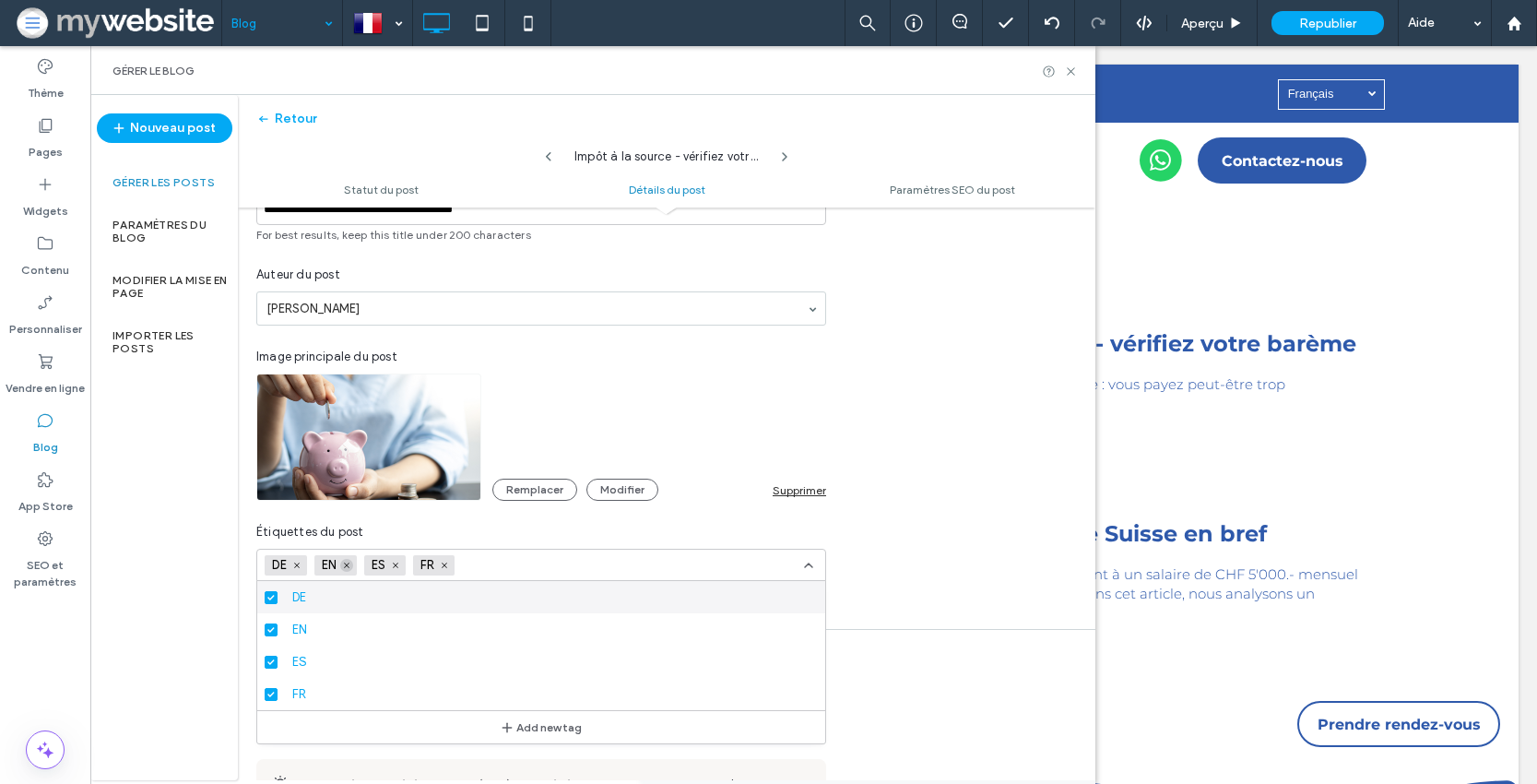
click at [346, 566] on use at bounding box center [347, 565] width 6 height 6
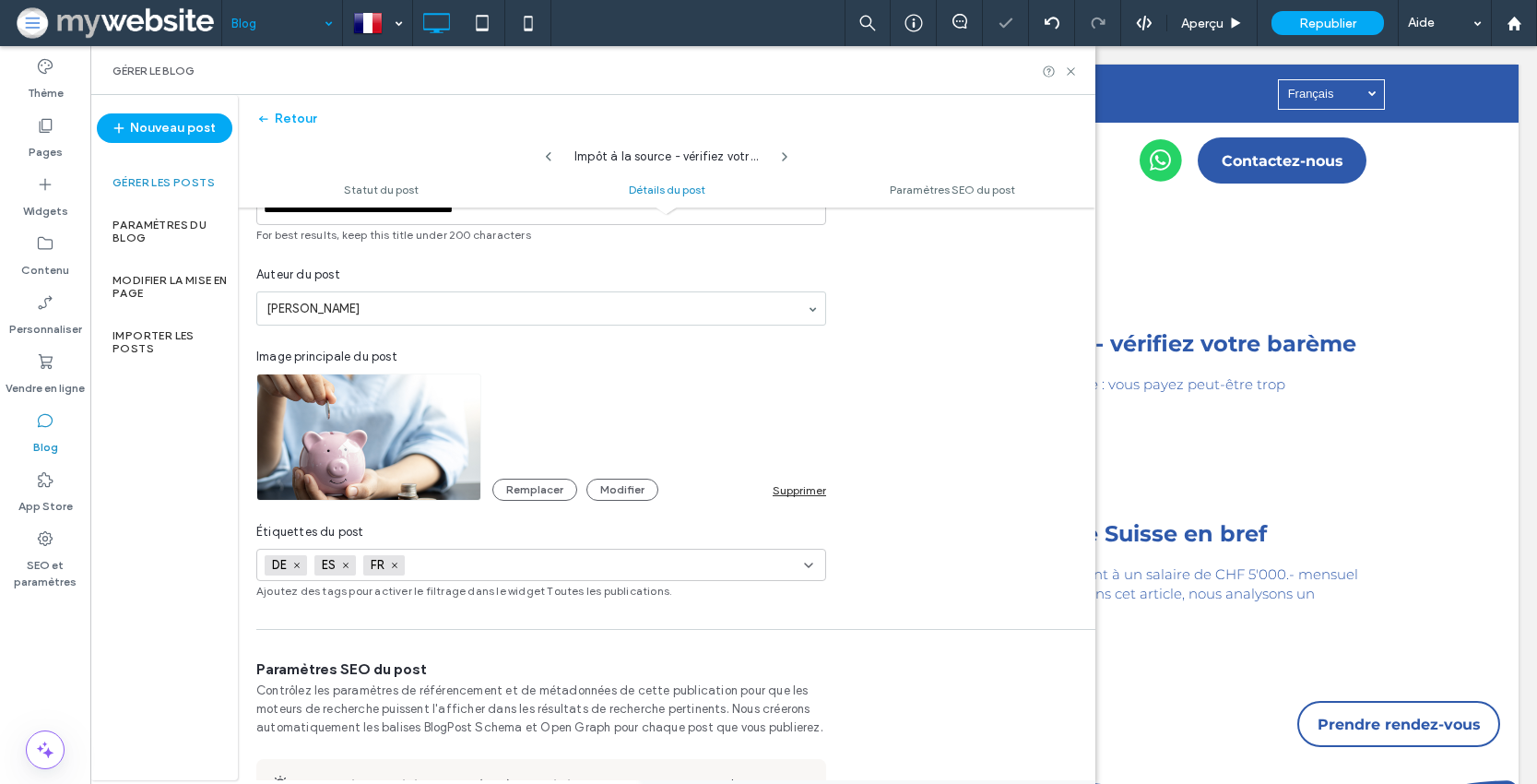
click at [346, 566] on icon at bounding box center [346, 565] width 9 height 9
click at [298, 562] on icon at bounding box center [297, 565] width 9 height 9
click at [544, 527] on div "Étiquettes du post" at bounding box center [542, 531] width 570 height 18
drag, startPoint x: 1070, startPoint y: 70, endPoint x: 982, endPoint y: 21, distance: 100.7
click at [1070, 70] on icon at bounding box center [1071, 71] width 14 height 14
